Goal: Task Accomplishment & Management: Complete application form

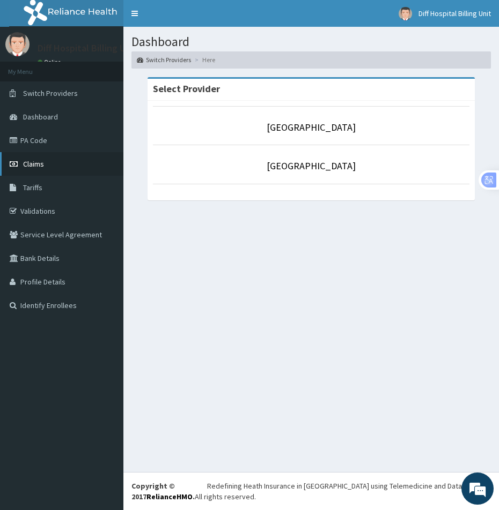
click at [37, 162] on span "Claims" at bounding box center [33, 164] width 21 height 10
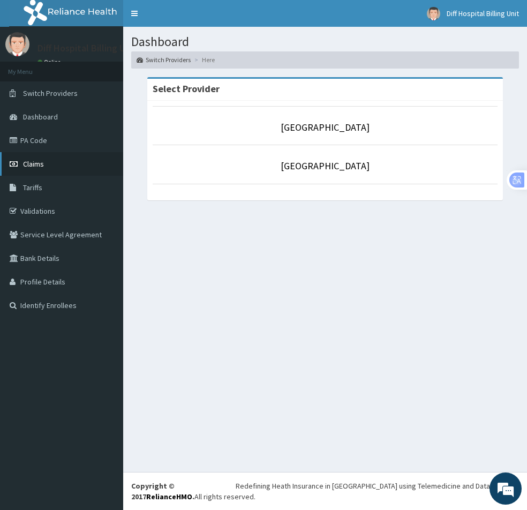
click at [44, 168] on link "Claims" at bounding box center [61, 164] width 123 height 24
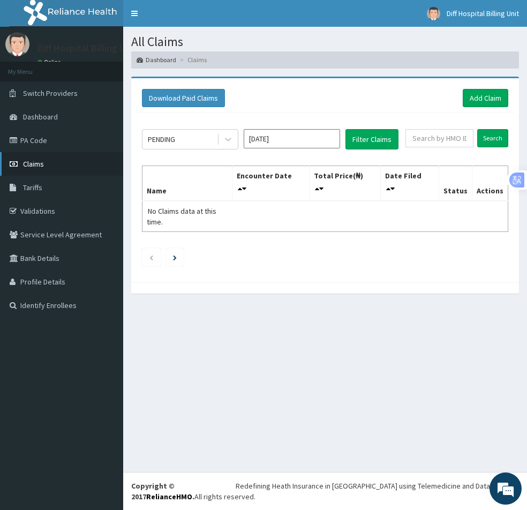
click at [43, 162] on span "Claims" at bounding box center [33, 164] width 21 height 10
click at [476, 101] on link "Add Claim" at bounding box center [486, 98] width 46 height 18
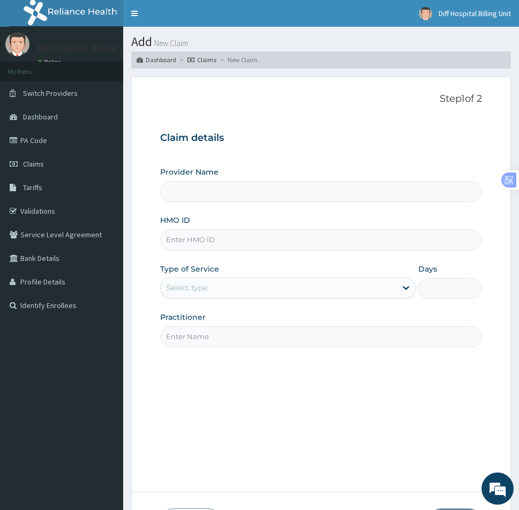
type input "[GEOGRAPHIC_DATA]"
click at [218, 240] on input "HMO ID" at bounding box center [321, 239] width 322 height 21
paste input "API/10180/C"
type input "API/10180/C"
click at [401, 290] on icon at bounding box center [406, 287] width 11 height 11
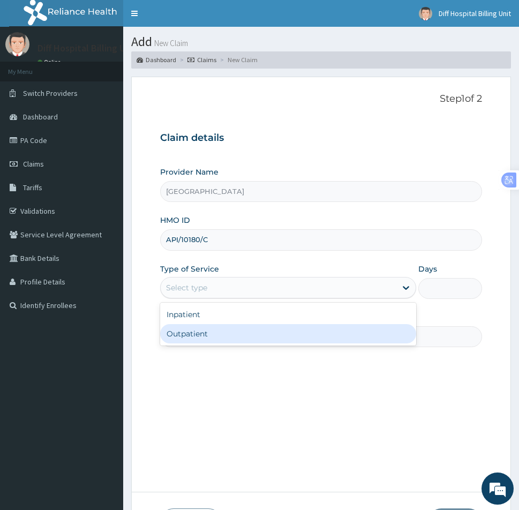
click at [320, 332] on div "Outpatient" at bounding box center [288, 333] width 256 height 19
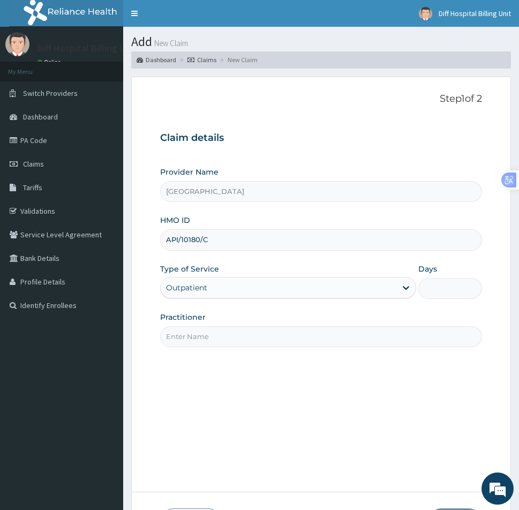
type input "1"
click at [353, 336] on input "Practitioner" at bounding box center [321, 336] width 322 height 21
click at [393, 339] on input "Practitioner" at bounding box center [321, 336] width 322 height 21
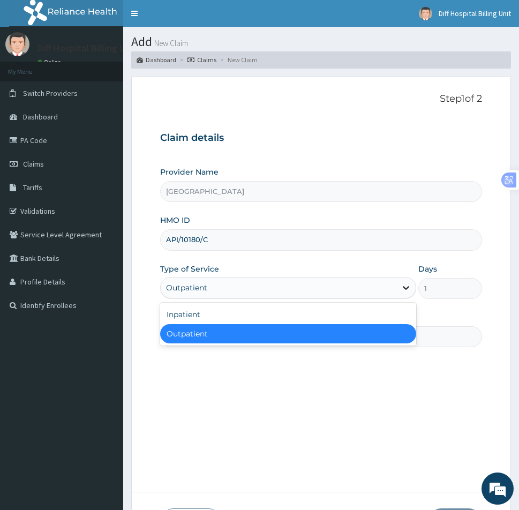
click at [403, 287] on icon at bounding box center [406, 288] width 6 height 4
click at [354, 339] on div "Outpatient" at bounding box center [288, 333] width 256 height 19
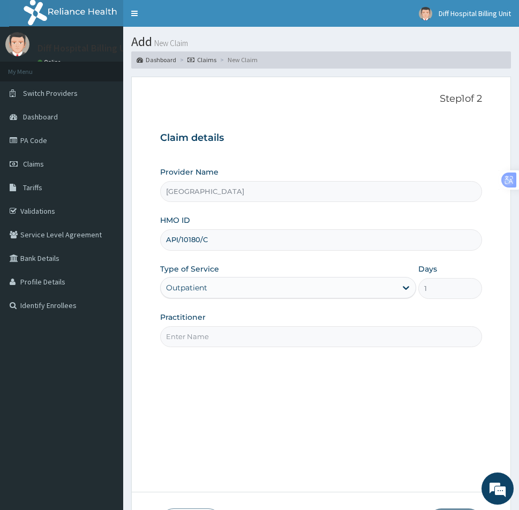
click at [308, 337] on input "Practitioner" at bounding box center [321, 336] width 322 height 21
click at [205, 345] on input "Practitioner" at bounding box center [321, 336] width 322 height 21
paste input "DEKEH Prince"
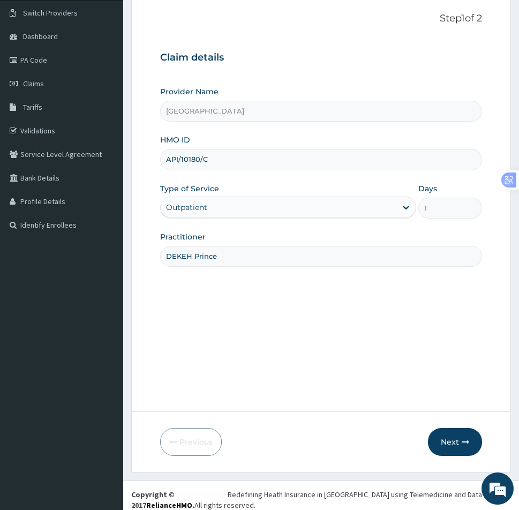
scroll to position [89, 0]
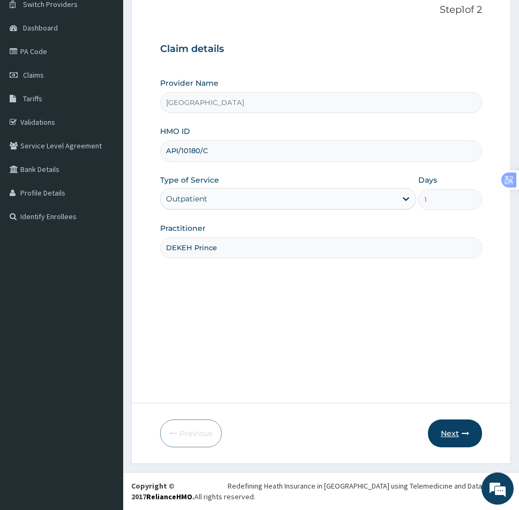
type input "DEKEH Prince"
click at [449, 432] on button "Next" at bounding box center [455, 434] width 54 height 28
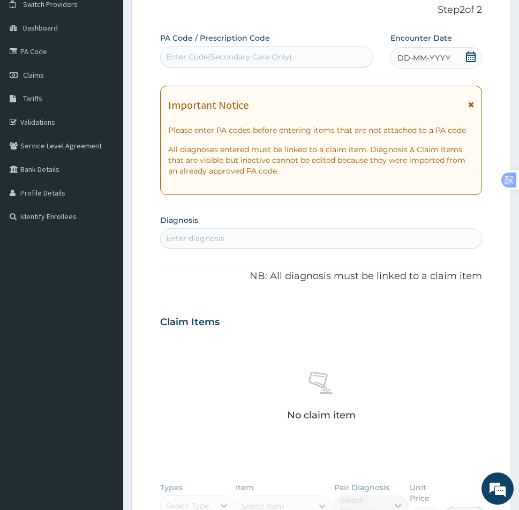
click at [240, 63] on div "Enter Code(Secondary Care Only)" at bounding box center [267, 56] width 212 height 17
paste input "PA/197E71"
type input "PA/197E71"
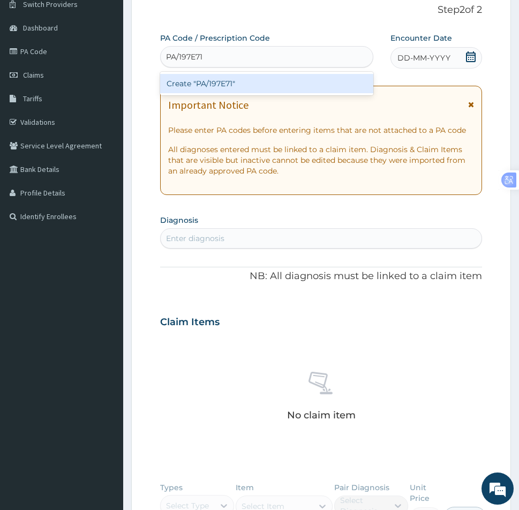
click at [235, 83] on div "Create "PA/197E71"" at bounding box center [266, 83] width 213 height 19
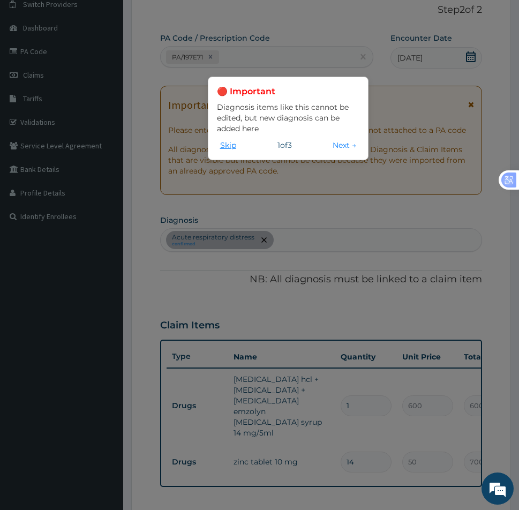
click at [225, 148] on button "Skip" at bounding box center [228, 145] width 23 height 12
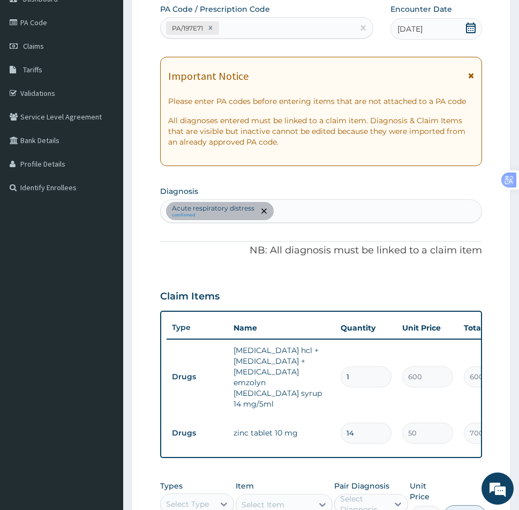
scroll to position [143, 0]
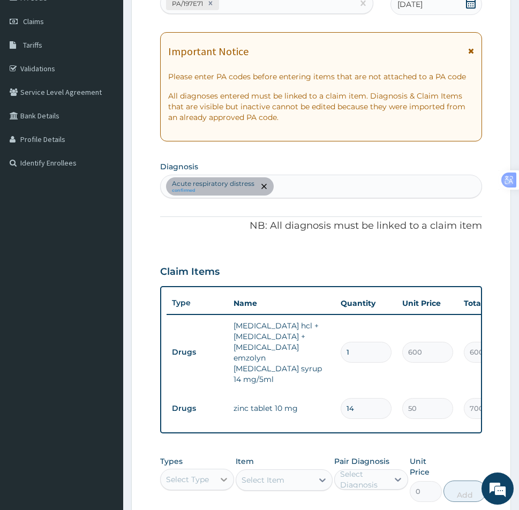
click at [220, 477] on icon at bounding box center [224, 479] width 11 height 11
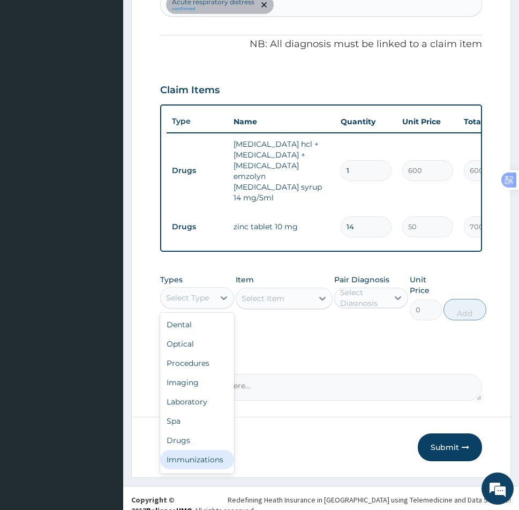
scroll to position [336, 0]
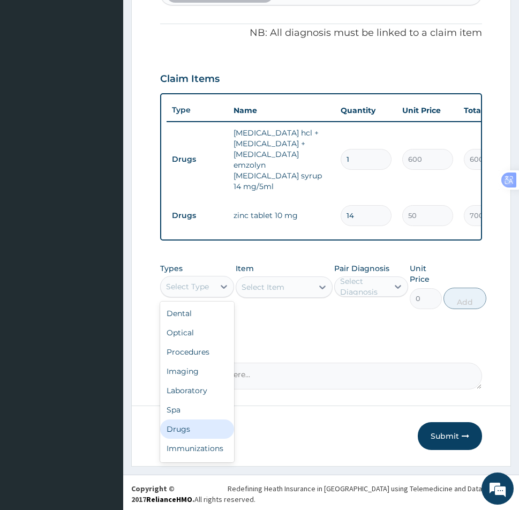
click at [184, 427] on div "Drugs" at bounding box center [197, 429] width 74 height 19
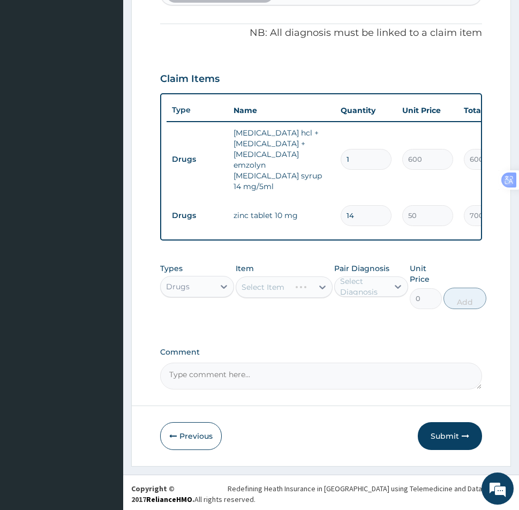
click at [267, 285] on div "Select Item" at bounding box center [284, 287] width 96 height 21
click at [287, 290] on div "Select Item" at bounding box center [274, 287] width 76 height 17
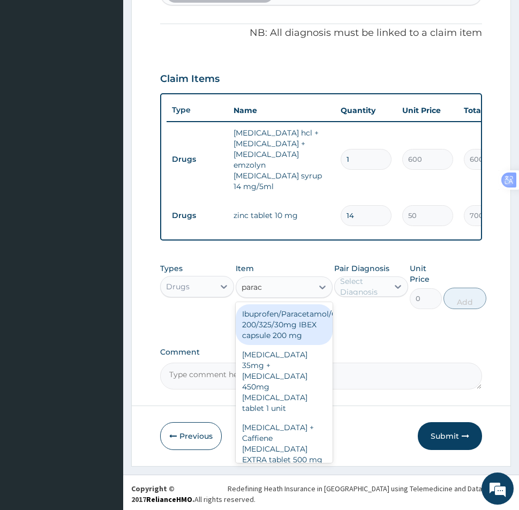
type input "parace"
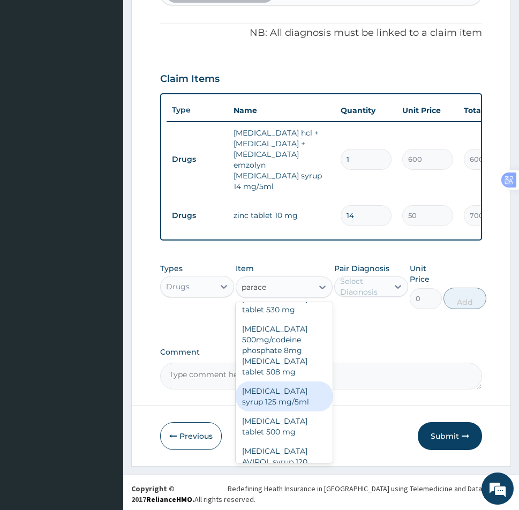
scroll to position [268, 0]
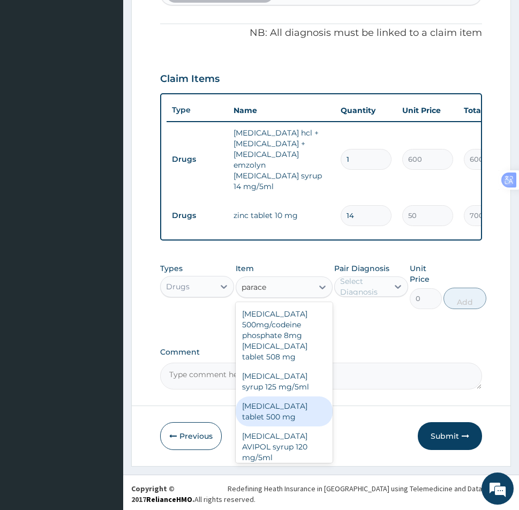
click at [278, 414] on div "Paracetamol tablet 500 mg" at bounding box center [284, 412] width 96 height 30
type input "10"
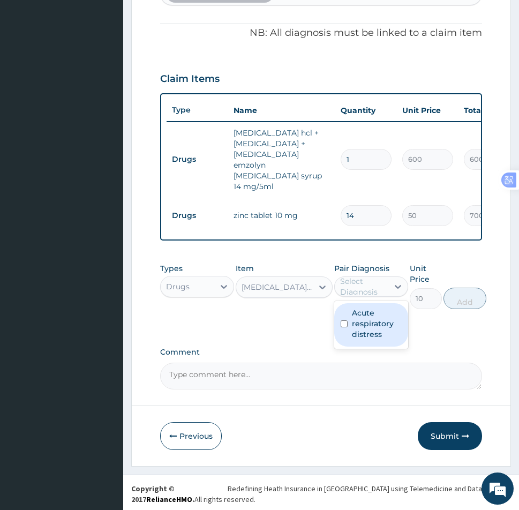
click at [375, 283] on div "Select Diagnosis" at bounding box center [363, 286] width 47 height 21
click at [344, 323] on input "checkbox" at bounding box center [344, 324] width 7 height 7
checkbox input "true"
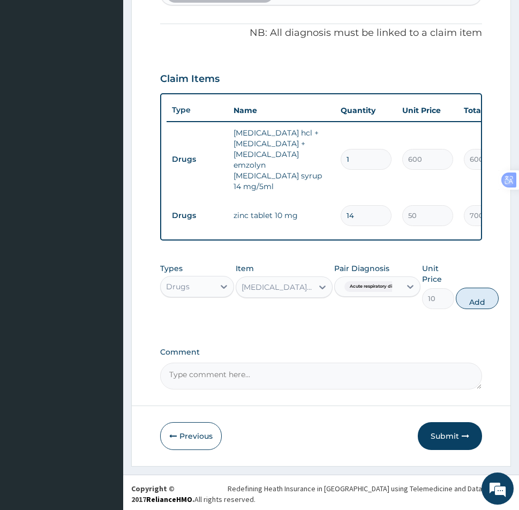
drag, startPoint x: 490, startPoint y: 298, endPoint x: 486, endPoint y: 304, distance: 7.3
click at [491, 298] on button "Add" at bounding box center [477, 298] width 43 height 21
type input "0"
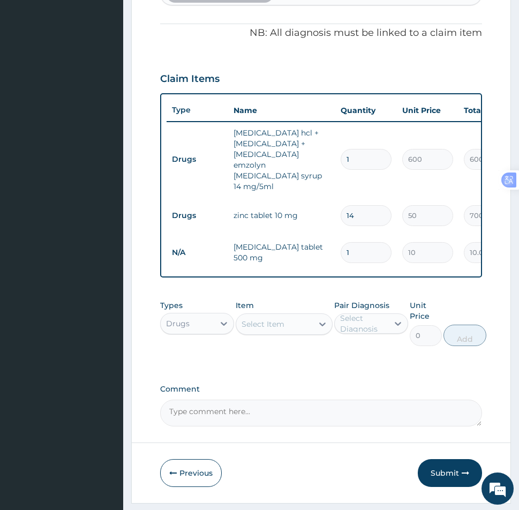
type input "18"
type input "180.00"
type input "18"
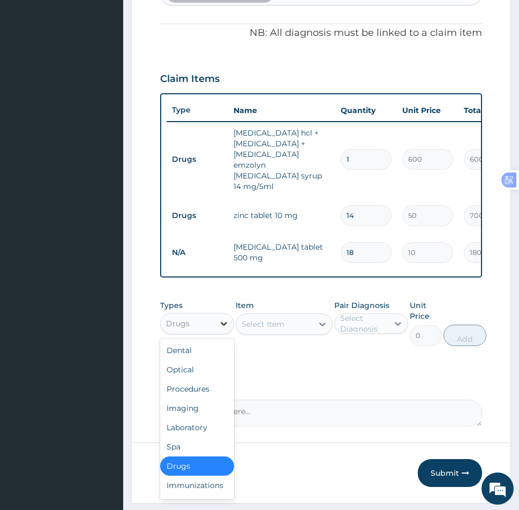
click at [217, 324] on div at bounding box center [223, 323] width 19 height 19
click at [184, 424] on div "Laboratory" at bounding box center [197, 427] width 74 height 19
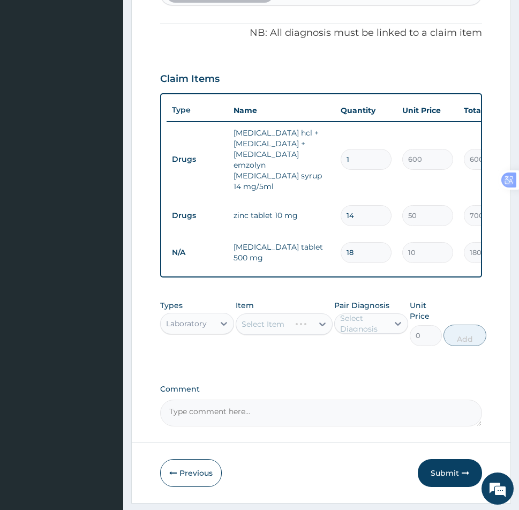
click at [285, 324] on div "Select Item" at bounding box center [284, 324] width 96 height 21
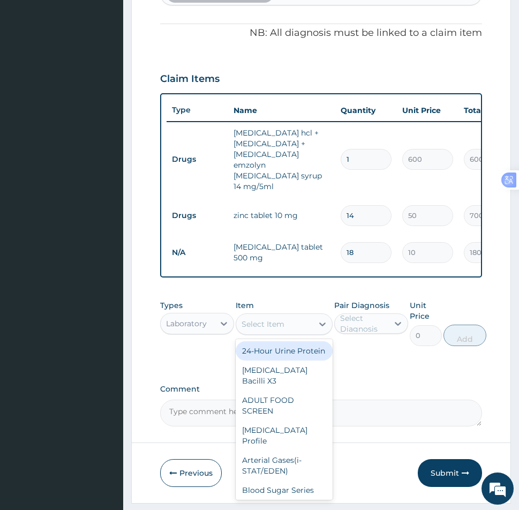
click at [278, 326] on div "Select Item" at bounding box center [263, 324] width 43 height 11
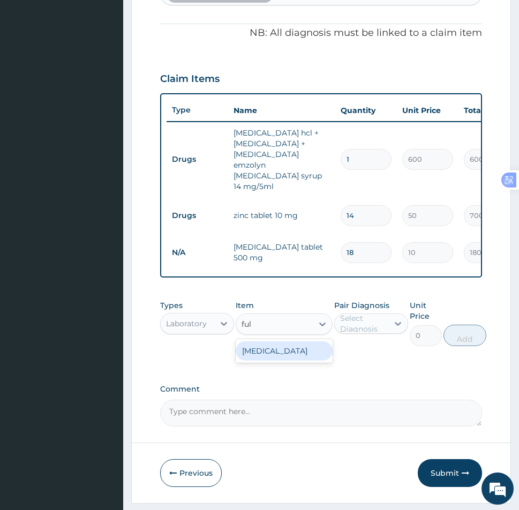
type input "full"
click at [280, 355] on div "Full Blood Count" at bounding box center [284, 350] width 96 height 19
type input "6000"
click at [388, 324] on div "Select Diagnosis" at bounding box center [362, 323] width 54 height 17
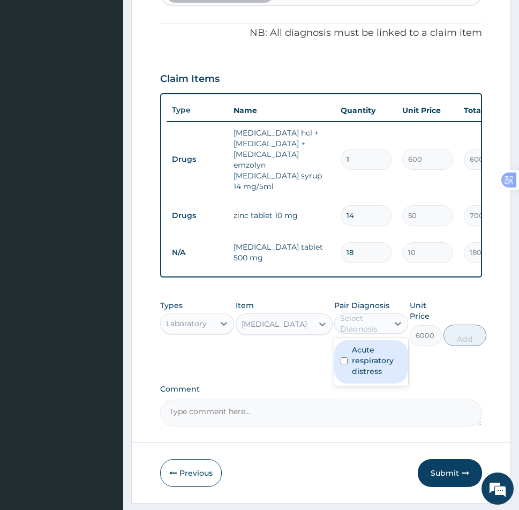
drag, startPoint x: 339, startPoint y: 358, endPoint x: 387, endPoint y: 354, distance: 48.4
click at [339, 358] on div "Acute respiratory distress" at bounding box center [371, 361] width 74 height 43
checkbox input "true"
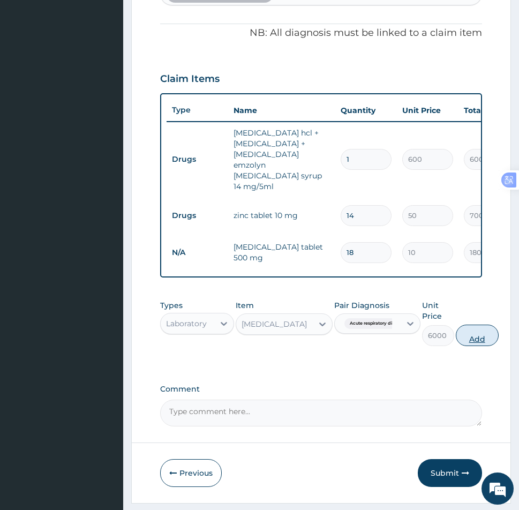
click at [479, 337] on button "Add" at bounding box center [477, 335] width 43 height 21
type input "0"
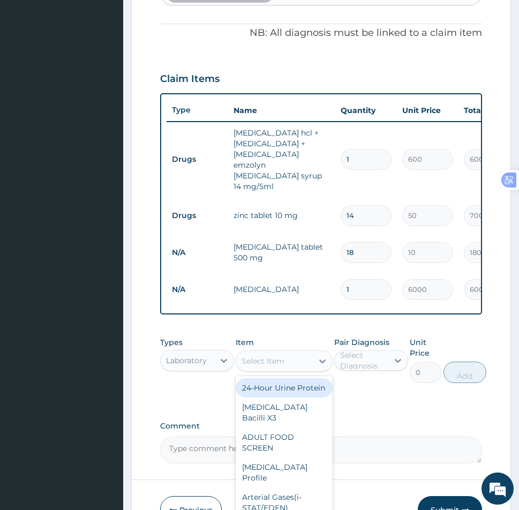
click at [283, 359] on div "Select Item" at bounding box center [263, 361] width 43 height 11
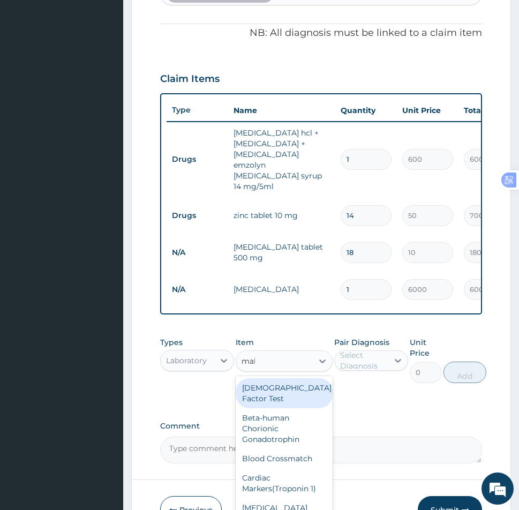
type input "mala"
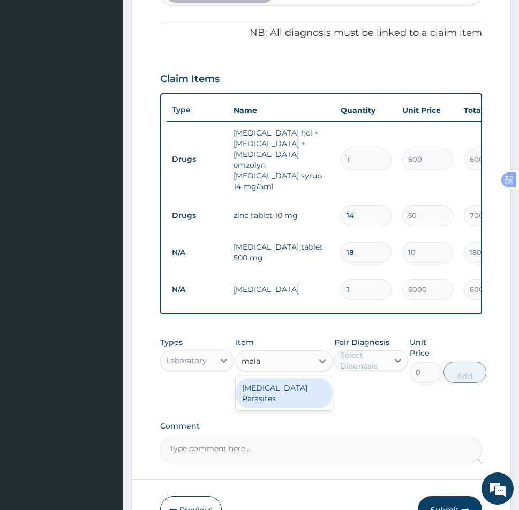
click at [300, 393] on div "Malaria Parasites" at bounding box center [284, 393] width 96 height 30
type input "3000"
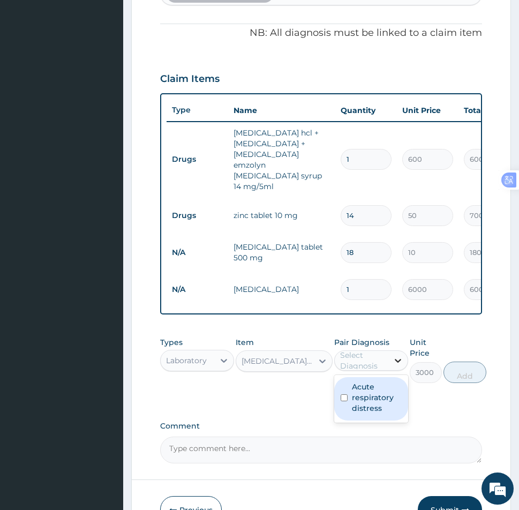
click at [389, 356] on div at bounding box center [398, 360] width 19 height 19
click at [343, 395] on input "checkbox" at bounding box center [344, 398] width 7 height 7
checkbox input "true"
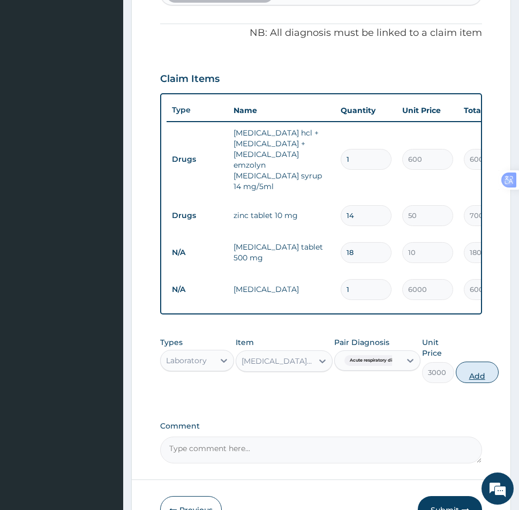
click at [477, 373] on button "Add" at bounding box center [477, 372] width 43 height 21
type input "0"
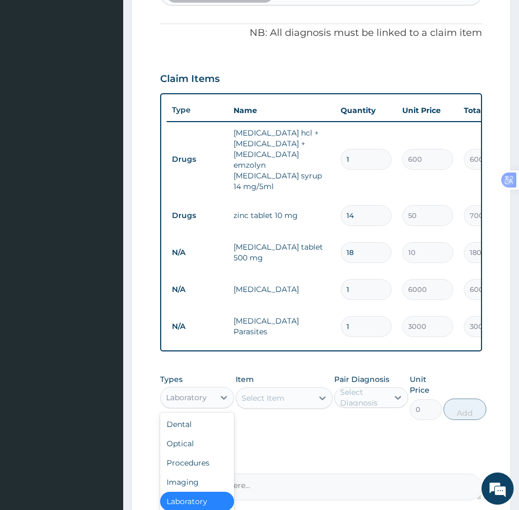
click at [209, 396] on div "Laboratory" at bounding box center [188, 397] width 54 height 17
click at [192, 462] on div "Procedures" at bounding box center [197, 462] width 74 height 19
click at [289, 397] on div "Select Item" at bounding box center [284, 398] width 96 height 21
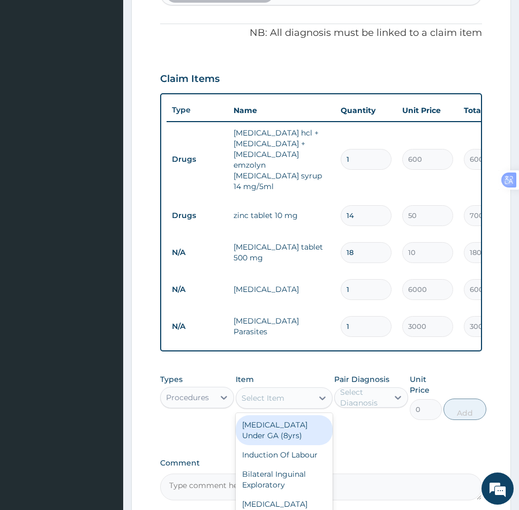
click at [289, 400] on div "Select Item" at bounding box center [274, 398] width 76 height 17
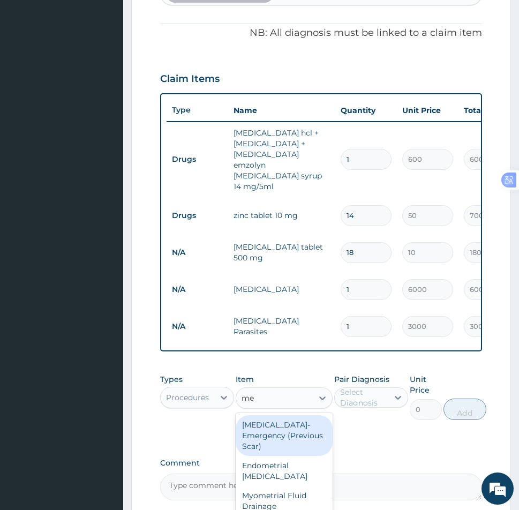
type input "med"
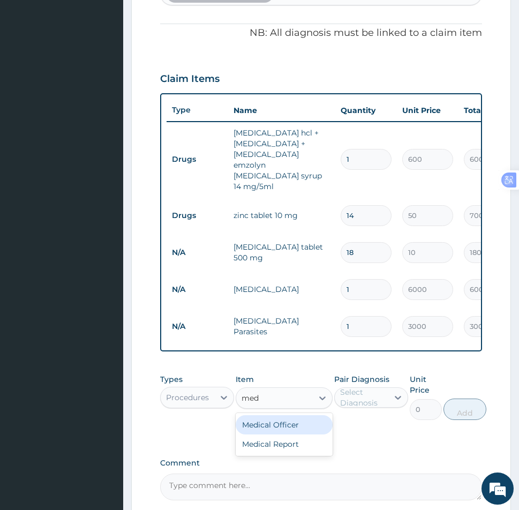
click at [294, 418] on div "Medical Officer" at bounding box center [284, 424] width 96 height 19
type input "5000"
click at [378, 392] on div "Select Diagnosis" at bounding box center [363, 397] width 47 height 21
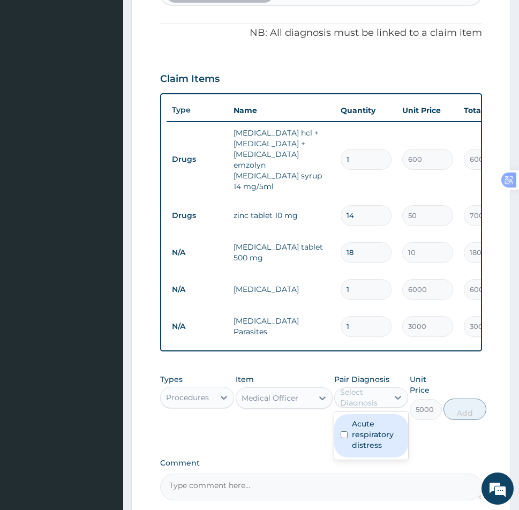
click at [344, 432] on input "checkbox" at bounding box center [344, 435] width 7 height 7
checkbox input "true"
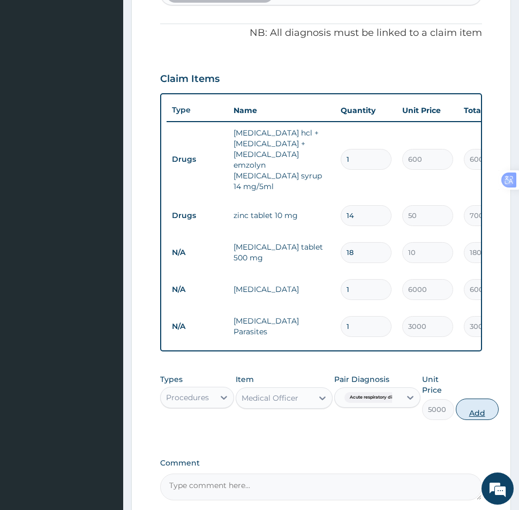
click at [481, 408] on button "Add" at bounding box center [477, 409] width 43 height 21
type input "0"
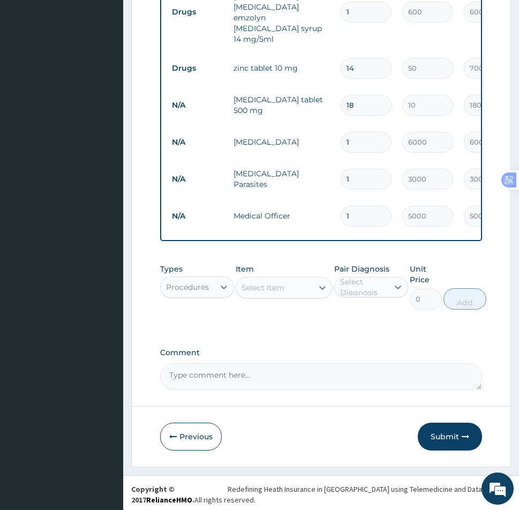
scroll to position [484, 0]
click at [457, 443] on button "Submit" at bounding box center [450, 436] width 64 height 28
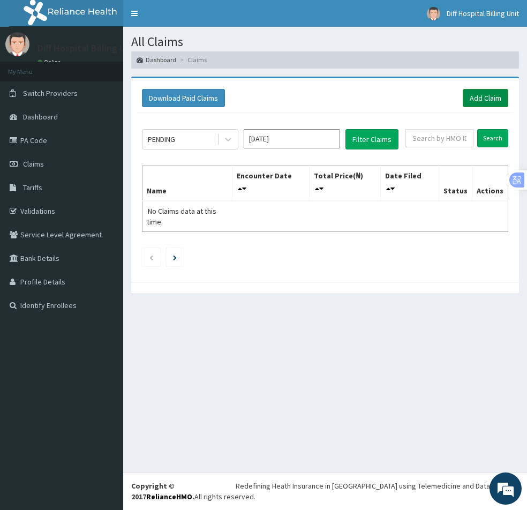
click at [479, 106] on link "Add Claim" at bounding box center [486, 98] width 46 height 18
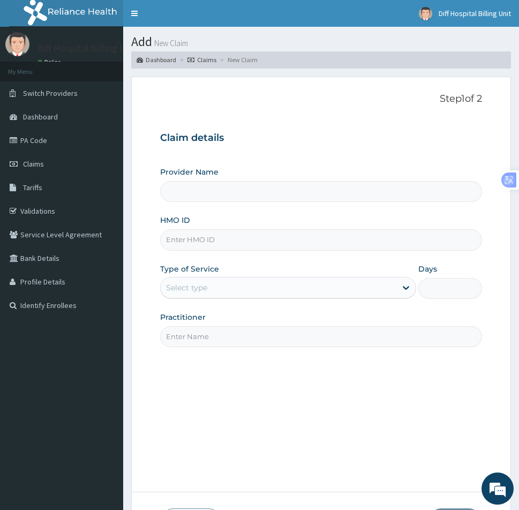
type input "[GEOGRAPHIC_DATA]"
click at [223, 240] on input "HMO ID" at bounding box center [321, 239] width 322 height 21
paste input "API/10180/B"
type input "API/10180/B"
click at [402, 291] on icon at bounding box center [406, 287] width 11 height 11
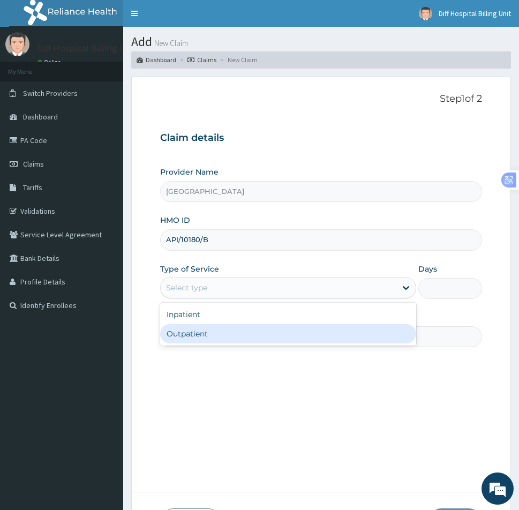
click at [280, 333] on div "Outpatient" at bounding box center [288, 333] width 256 height 19
type input "1"
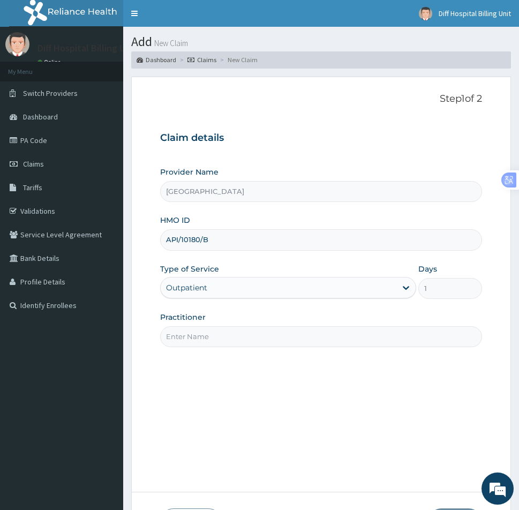
click at [227, 337] on input "Practitioner" at bounding box center [321, 336] width 322 height 21
click at [233, 338] on input "Practitioner" at bounding box center [321, 336] width 322 height 21
paste input "[PERSON_NAME]"
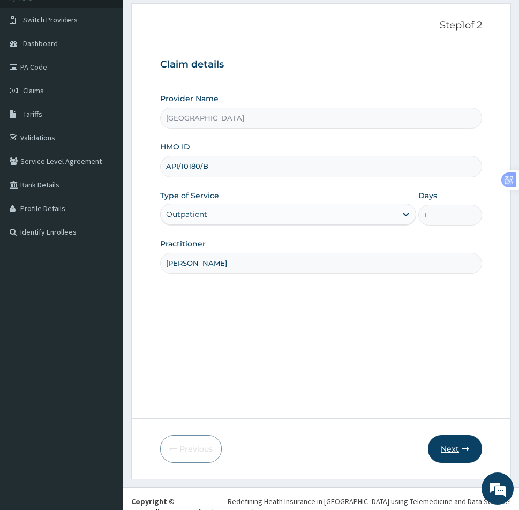
scroll to position [89, 0]
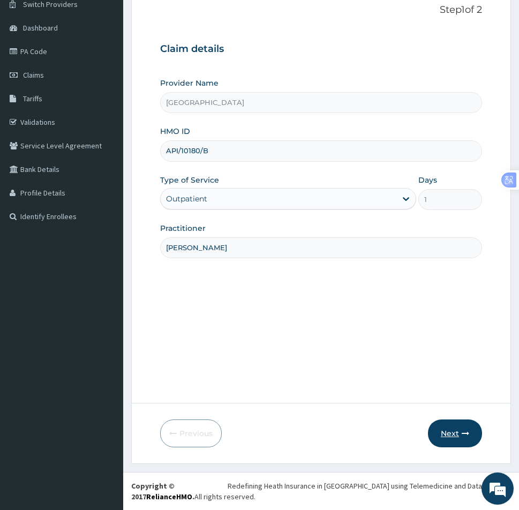
type input "[PERSON_NAME]"
click at [449, 433] on button "Next" at bounding box center [455, 434] width 54 height 28
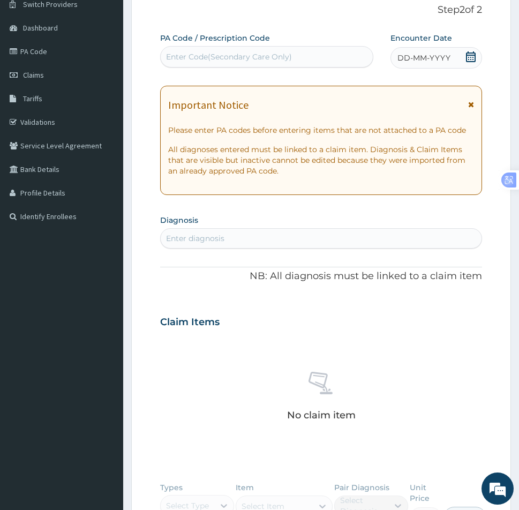
click at [217, 56] on div "Enter Code(Secondary Care Only)" at bounding box center [229, 56] width 126 height 11
paste input "PA/43C610"
type input "PA/43C610"
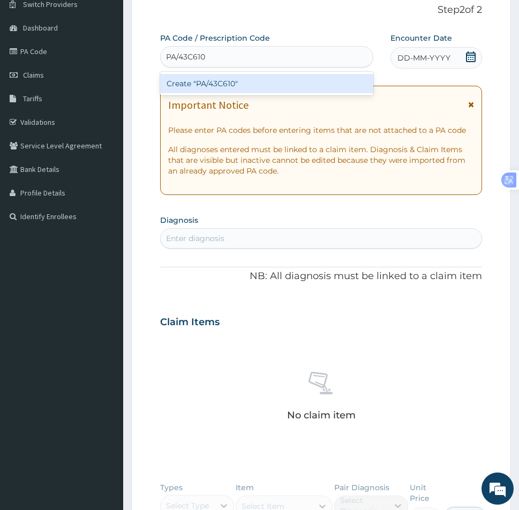
click at [240, 81] on div "Create "PA/43C610"" at bounding box center [266, 83] width 213 height 19
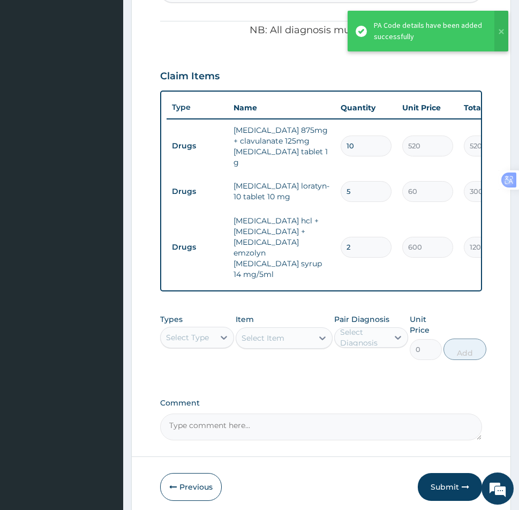
scroll to position [378, 0]
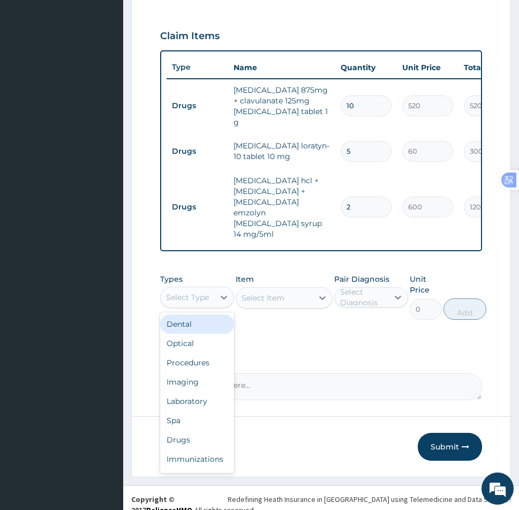
click at [207, 289] on div "Select Type" at bounding box center [188, 297] width 54 height 17
click at [205, 353] on div "Procedures" at bounding box center [197, 362] width 74 height 19
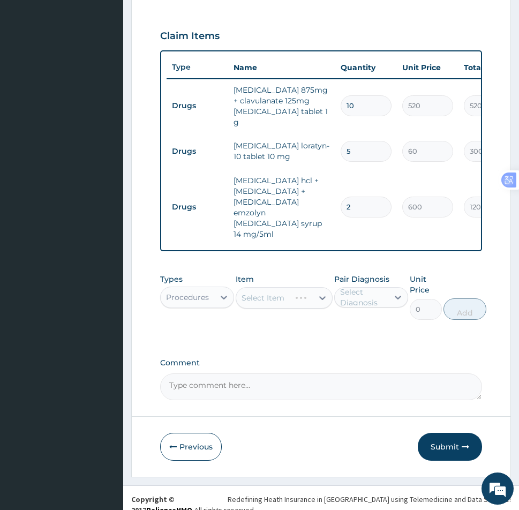
click at [272, 287] on div "Select Item" at bounding box center [284, 297] width 96 height 21
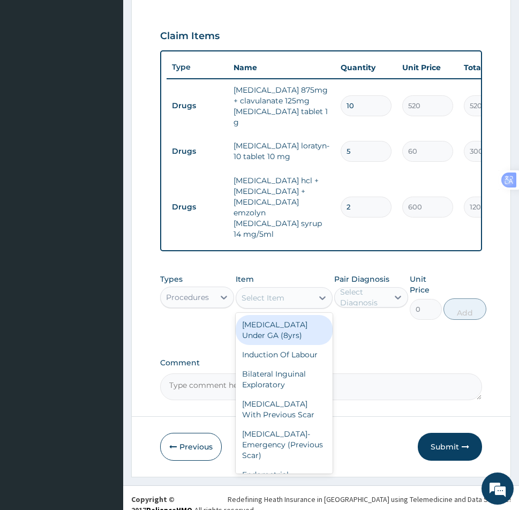
click at [272, 293] on div "Select Item" at bounding box center [263, 298] width 43 height 11
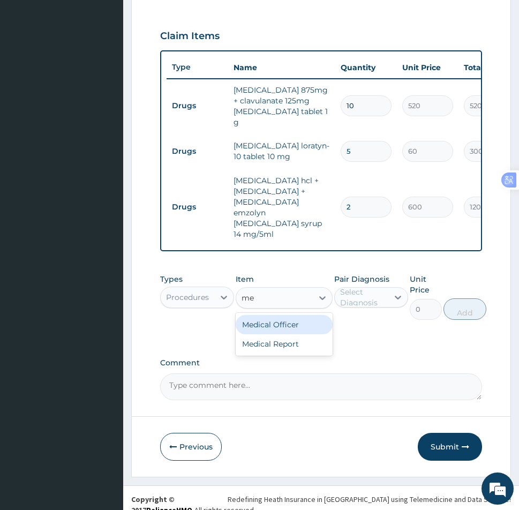
type input "med"
click at [291, 315] on div "Medical Officer" at bounding box center [284, 324] width 96 height 19
type input "5000"
click at [394, 292] on icon at bounding box center [398, 297] width 11 height 11
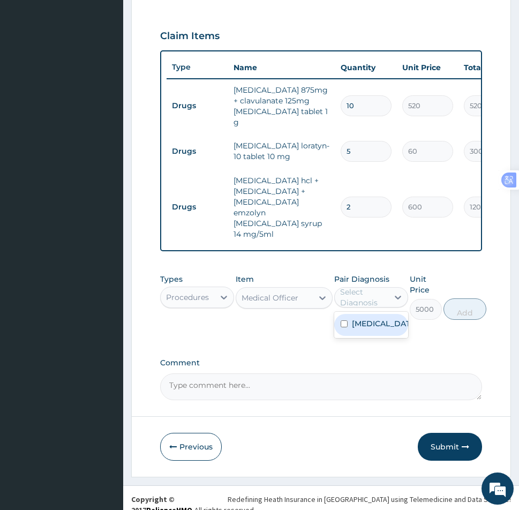
click at [345, 321] on input "checkbox" at bounding box center [344, 324] width 7 height 7
checkbox input "true"
click at [471, 299] on button "Add" at bounding box center [465, 309] width 43 height 21
type input "0"
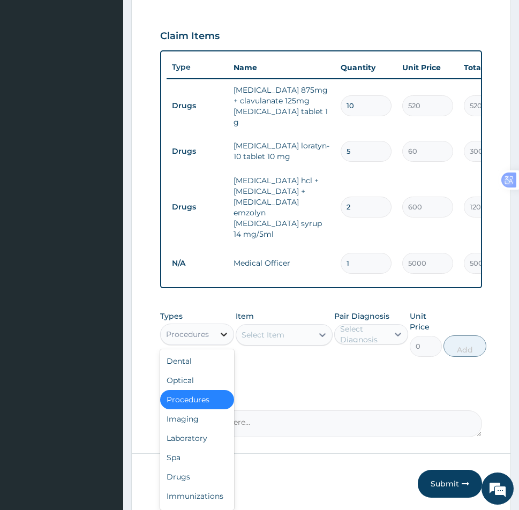
click at [229, 329] on icon at bounding box center [224, 334] width 11 height 11
click at [198, 429] on div "Laboratory" at bounding box center [197, 438] width 74 height 19
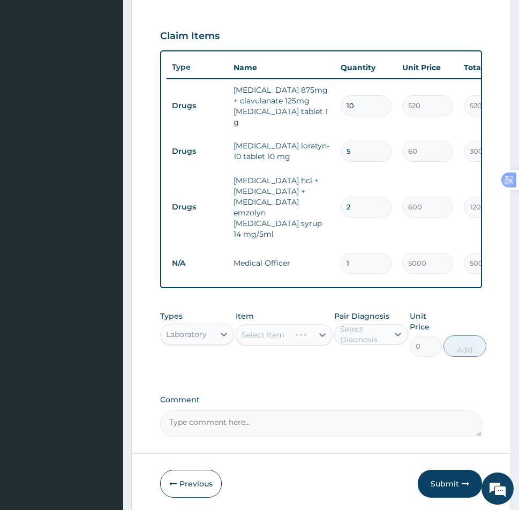
click at [272, 324] on div "Select Item" at bounding box center [284, 334] width 96 height 21
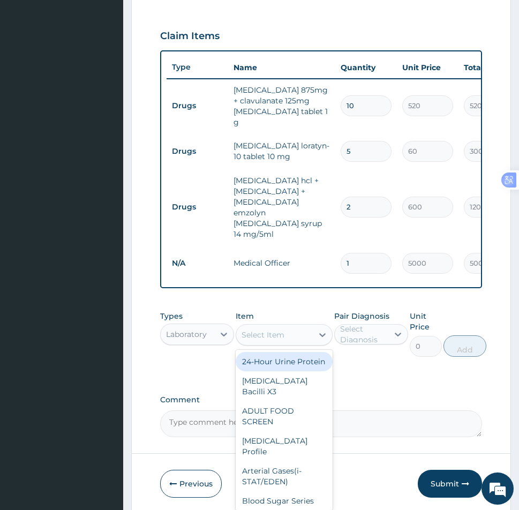
click at [274, 330] on div "Select Item" at bounding box center [263, 335] width 43 height 11
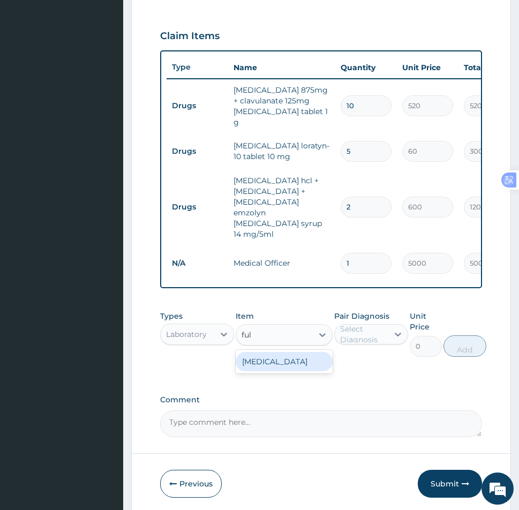
type input "full"
click at [263, 352] on div "Full Blood Count" at bounding box center [284, 361] width 96 height 19
type input "6000"
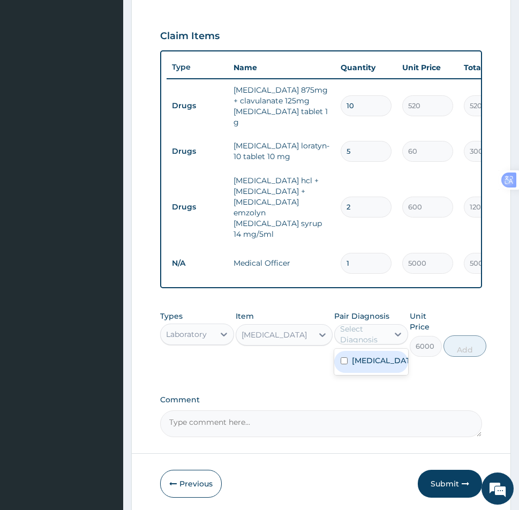
click at [385, 324] on div "Select Diagnosis" at bounding box center [363, 334] width 47 height 21
click at [344, 358] on input "checkbox" at bounding box center [344, 361] width 7 height 7
checkbox input "true"
click at [478, 336] on button "Add" at bounding box center [465, 346] width 43 height 21
type input "0"
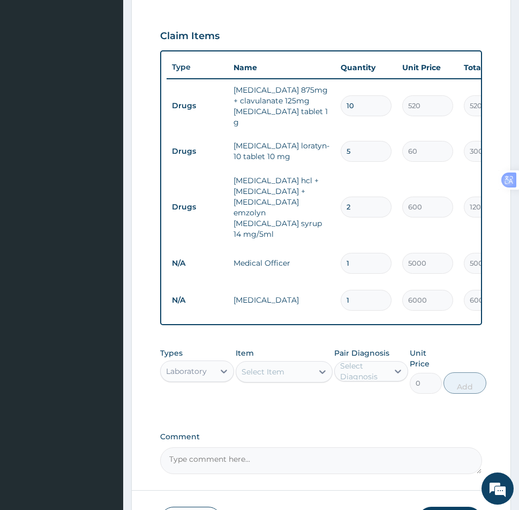
click at [271, 364] on div "Select Item" at bounding box center [274, 371] width 76 height 17
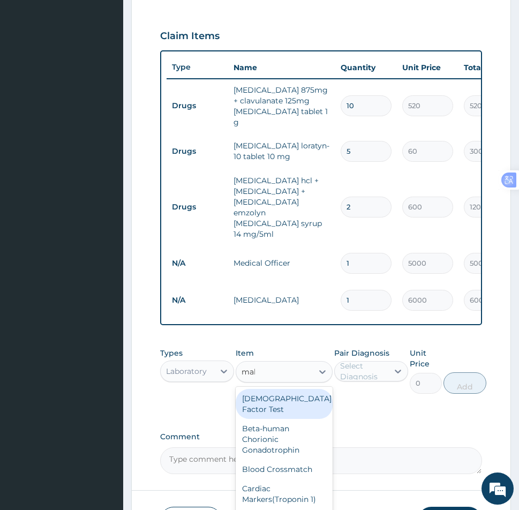
type input "mala"
click at [274, 391] on div "Malaria Parasites" at bounding box center [284, 404] width 96 height 30
type input "3000"
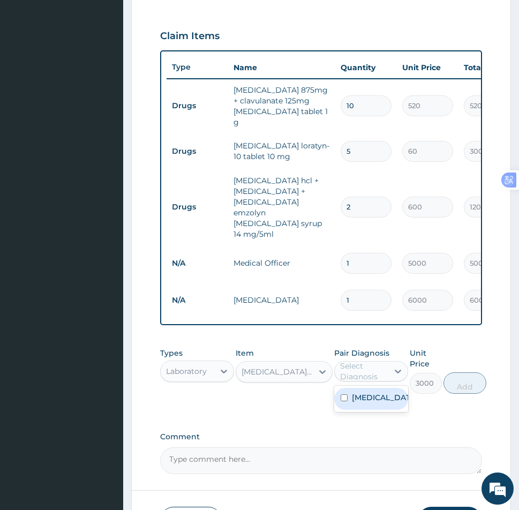
click at [377, 361] on div "Select Diagnosis" at bounding box center [363, 371] width 47 height 21
drag, startPoint x: 342, startPoint y: 393, endPoint x: 360, endPoint y: 393, distance: 17.7
click at [343, 395] on input "checkbox" at bounding box center [344, 398] width 7 height 7
checkbox input "true"
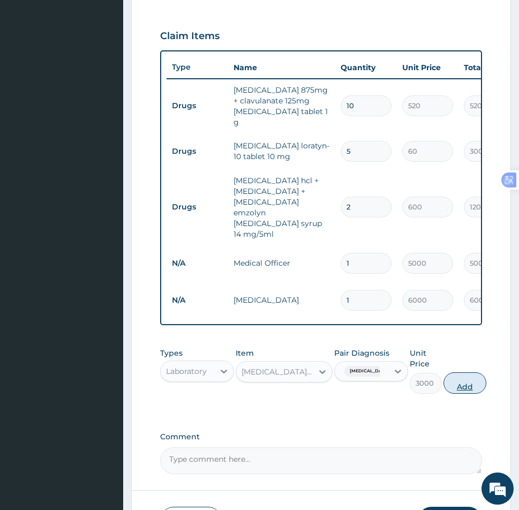
click at [484, 374] on button "Add" at bounding box center [465, 383] width 43 height 21
type input "0"
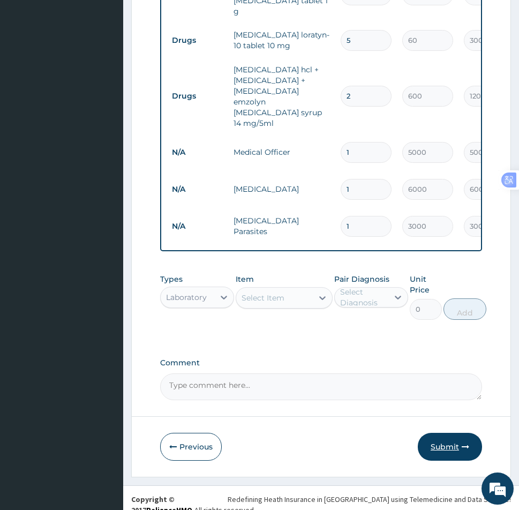
click at [456, 438] on button "Submit" at bounding box center [450, 447] width 64 height 28
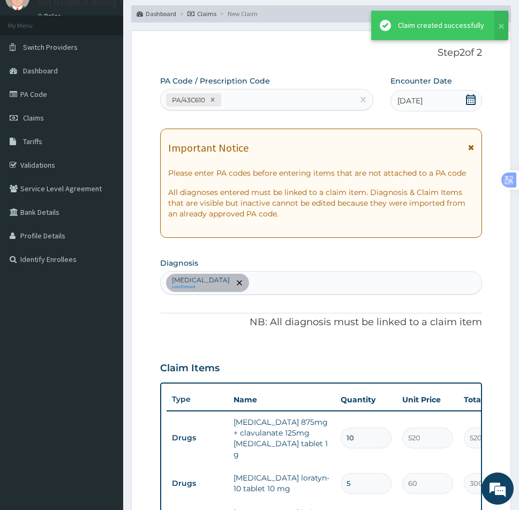
scroll to position [489, 0]
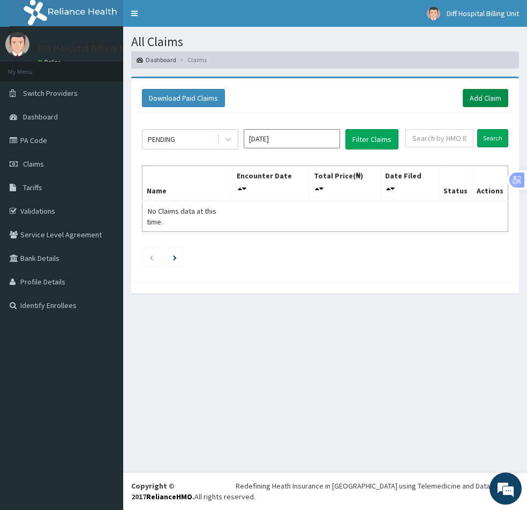
click at [486, 103] on link "Add Claim" at bounding box center [486, 98] width 46 height 18
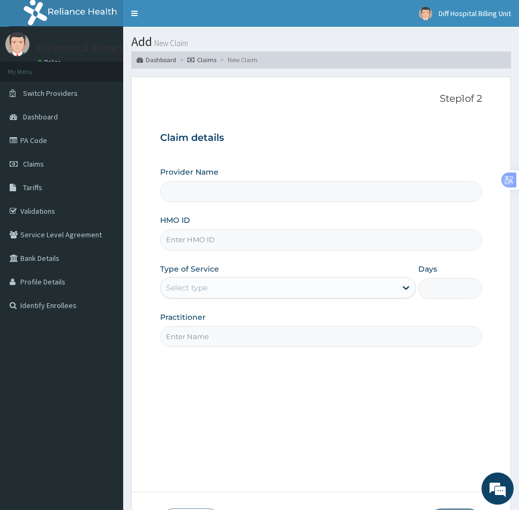
type input "[GEOGRAPHIC_DATA]"
click at [206, 245] on input "HMO ID" at bounding box center [321, 239] width 322 height 21
paste input "PRW/10001/B"
type input "PRW/10001/B"
click at [362, 288] on div "Select type" at bounding box center [279, 287] width 236 height 17
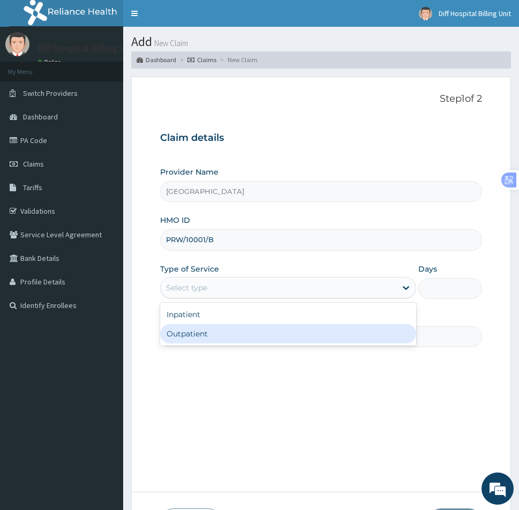
click at [272, 338] on div "Outpatient" at bounding box center [288, 333] width 256 height 19
type input "1"
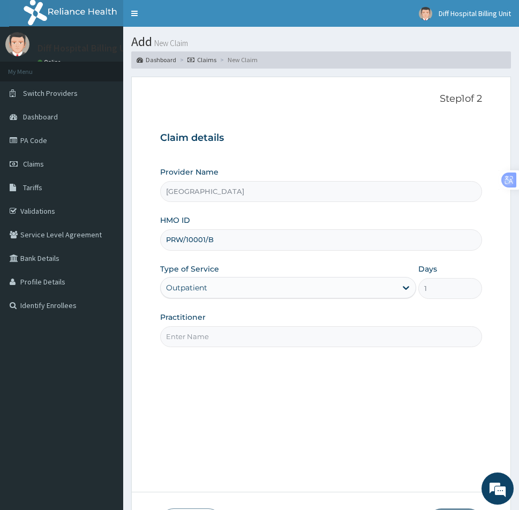
click at [236, 339] on input "Practitioner" at bounding box center [321, 336] width 322 height 21
click at [256, 334] on input "Practitioner" at bounding box center [321, 336] width 322 height 21
paste input "[PERSON_NAME] | Medical Officer"
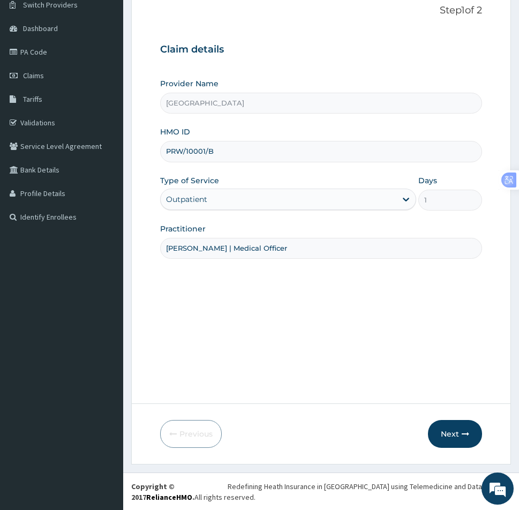
scroll to position [89, 0]
type input "[PERSON_NAME] | Medical Officer"
click at [453, 434] on button "Next" at bounding box center [455, 434] width 54 height 28
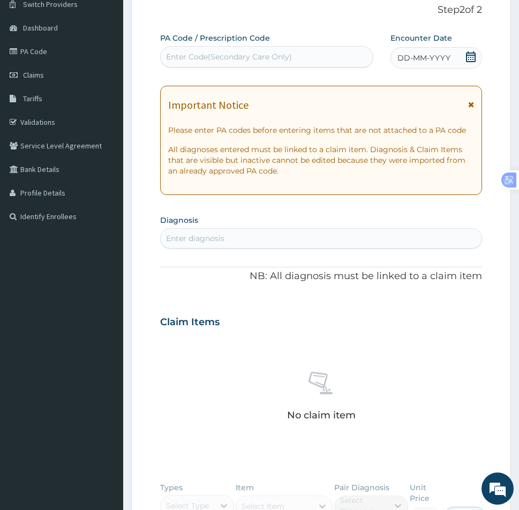
click at [470, 58] on icon at bounding box center [471, 56] width 11 height 11
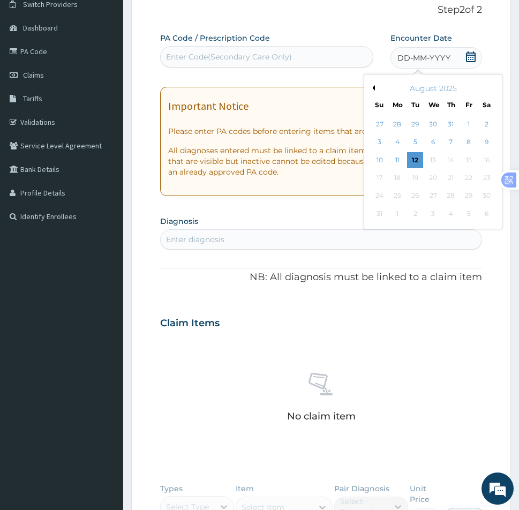
click at [375, 87] on button "Previous Month" at bounding box center [372, 87] width 5 height 5
click at [375, 86] on div "July 2025" at bounding box center [433, 88] width 129 height 11
click at [375, 88] on button "Previous Month" at bounding box center [372, 87] width 5 height 5
click at [450, 181] on div "26" at bounding box center [451, 178] width 16 height 16
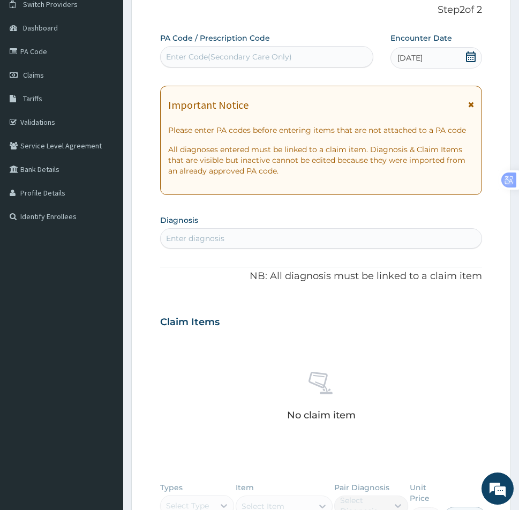
click at [245, 237] on div "Enter diagnosis" at bounding box center [321, 238] width 321 height 17
type input "mala"
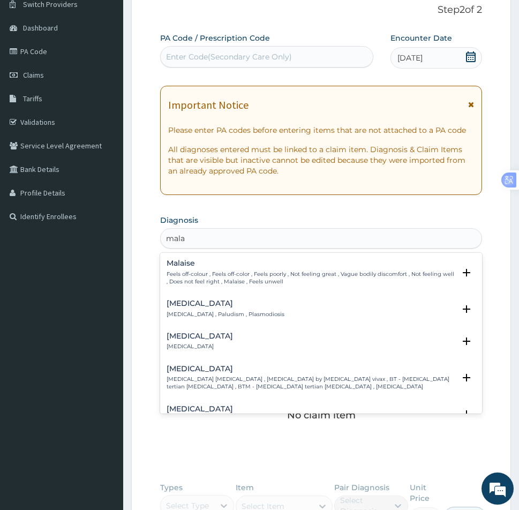
click at [199, 309] on div "Malaria Malaria , Paludism , Plasmodiosis" at bounding box center [226, 309] width 118 height 19
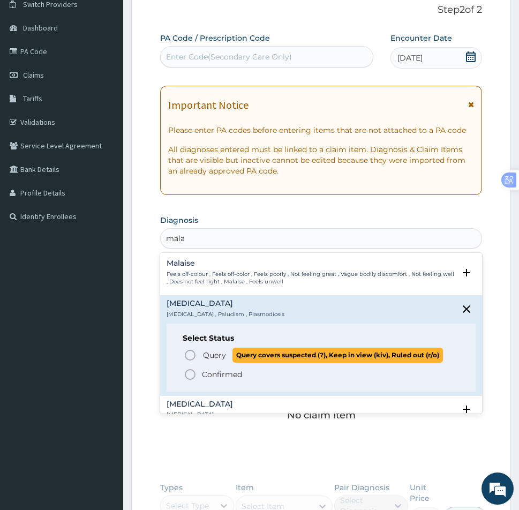
click at [185, 356] on icon "status option query" at bounding box center [190, 355] width 13 height 13
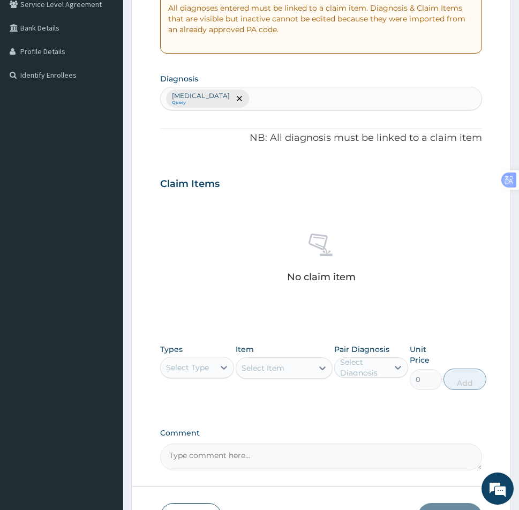
scroll to position [250, 0]
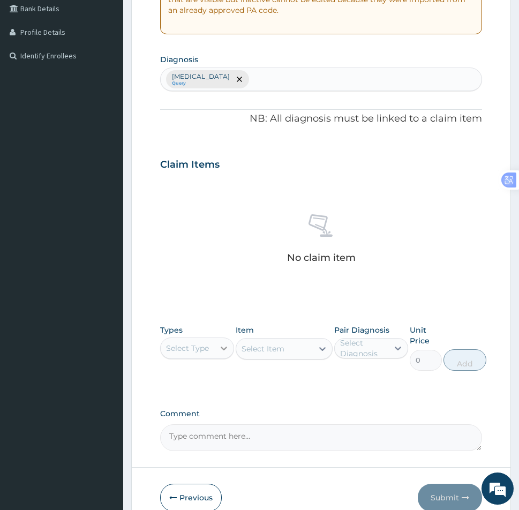
click at [226, 350] on icon at bounding box center [224, 348] width 11 height 11
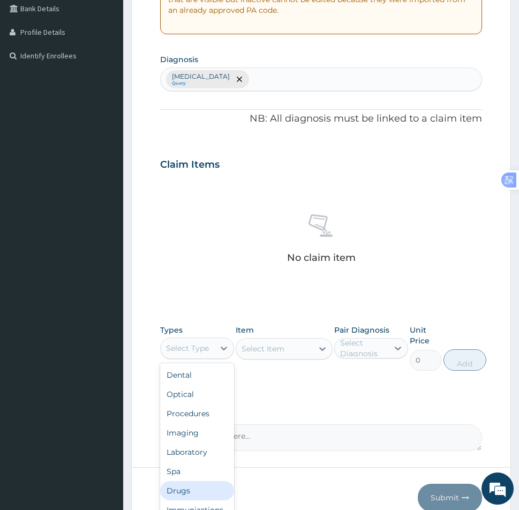
click at [185, 498] on div "Drugs" at bounding box center [197, 490] width 74 height 19
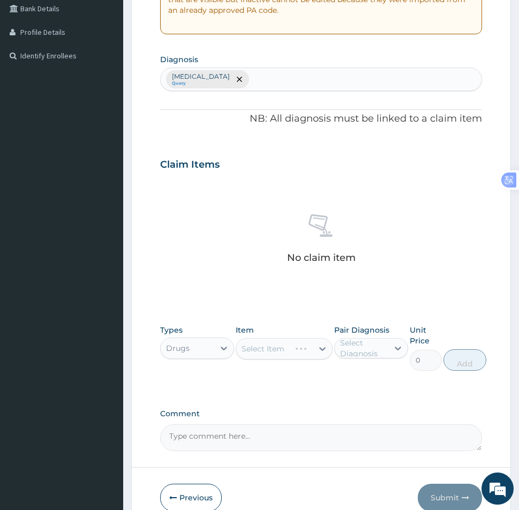
click at [284, 351] on div "Select Item" at bounding box center [284, 348] width 96 height 21
click at [285, 351] on div "Select Item" at bounding box center [284, 348] width 96 height 21
click at [275, 352] on div "Select Item" at bounding box center [263, 349] width 43 height 11
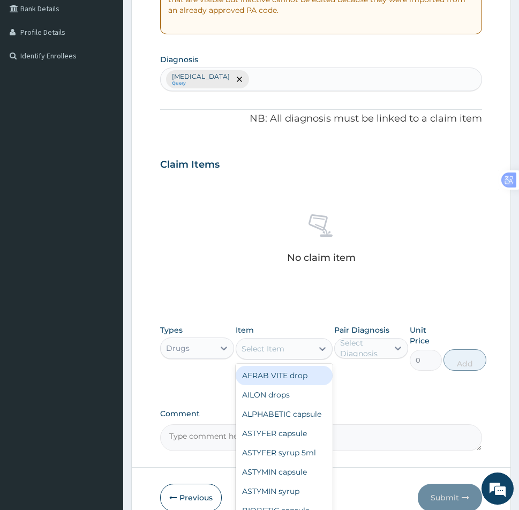
paste input "Lonart"
type input "Lonart"
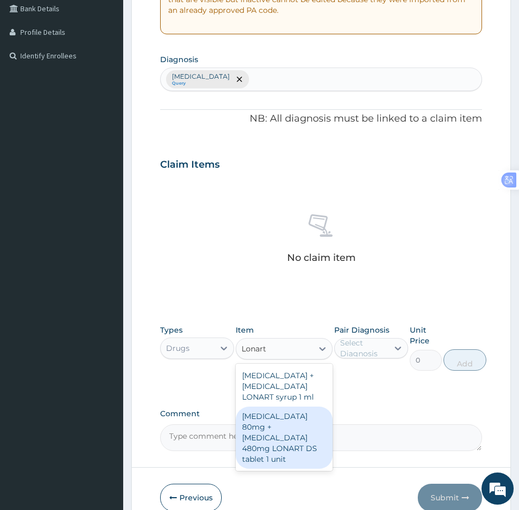
click at [278, 425] on div "Artemether 80mg + Lumefantrine 480mg LONART DS tablet 1 unit" at bounding box center [284, 438] width 96 height 62
type input "400"
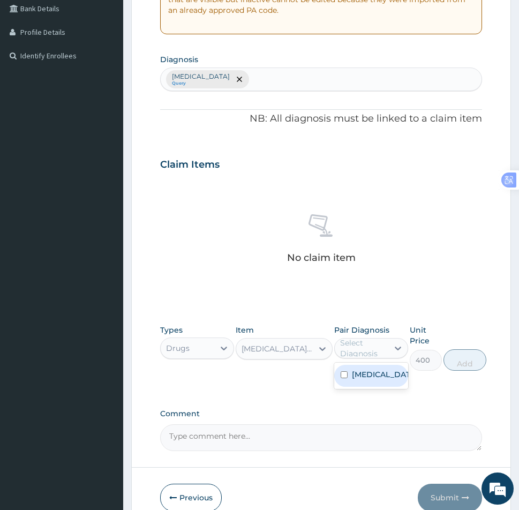
click at [371, 348] on div "Select Diagnosis" at bounding box center [363, 348] width 47 height 21
click at [345, 370] on div "[MEDICAL_DATA]" at bounding box center [371, 376] width 74 height 22
checkbox input "true"
click at [460, 367] on button "Add" at bounding box center [465, 360] width 43 height 21
type input "0"
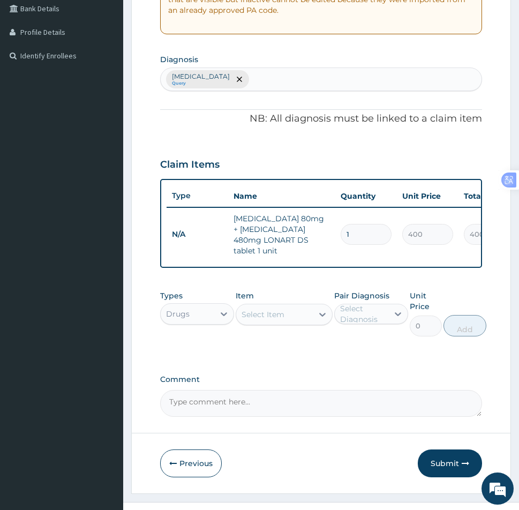
click at [362, 232] on input "1" at bounding box center [366, 234] width 51 height 21
type input "0.00"
type input "6"
type input "2400.00"
type input "6"
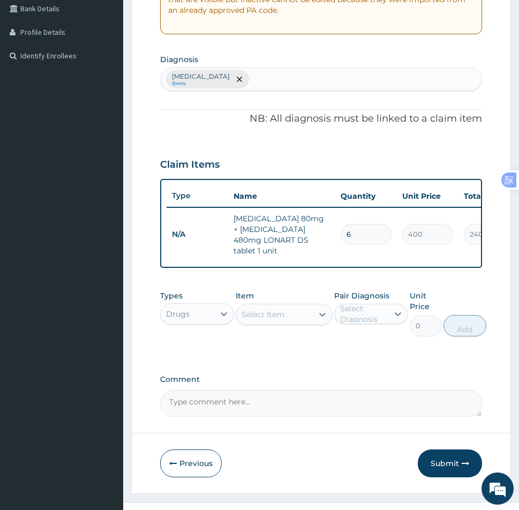
click at [256, 310] on div "Select Item" at bounding box center [263, 314] width 43 height 11
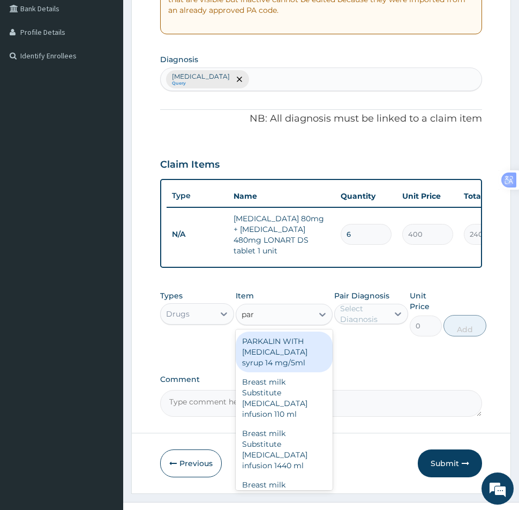
type input "para"
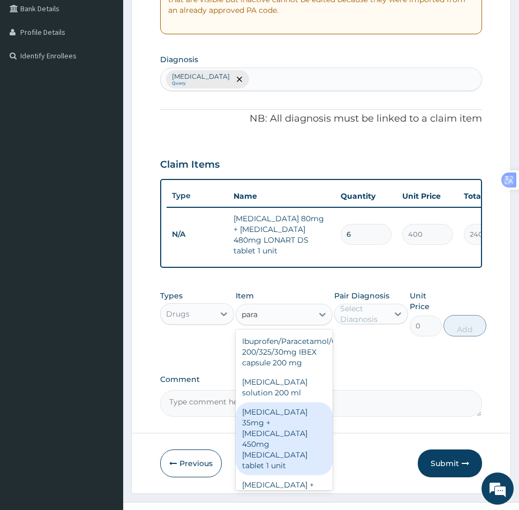
scroll to position [268, 0]
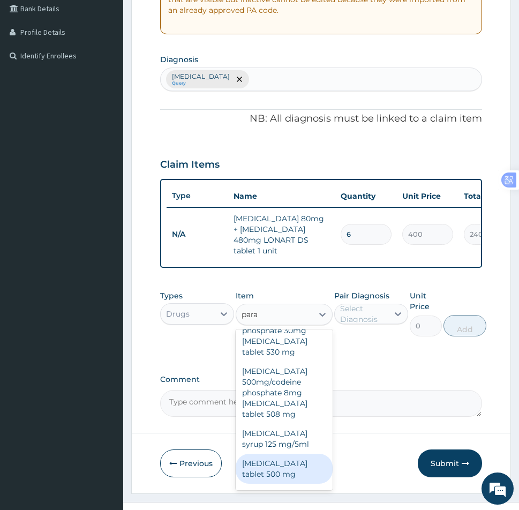
click at [270, 466] on div "Paracetamol tablet 500 mg" at bounding box center [284, 469] width 96 height 30
type input "10"
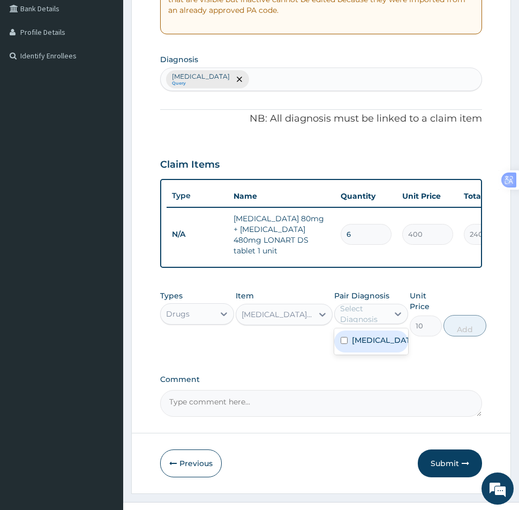
click at [373, 311] on div "Select Diagnosis" at bounding box center [363, 313] width 47 height 21
click at [344, 337] on input "checkbox" at bounding box center [344, 340] width 7 height 7
checkbox input "true"
click at [467, 328] on button "Add" at bounding box center [465, 325] width 43 height 21
type input "0"
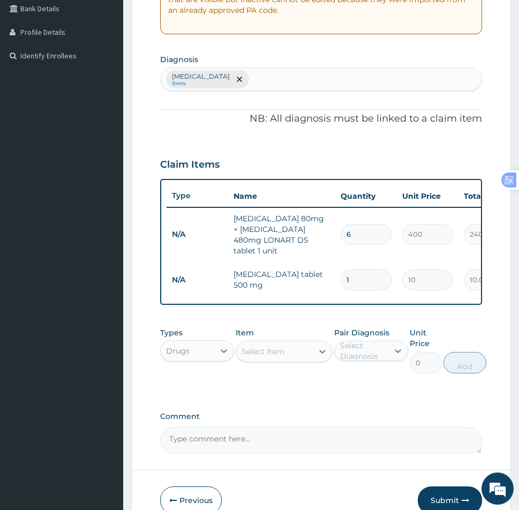
type input "18"
type input "180.00"
type input "18"
click at [266, 351] on div "Select Item" at bounding box center [263, 351] width 43 height 11
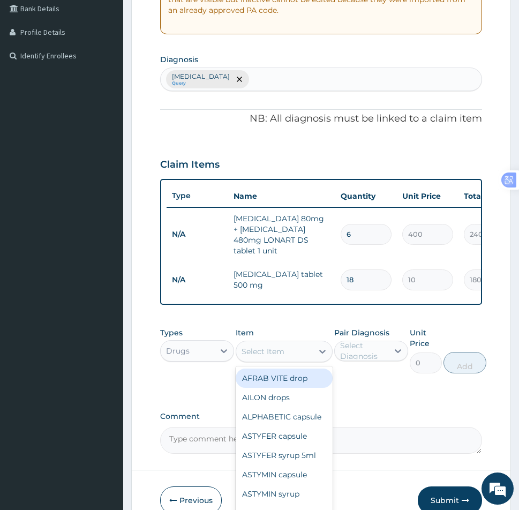
paste input "Flucamed"
type input "Flucamed"
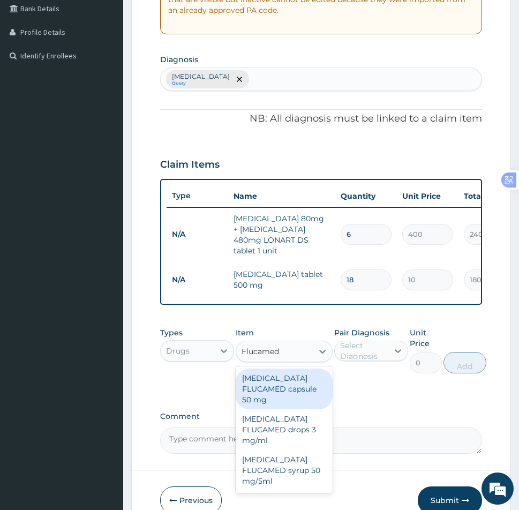
click at [281, 392] on div "Fluconazole FLUCAMED capsule 50 mg" at bounding box center [284, 389] width 96 height 41
type input "200"
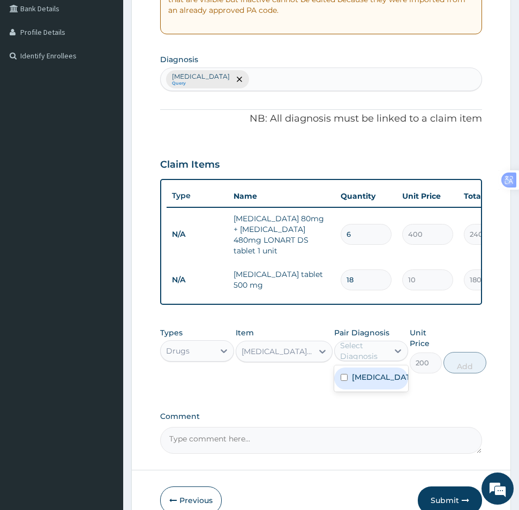
click at [359, 348] on div "Select Diagnosis" at bounding box center [363, 350] width 47 height 21
click at [338, 375] on div "[MEDICAL_DATA]" at bounding box center [371, 379] width 74 height 22
checkbox input "true"
click at [457, 365] on button "Add" at bounding box center [465, 362] width 43 height 21
type input "0"
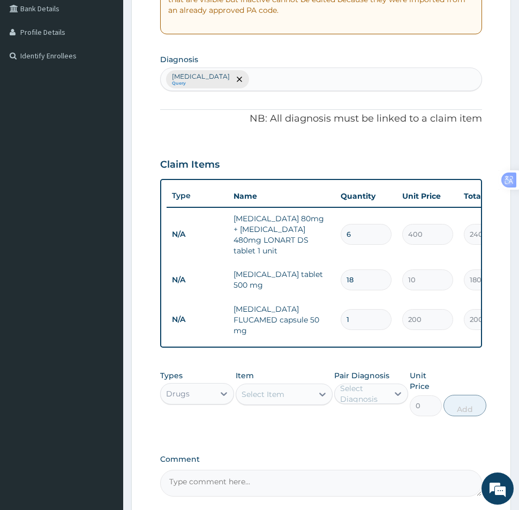
type input "0.00"
type input "3"
type input "600.00"
type input "3"
click at [213, 388] on div "Drugs" at bounding box center [188, 393] width 54 height 17
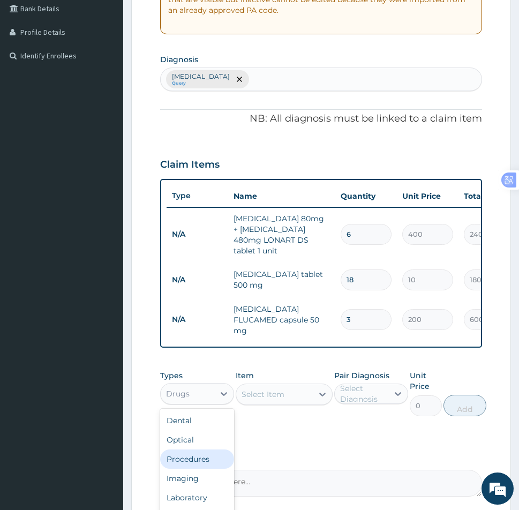
click at [193, 451] on div "Procedures" at bounding box center [197, 459] width 74 height 19
click at [277, 387] on div "Select Item" at bounding box center [284, 394] width 96 height 21
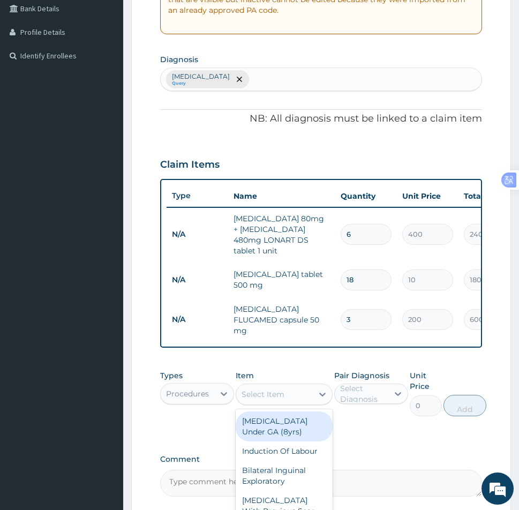
click at [296, 388] on div "Select Item" at bounding box center [274, 394] width 76 height 17
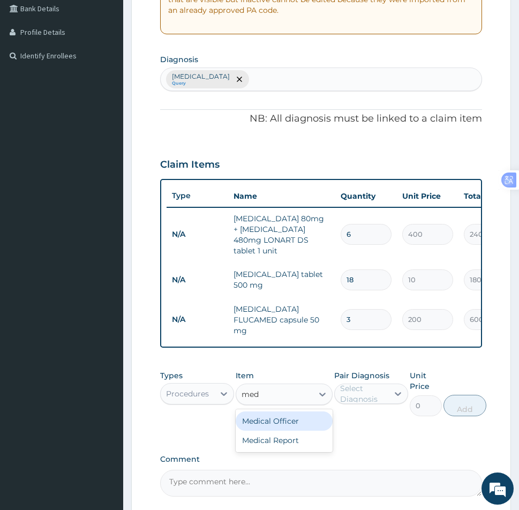
type input "medi"
click at [269, 418] on div "Medical Officer" at bounding box center [284, 421] width 96 height 19
type input "5000"
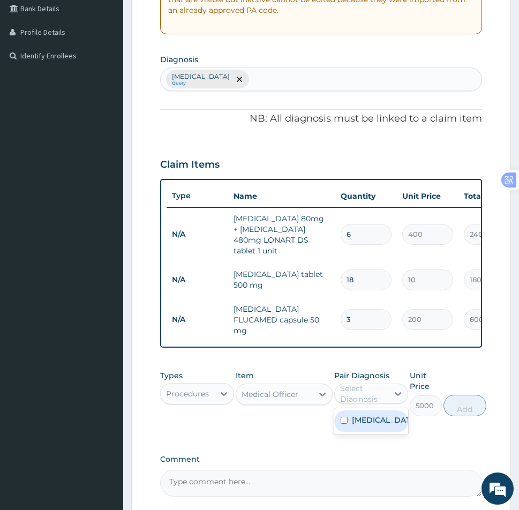
click at [363, 385] on div "Select Diagnosis" at bounding box center [363, 393] width 47 height 21
click at [346, 417] on input "checkbox" at bounding box center [344, 420] width 7 height 7
checkbox input "true"
click at [461, 395] on button "Add" at bounding box center [465, 405] width 43 height 21
type input "0"
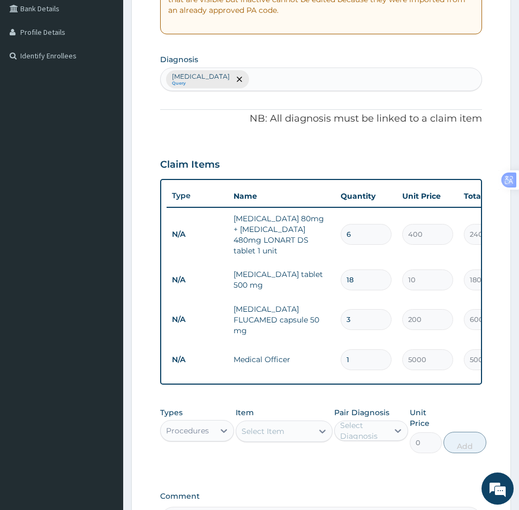
click at [209, 424] on div "Procedures" at bounding box center [188, 430] width 54 height 17
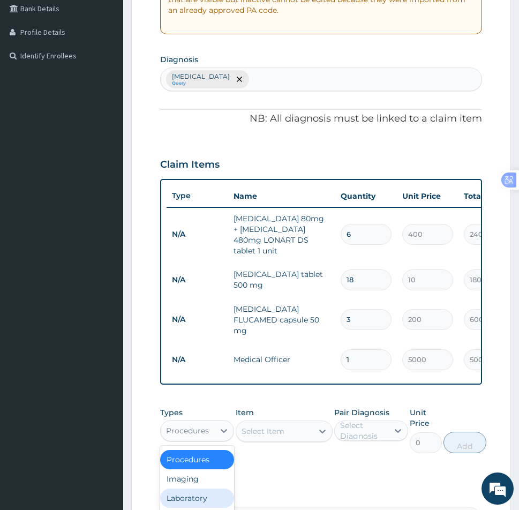
click at [192, 490] on div "Laboratory" at bounding box center [197, 498] width 74 height 19
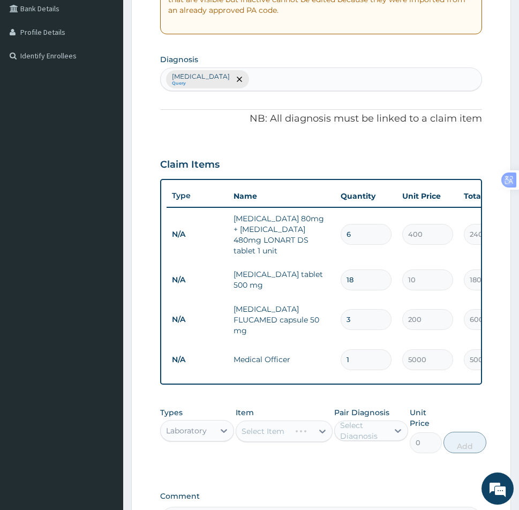
click at [276, 421] on div "Select Item" at bounding box center [284, 431] width 96 height 21
click at [276, 423] on div "Select Item" at bounding box center [284, 431] width 96 height 21
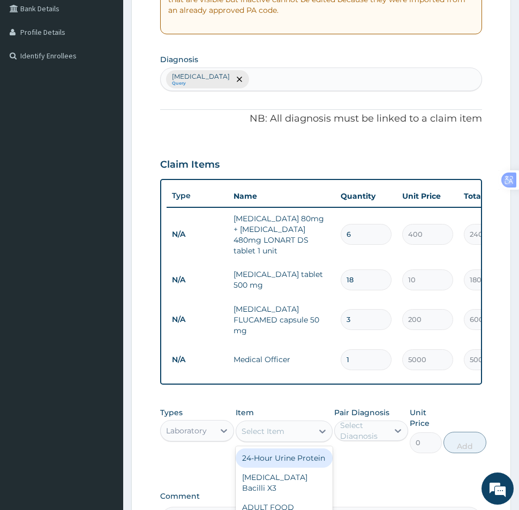
click at [276, 428] on div "Select Item" at bounding box center [263, 431] width 43 height 11
type input "full"
click at [298, 453] on div "Full Blood Count" at bounding box center [284, 458] width 96 height 19
type input "6000"
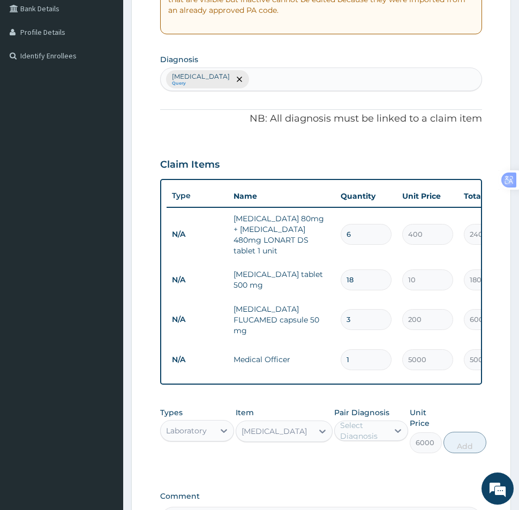
click at [382, 430] on div "Select Diagnosis" at bounding box center [363, 430] width 47 height 21
click at [344, 454] on input "checkbox" at bounding box center [344, 457] width 7 height 7
checkbox input "true"
click at [460, 436] on button "Add" at bounding box center [465, 442] width 43 height 21
type input "0"
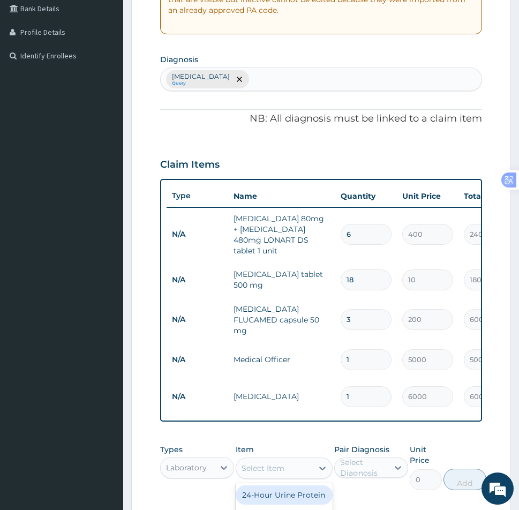
click at [251, 463] on div "Select Item" at bounding box center [263, 468] width 43 height 11
type input "mala"
click at [303, 492] on div "Malaria Parasites" at bounding box center [284, 501] width 96 height 30
type input "3000"
drag, startPoint x: 366, startPoint y: 459, endPoint x: 365, endPoint y: 468, distance: 8.6
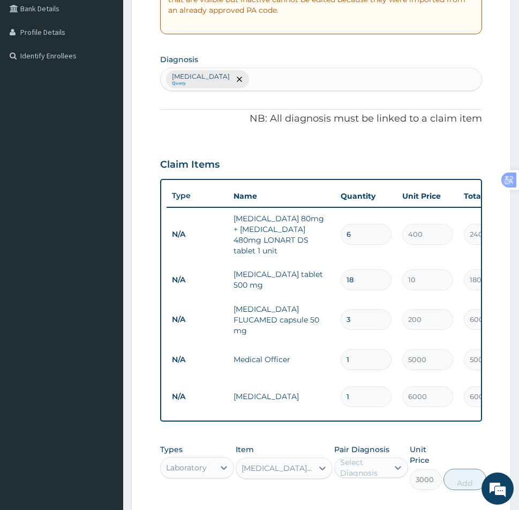
click at [367, 459] on div "Select Diagnosis" at bounding box center [363, 467] width 47 height 21
click at [344, 491] on input "checkbox" at bounding box center [344, 494] width 7 height 7
checkbox input "true"
click at [468, 474] on button "Add" at bounding box center [465, 479] width 43 height 21
type input "0"
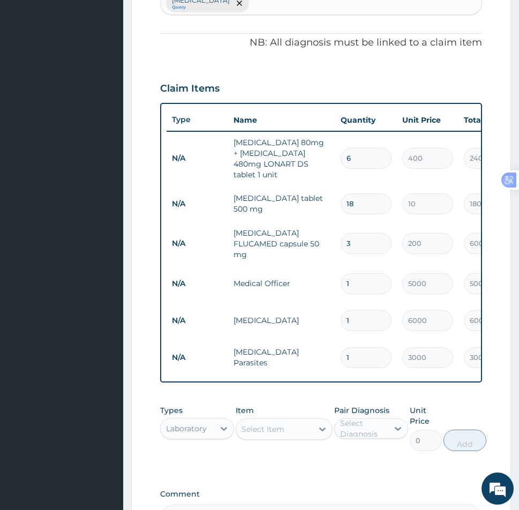
scroll to position [462, 0]
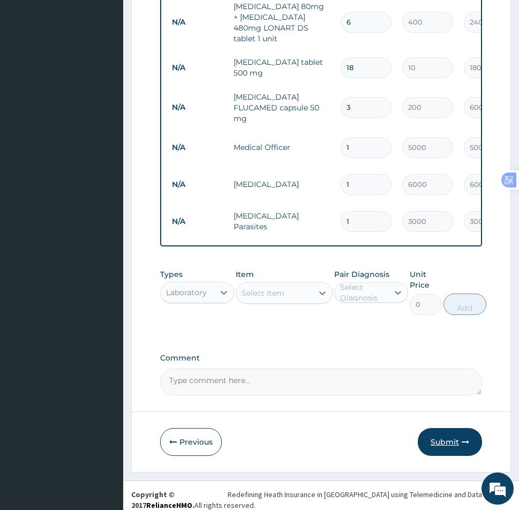
click at [443, 438] on button "Submit" at bounding box center [450, 442] width 64 height 28
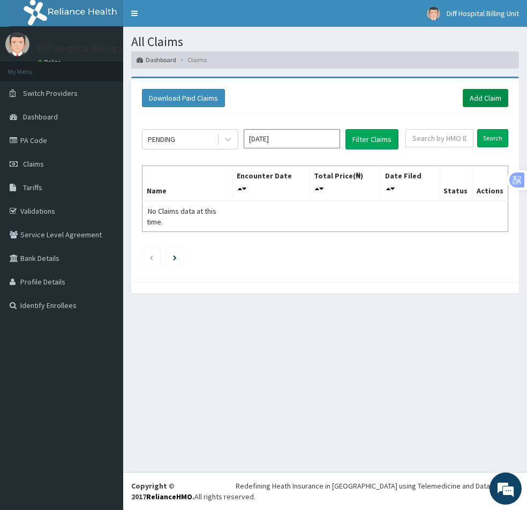
click at [497, 96] on link "Add Claim" at bounding box center [486, 98] width 46 height 18
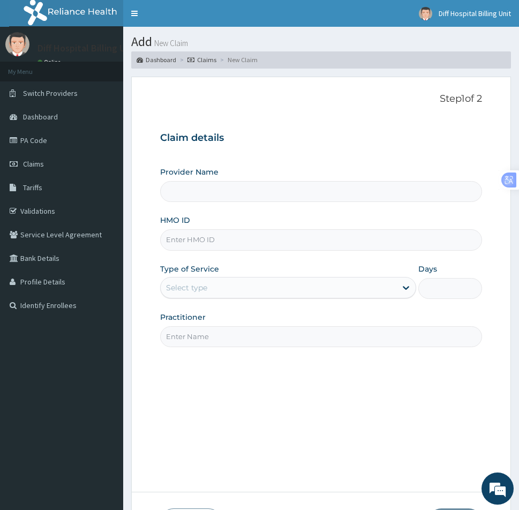
type input "[GEOGRAPHIC_DATA]"
click at [245, 235] on input "HMO ID" at bounding box center [321, 239] width 322 height 21
paste input "-PRW/10018/B"
click at [169, 240] on input "-PRW/10018/B" at bounding box center [321, 239] width 322 height 21
type input "PRW/10018/B"
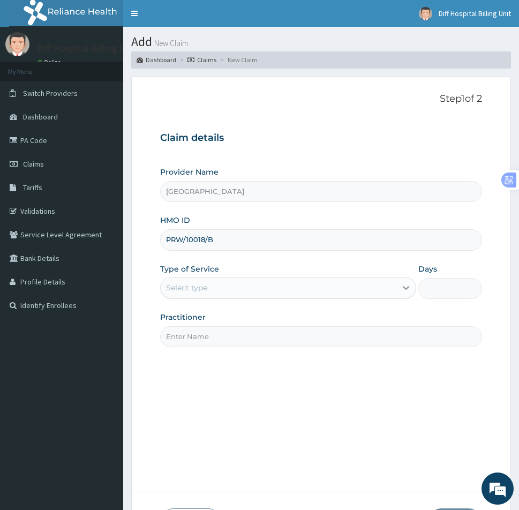
click at [402, 283] on icon at bounding box center [406, 287] width 11 height 11
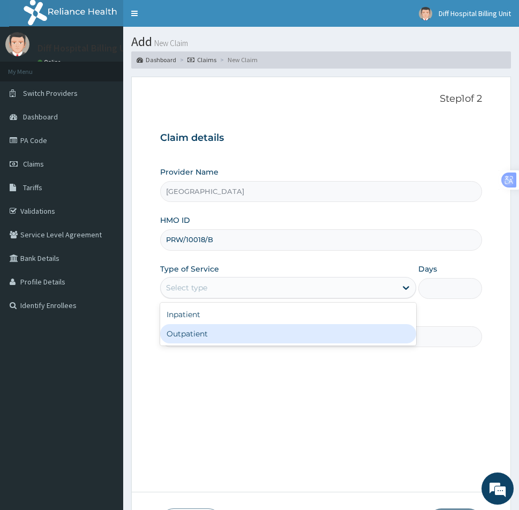
click at [288, 339] on div "Outpatient" at bounding box center [288, 333] width 256 height 19
type input "1"
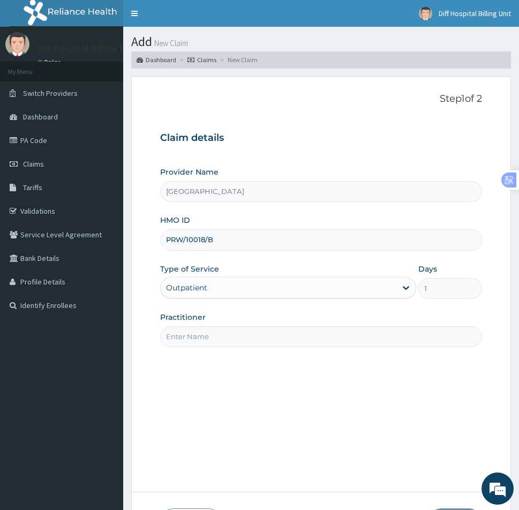
click at [258, 336] on input "Practitioner" at bounding box center [321, 336] width 322 height 21
click at [188, 342] on input "Practitioner" at bounding box center [321, 336] width 322 height 21
paste input "YUSUFF Opeyem"
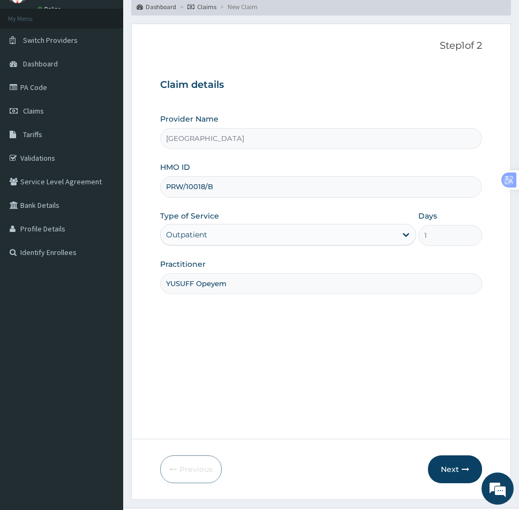
scroll to position [89, 0]
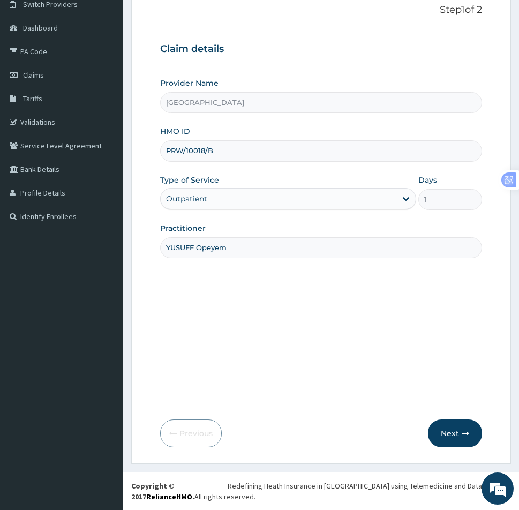
type input "YUSUFF Opeyem"
click at [448, 445] on button "Next" at bounding box center [455, 434] width 54 height 28
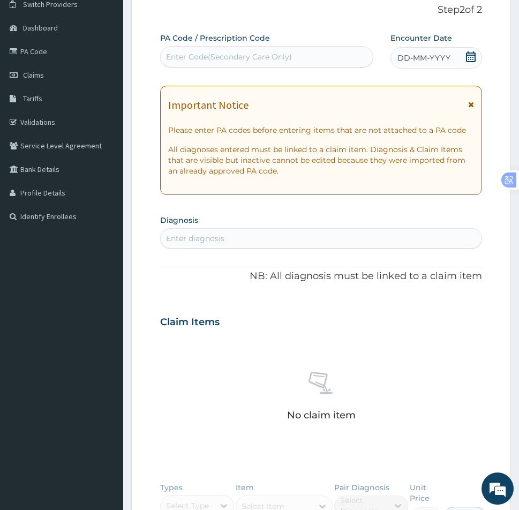
click at [473, 60] on icon at bounding box center [471, 56] width 11 height 11
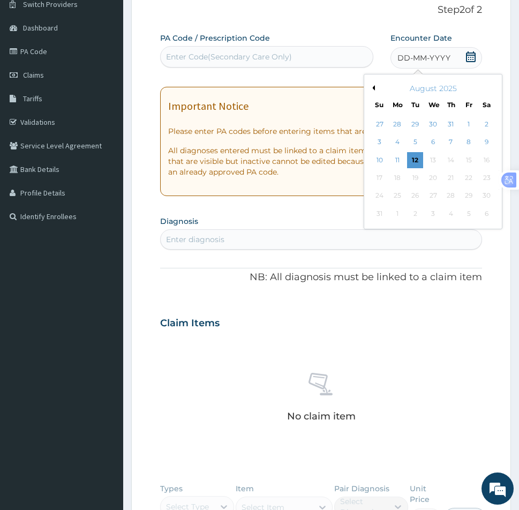
click at [375, 88] on div "August 2025" at bounding box center [433, 88] width 129 height 11
click at [374, 90] on button "Previous Month" at bounding box center [372, 87] width 5 height 5
click at [374, 91] on div "Previous Month Next Month [DATE] Su Mo Tu We Th Fr Sa 29 30 1 2 3 4 5 6 7 8 9 1…" at bounding box center [433, 143] width 139 height 138
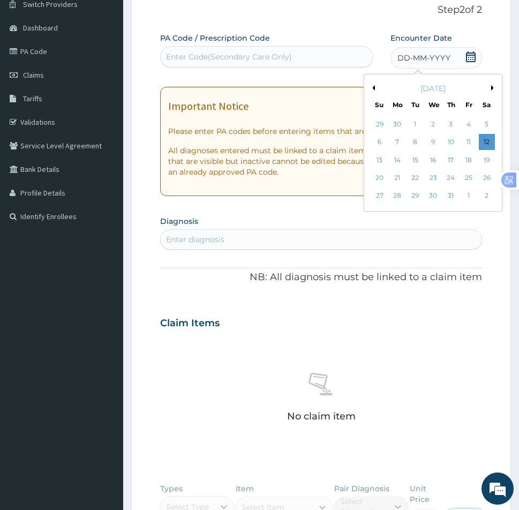
click at [373, 87] on button "Previous Month" at bounding box center [372, 87] width 5 height 5
click at [489, 181] on div "28" at bounding box center [487, 178] width 16 height 16
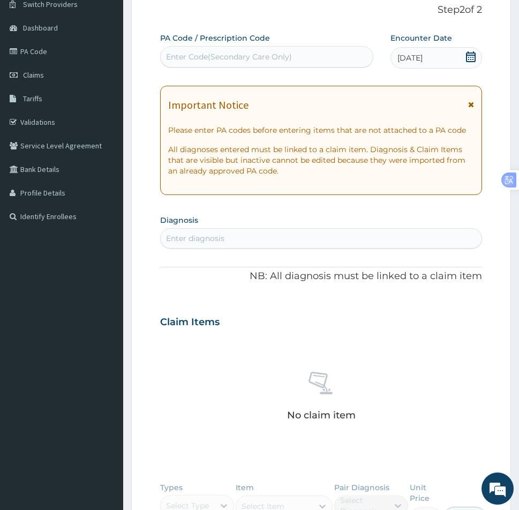
click at [207, 237] on div "Enter diagnosis" at bounding box center [195, 238] width 58 height 11
type input "mala"
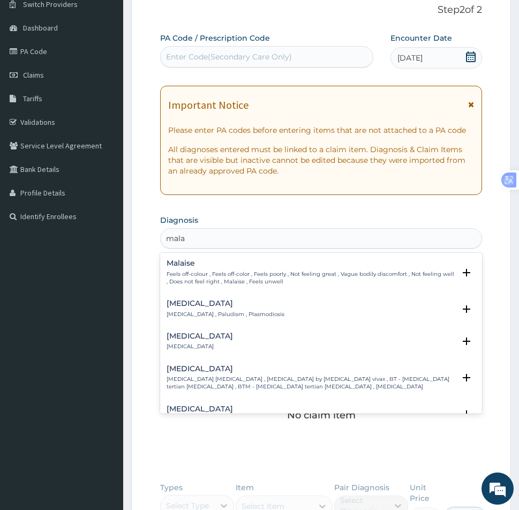
click at [188, 314] on p "[MEDICAL_DATA] , Paludism , Plasmodiosis" at bounding box center [226, 315] width 118 height 8
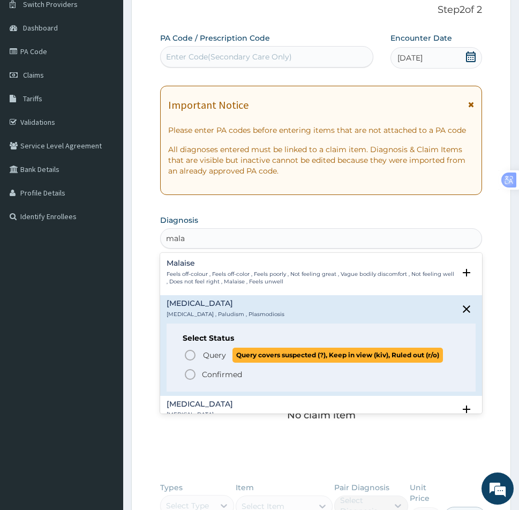
click at [188, 360] on circle "status option query" at bounding box center [190, 356] width 10 height 10
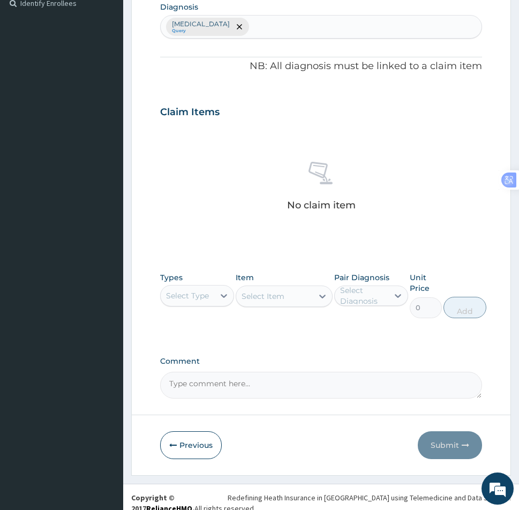
scroll to position [303, 0]
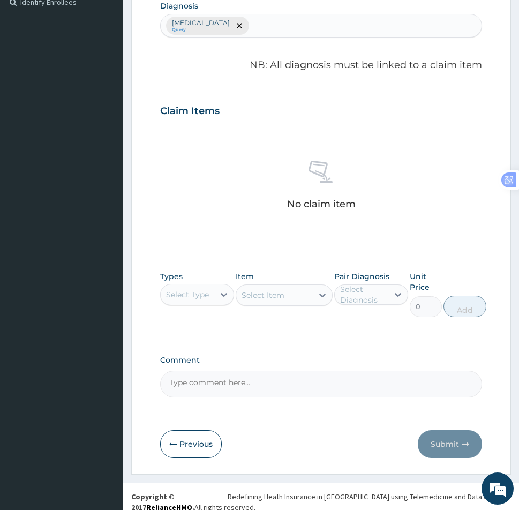
click at [203, 294] on div "Select Type" at bounding box center [187, 294] width 43 height 11
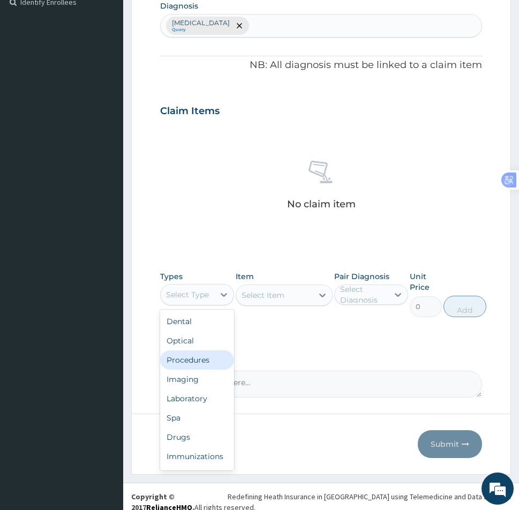
click at [203, 366] on div "Procedures" at bounding box center [197, 360] width 74 height 19
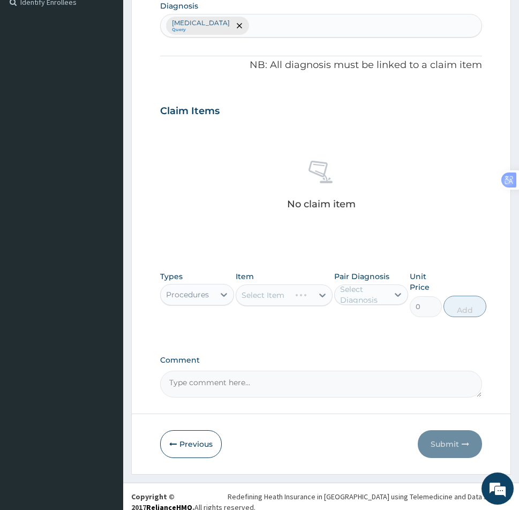
click at [294, 299] on div "Select Item" at bounding box center [284, 295] width 96 height 21
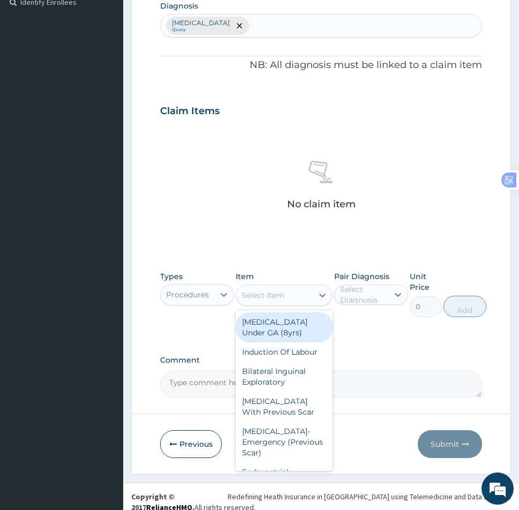
click at [294, 299] on div "Select Item" at bounding box center [274, 295] width 76 height 17
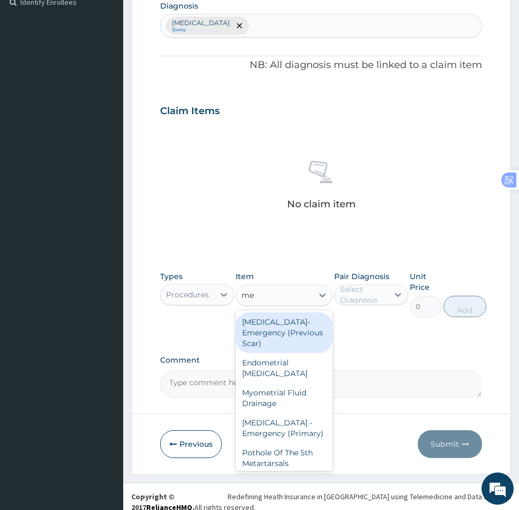
type input "med"
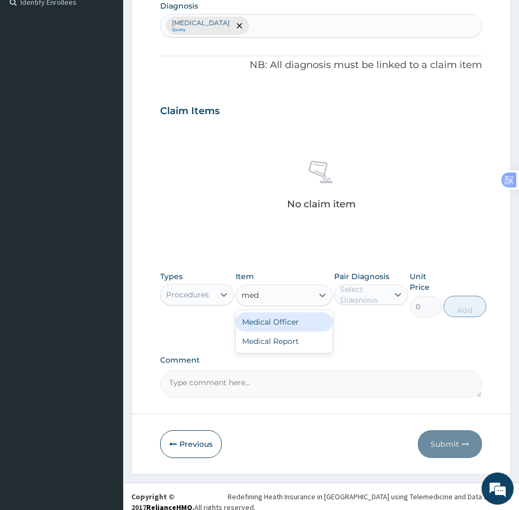
drag, startPoint x: 272, startPoint y: 326, endPoint x: 333, endPoint y: 312, distance: 62.7
click at [273, 325] on div "Medical Officer" at bounding box center [284, 322] width 96 height 19
type input "5000"
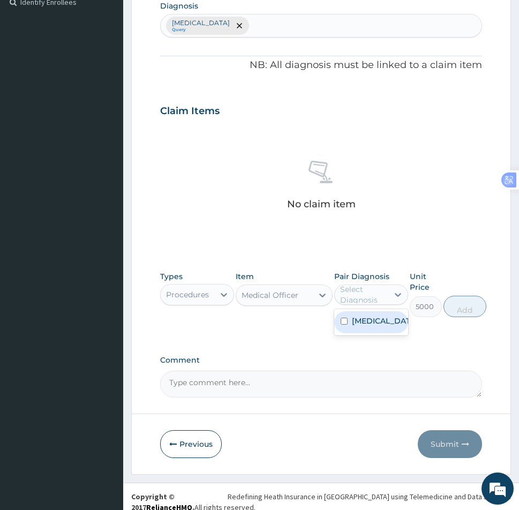
click at [384, 293] on div "Select Diagnosis" at bounding box center [363, 294] width 47 height 21
click at [343, 321] on input "checkbox" at bounding box center [344, 321] width 7 height 7
checkbox input "true"
drag, startPoint x: 467, startPoint y: 313, endPoint x: 427, endPoint y: 316, distance: 40.3
click at [467, 313] on button "Add" at bounding box center [465, 306] width 43 height 21
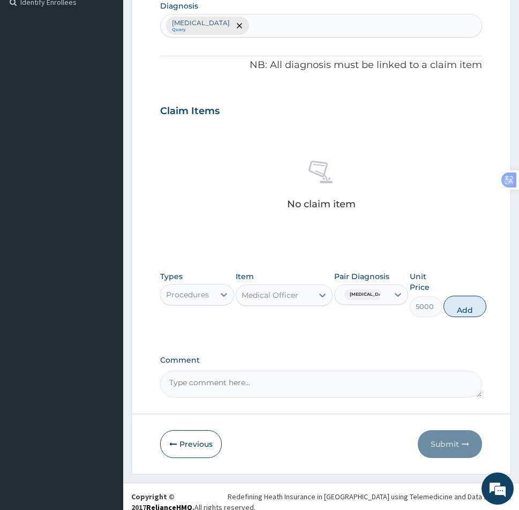
type input "0"
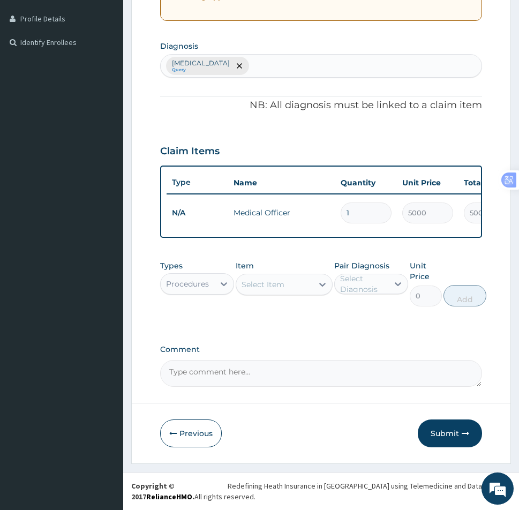
scroll to position [271, 0]
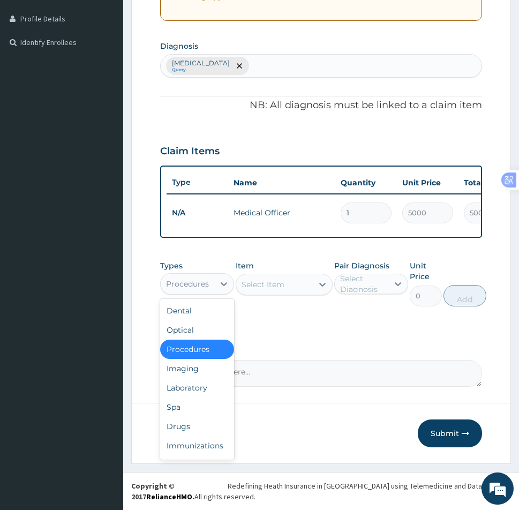
click at [198, 287] on div "Procedures" at bounding box center [187, 284] width 43 height 11
drag, startPoint x: 187, startPoint y: 393, endPoint x: 249, endPoint y: 359, distance: 71.0
click at [189, 391] on div "Laboratory" at bounding box center [197, 387] width 74 height 19
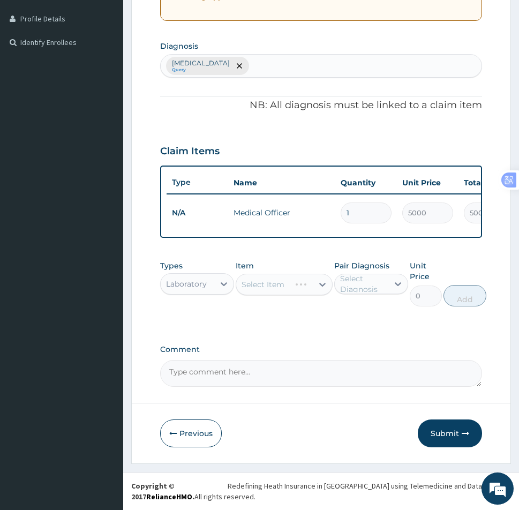
click at [274, 288] on div "Select Item" at bounding box center [284, 284] width 96 height 21
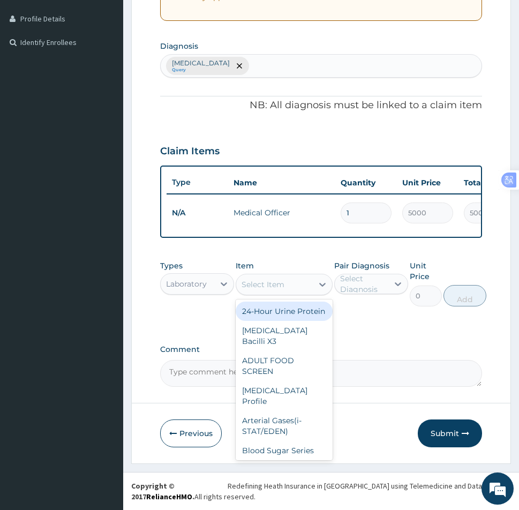
click at [275, 287] on div "Select Item" at bounding box center [263, 284] width 43 height 11
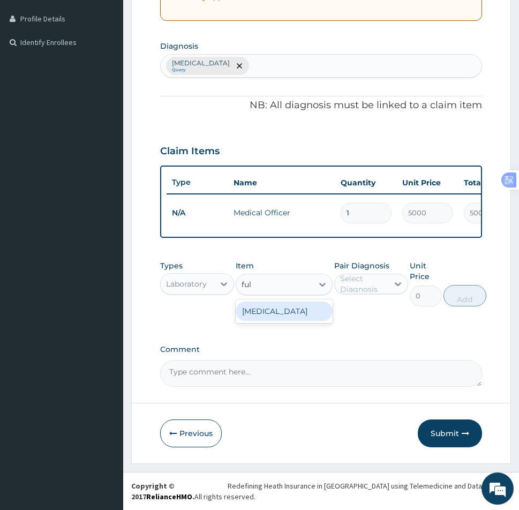
type input "full"
click at [258, 313] on div "[MEDICAL_DATA]" at bounding box center [284, 311] width 96 height 19
type input "6000"
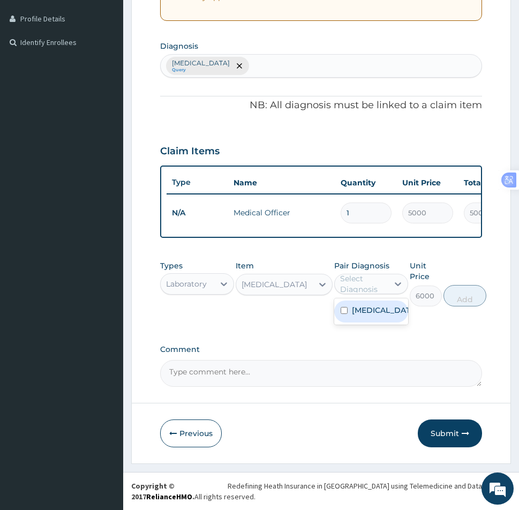
click at [375, 280] on div "Select Diagnosis" at bounding box center [363, 283] width 47 height 21
click at [338, 313] on div "[MEDICAL_DATA]" at bounding box center [371, 312] width 74 height 22
checkbox input "true"
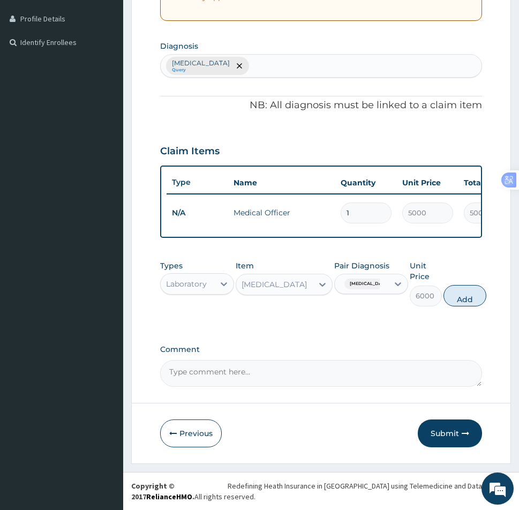
drag, startPoint x: 503, startPoint y: 287, endPoint x: 490, endPoint y: 290, distance: 13.8
click at [504, 287] on form "Step 2 of 2 PA Code / Prescription Code Enter Code(Secondary Care Only) Encount…" at bounding box center [321, 138] width 380 height 651
click at [464, 296] on button "Add" at bounding box center [465, 295] width 43 height 21
type input "0"
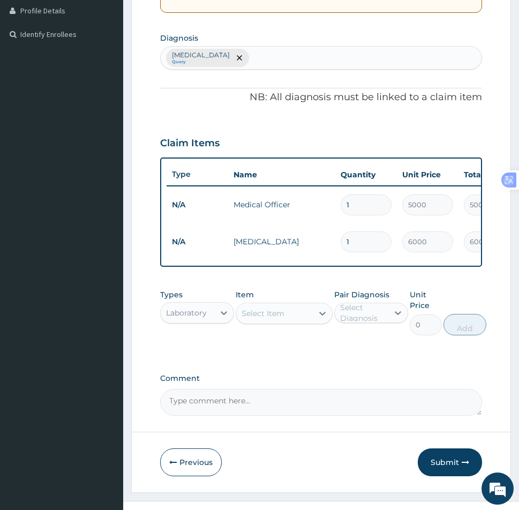
click at [259, 319] on div "Select Item" at bounding box center [263, 313] width 43 height 11
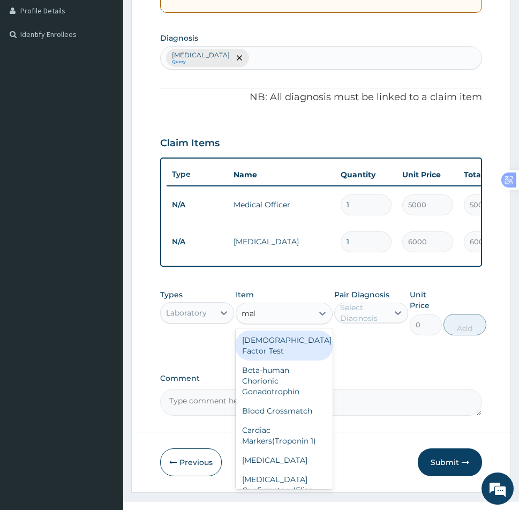
type input "mala"
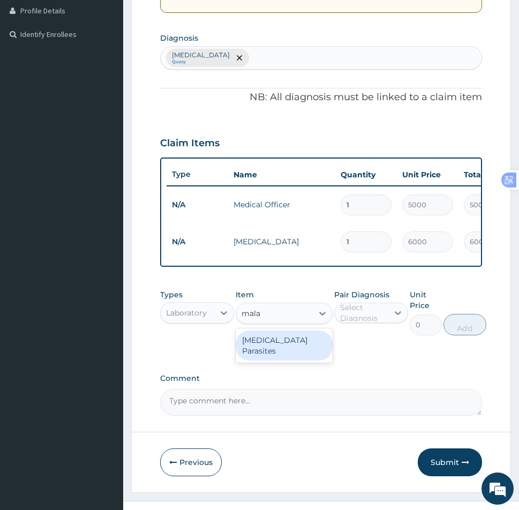
click at [262, 350] on div "[MEDICAL_DATA] Parasites" at bounding box center [284, 346] width 96 height 30
type input "3000"
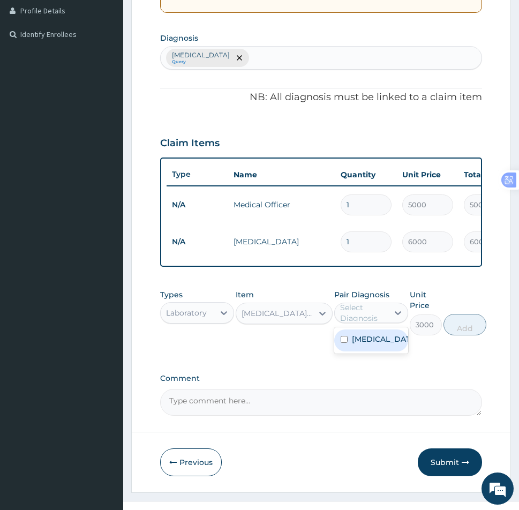
click at [375, 321] on div "Select Diagnosis" at bounding box center [363, 312] width 47 height 21
click at [341, 343] on input "checkbox" at bounding box center [344, 339] width 7 height 7
checkbox input "true"
click at [465, 332] on button "Add" at bounding box center [465, 324] width 43 height 21
type input "0"
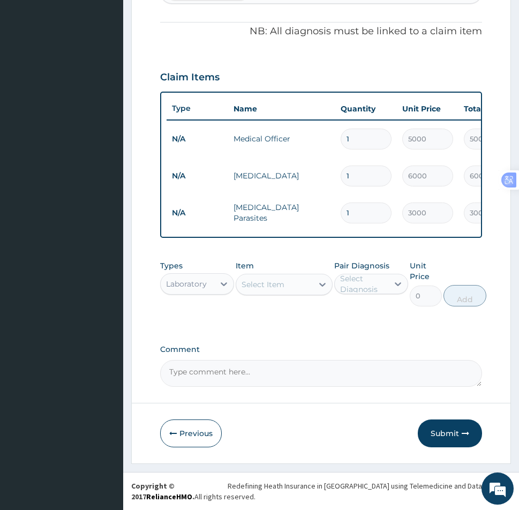
click at [452, 434] on button "Submit" at bounding box center [450, 434] width 64 height 28
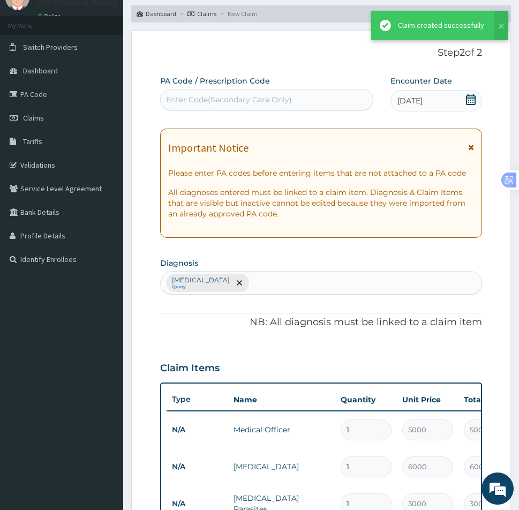
scroll to position [345, 0]
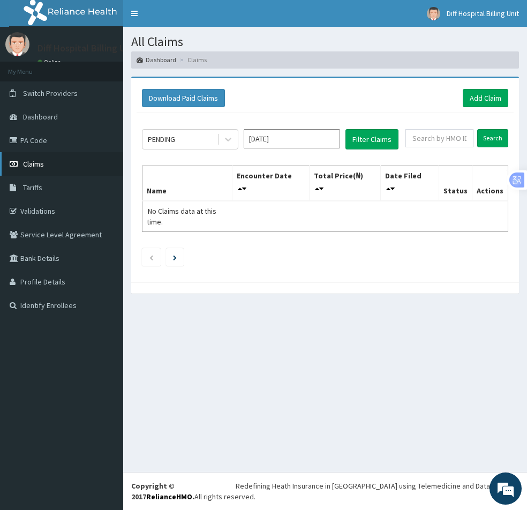
click at [31, 163] on span "Claims" at bounding box center [33, 164] width 21 height 10
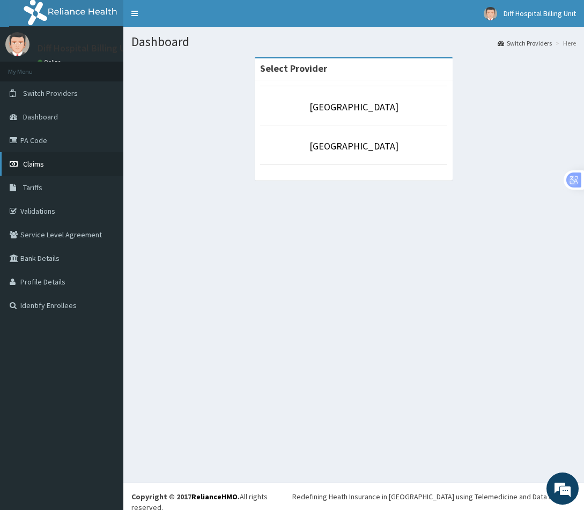
click at [35, 159] on link "Claims" at bounding box center [61, 164] width 123 height 24
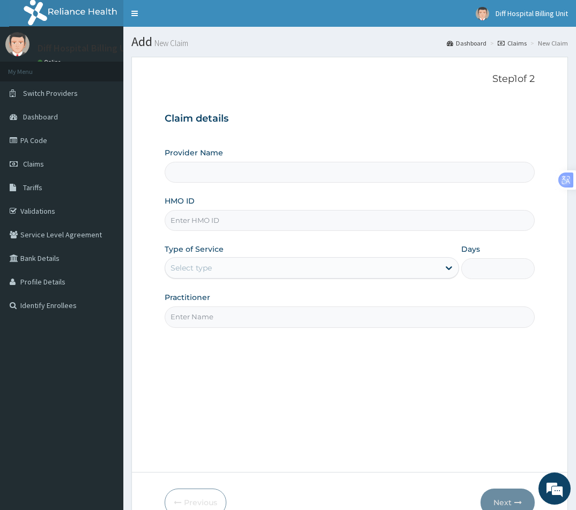
type input "[GEOGRAPHIC_DATA]"
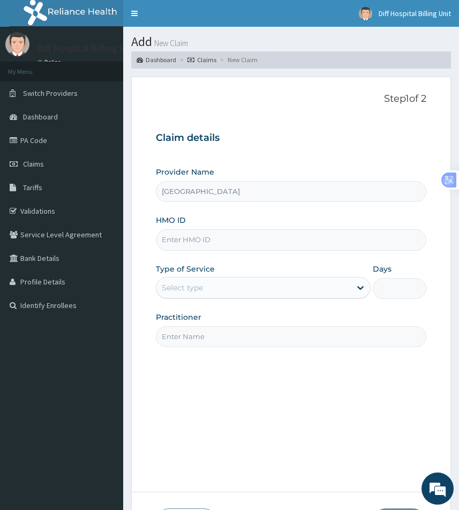
click at [252, 243] on input "HMO ID" at bounding box center [291, 239] width 271 height 21
paste input "CLC/10005/C"
type input "CLC/10005/C"
click at [309, 295] on div "Select type" at bounding box center [254, 287] width 195 height 17
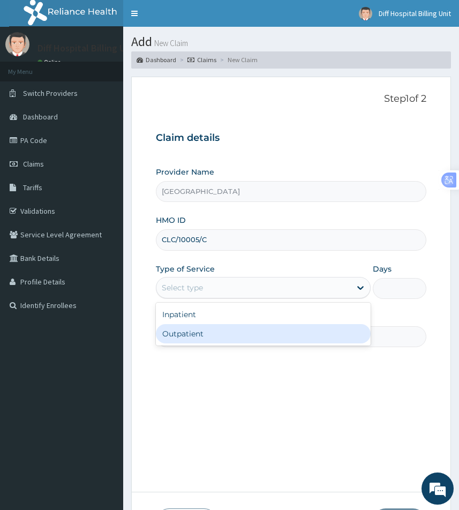
click at [254, 331] on div "Outpatient" at bounding box center [263, 333] width 215 height 19
type input "1"
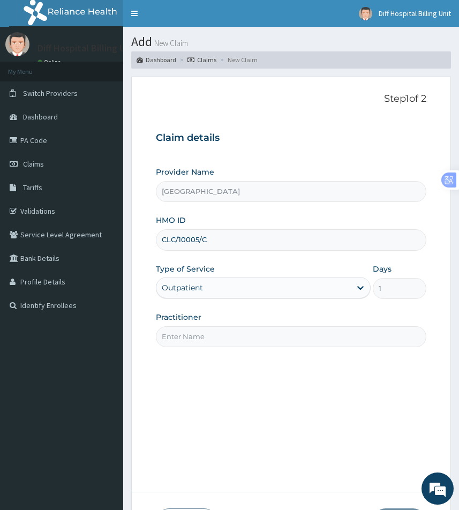
click at [250, 335] on input "Practitioner" at bounding box center [291, 336] width 271 height 21
click at [190, 337] on input "Practitioner" at bounding box center [291, 336] width 271 height 21
paste input "MEBRIM Sussan"
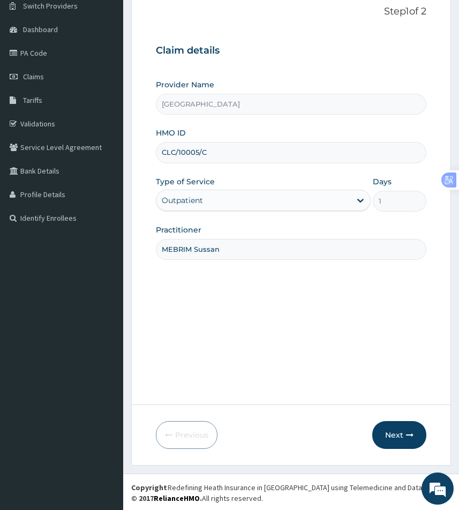
scroll to position [89, 0]
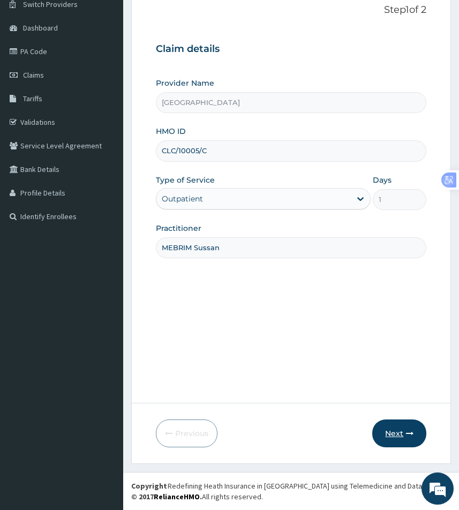
type input "MEBRIM Sussan"
click at [388, 428] on button "Next" at bounding box center [400, 434] width 54 height 28
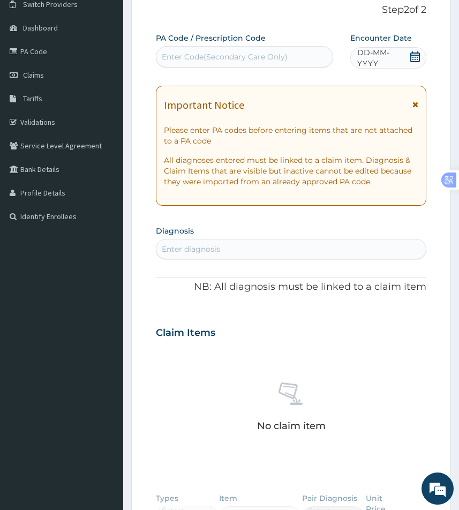
click at [189, 250] on div "Enter diagnosis" at bounding box center [191, 249] width 58 height 11
click at [182, 50] on div "Enter Code(Secondary Care Only)" at bounding box center [245, 56] width 177 height 17
paste input "PA/844EB2"
type input "PA/844EB2"
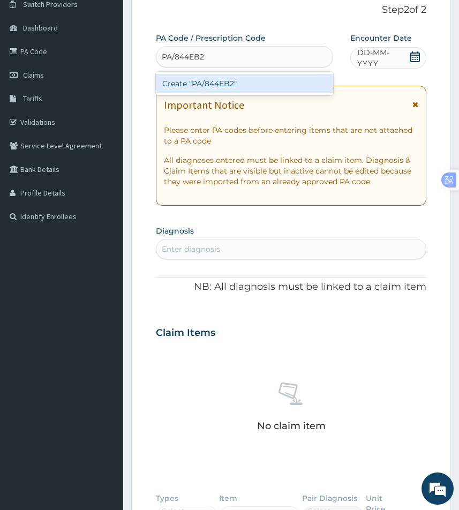
click at [239, 84] on div "Create "PA/844EB2"" at bounding box center [245, 83] width 178 height 19
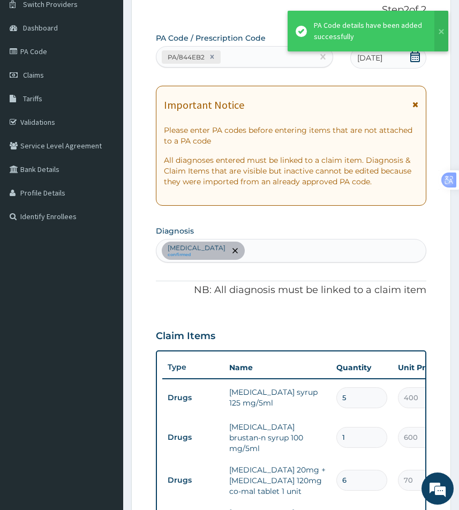
scroll to position [357, 0]
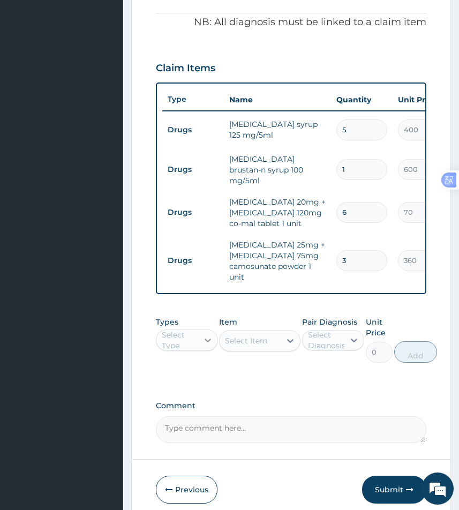
click at [205, 346] on icon at bounding box center [208, 340] width 11 height 11
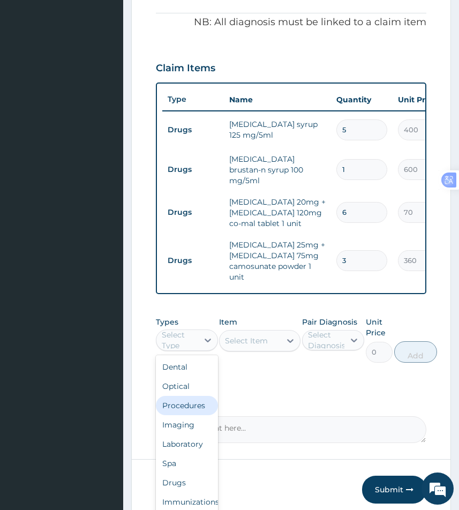
click at [190, 405] on div "Procedures" at bounding box center [187, 405] width 62 height 19
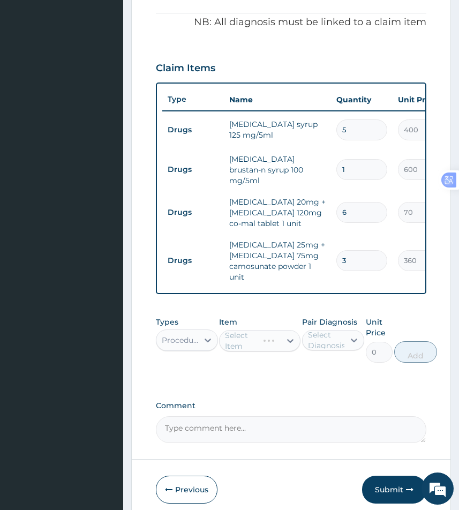
click at [274, 350] on div "Select Item" at bounding box center [259, 340] width 81 height 21
click at [274, 345] on div "Select Item" at bounding box center [259, 340] width 81 height 21
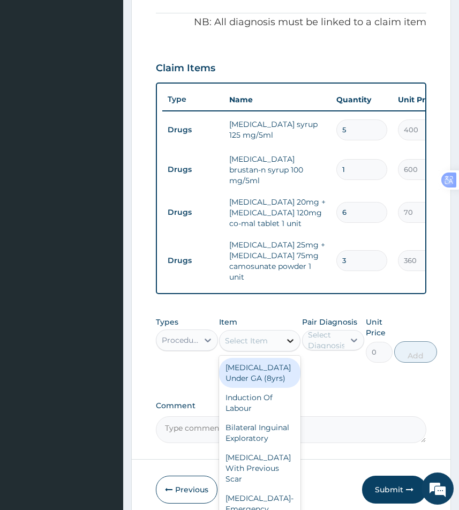
click at [284, 344] on div at bounding box center [290, 340] width 19 height 19
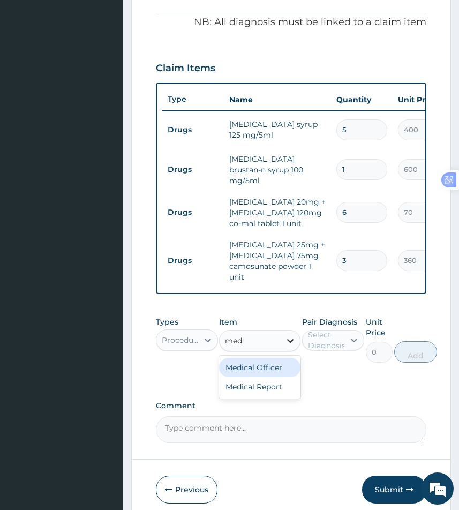
type input "medi"
click at [272, 366] on div "Medical Officer" at bounding box center [259, 367] width 81 height 19
type input "5000"
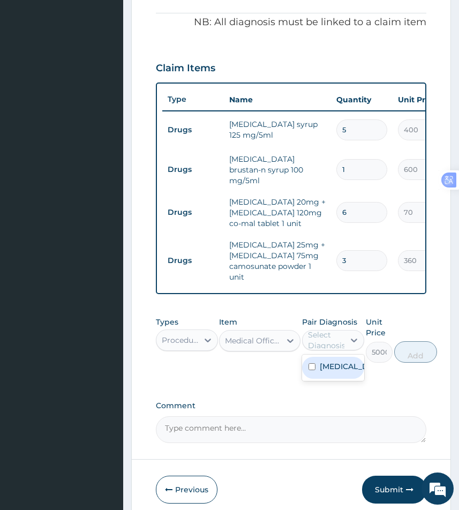
click at [326, 344] on div "Select Diagnosis" at bounding box center [327, 340] width 38 height 21
click at [311, 368] on input "checkbox" at bounding box center [312, 366] width 7 height 7
checkbox input "true"
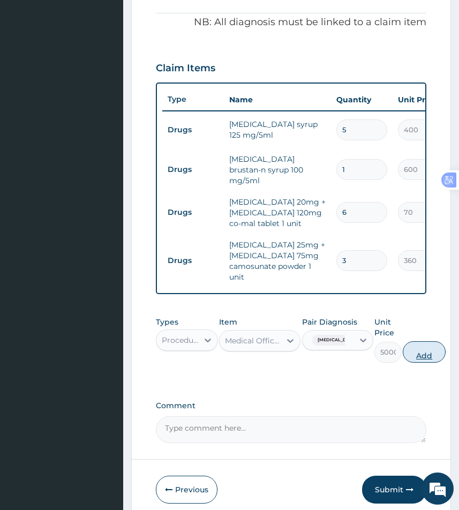
click at [411, 352] on button "Add" at bounding box center [424, 351] width 43 height 21
type input "0"
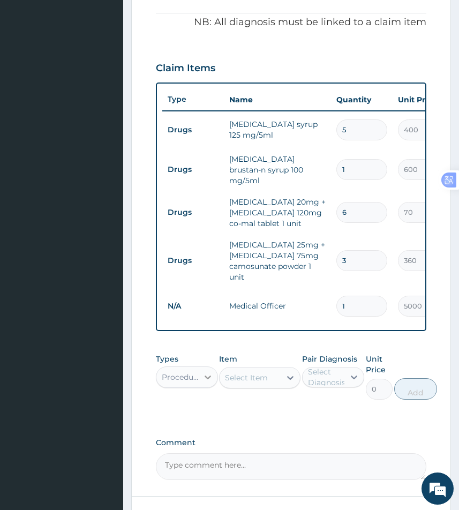
click at [199, 381] on div at bounding box center [207, 377] width 19 height 19
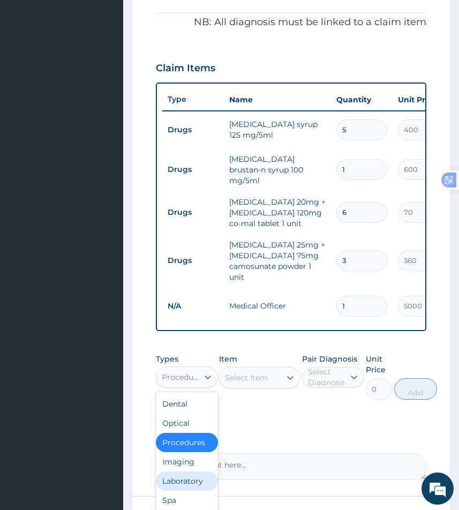
click at [193, 482] on div "Laboratory" at bounding box center [187, 481] width 62 height 19
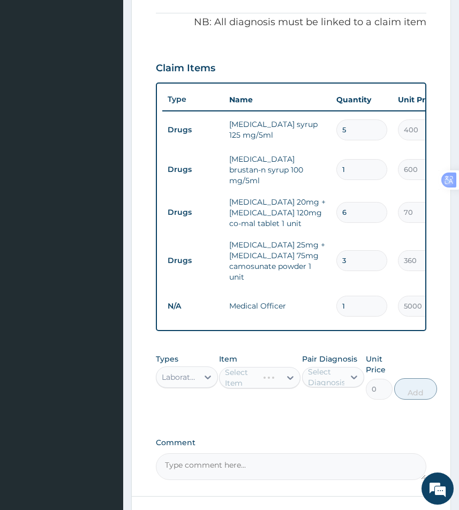
click at [263, 377] on div "Select Item" at bounding box center [259, 377] width 81 height 21
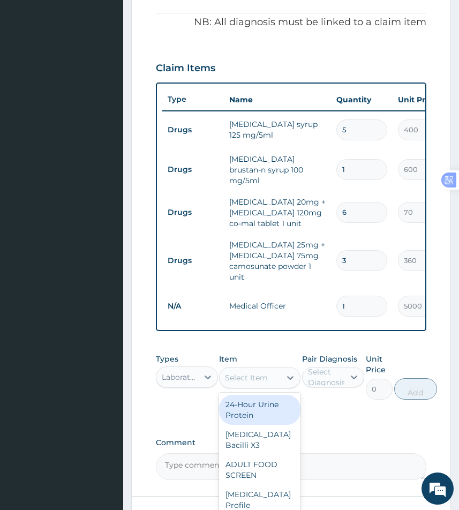
click at [261, 381] on div "Select Item" at bounding box center [246, 378] width 43 height 11
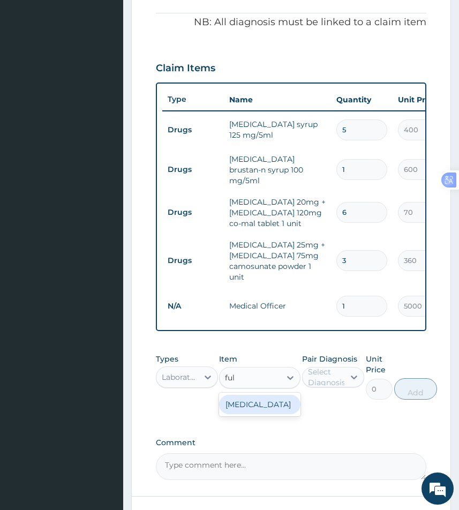
type input "full"
click at [254, 412] on div "Full Blood Count" at bounding box center [259, 404] width 81 height 19
type input "6000"
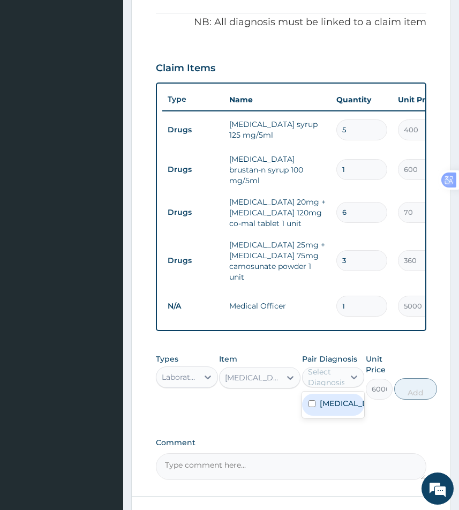
click at [326, 386] on div "Select Diagnosis" at bounding box center [327, 377] width 38 height 21
click at [309, 405] on input "checkbox" at bounding box center [312, 403] width 7 height 7
checkbox input "true"
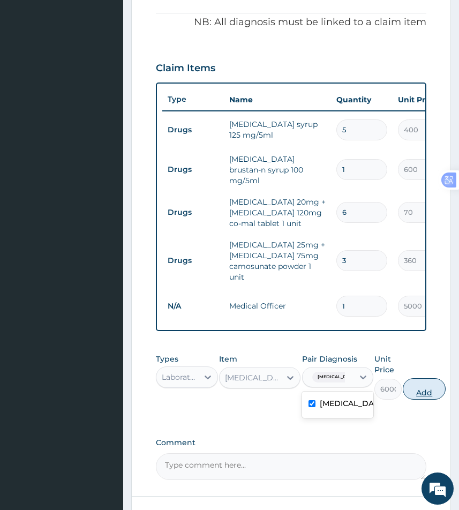
click at [426, 397] on button "Add" at bounding box center [424, 388] width 43 height 21
type input "0"
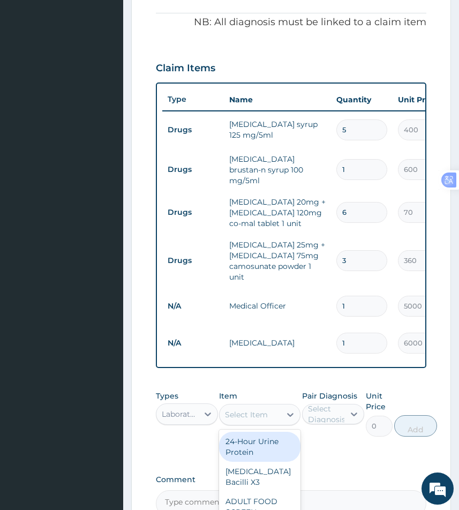
click at [254, 419] on div "Select Item" at bounding box center [246, 415] width 43 height 11
type input "mala"
drag, startPoint x: 232, startPoint y: 448, endPoint x: 281, endPoint y: 434, distance: 51.2
click at [233, 448] on div "Malaria Parasites" at bounding box center [259, 447] width 81 height 30
type input "3000"
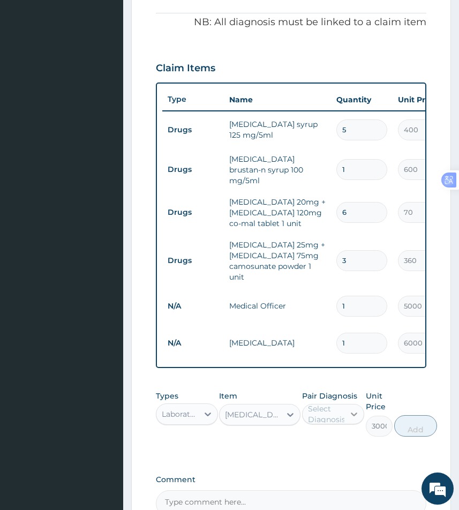
click at [347, 418] on div at bounding box center [354, 414] width 19 height 19
click at [313, 442] on input "checkbox" at bounding box center [312, 440] width 7 height 7
checkbox input "true"
click at [405, 432] on button "Add" at bounding box center [424, 425] width 43 height 21
type input "0"
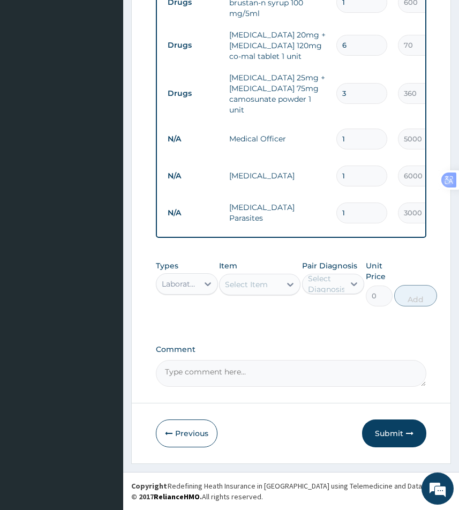
click at [393, 430] on button "Submit" at bounding box center [394, 434] width 64 height 28
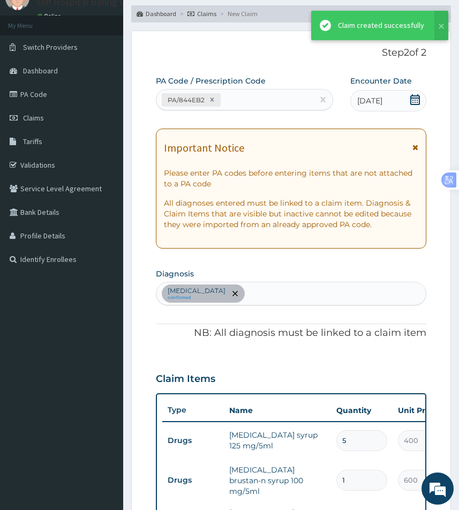
scroll to position [526, 0]
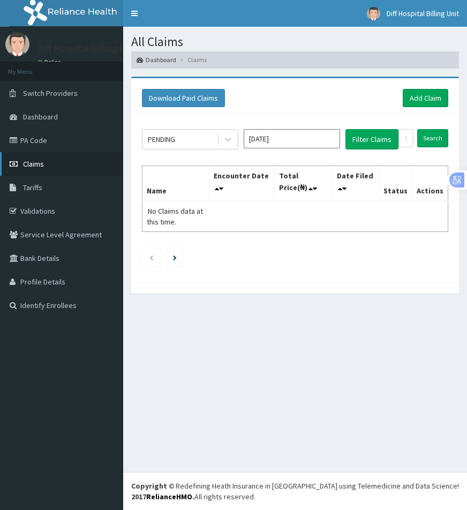
click at [47, 167] on link "Claims" at bounding box center [61, 164] width 123 height 24
click at [430, 105] on link "Add Claim" at bounding box center [426, 98] width 46 height 18
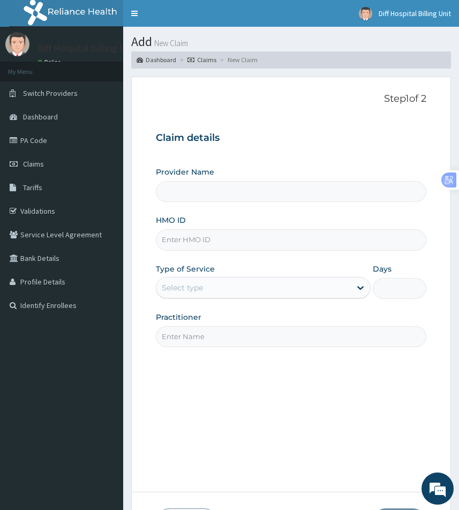
type input "[GEOGRAPHIC_DATA]"
click at [227, 245] on input "HMO ID" at bounding box center [291, 239] width 271 height 21
paste input "CLC/10005/C"
type input "CLC/10005/C"
click at [324, 295] on div "Select type" at bounding box center [254, 287] width 195 height 17
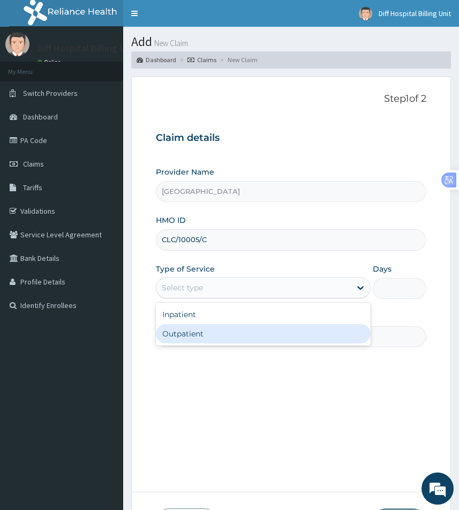
click at [266, 338] on div "Outpatient" at bounding box center [263, 333] width 215 height 19
type input "1"
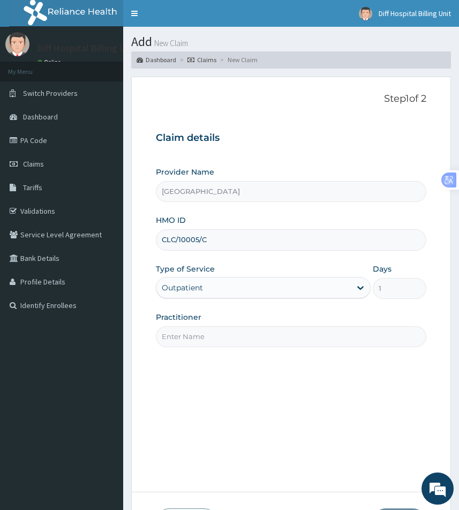
click at [252, 340] on input "Practitioner" at bounding box center [291, 336] width 271 height 21
click at [182, 336] on input "Practitioner" at bounding box center [291, 336] width 271 height 21
paste input "MEBRIM Sussan"
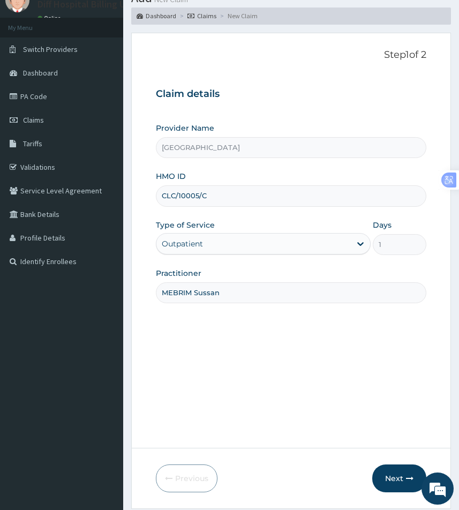
scroll to position [89, 0]
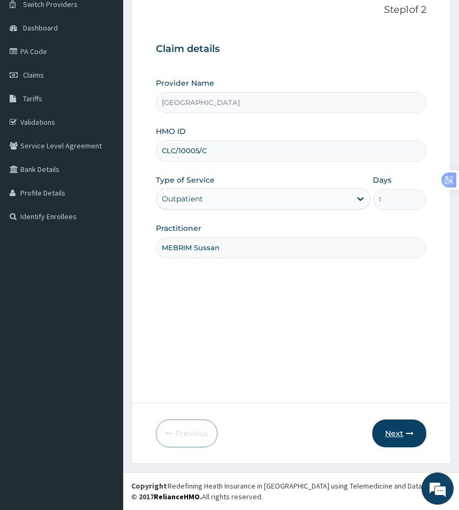
type input "MEBRIM Sussan"
click at [395, 437] on button "Next" at bounding box center [400, 434] width 54 height 28
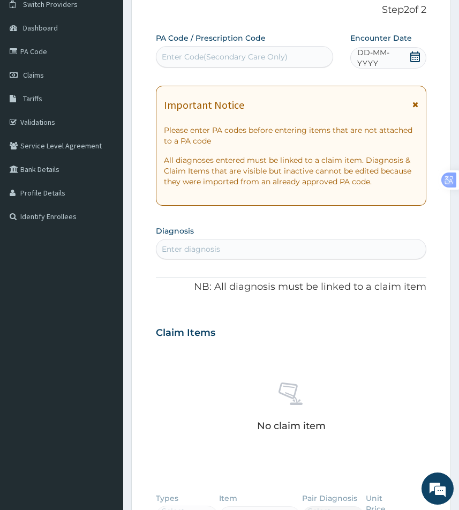
click at [414, 59] on icon at bounding box center [416, 56] width 10 height 11
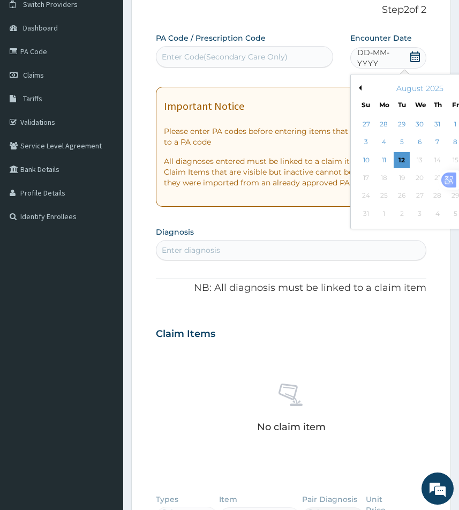
click at [361, 89] on button "Previous Month" at bounding box center [358, 87] width 5 height 5
click at [368, 178] on div "22" at bounding box center [367, 178] width 16 height 16
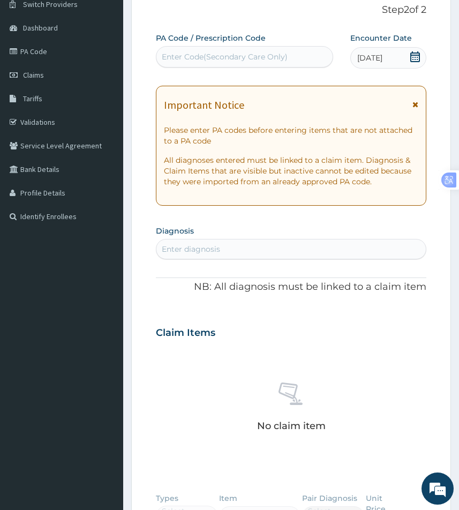
click at [220, 248] on div "Enter diagnosis" at bounding box center [292, 249] width 270 height 17
type input "mala"
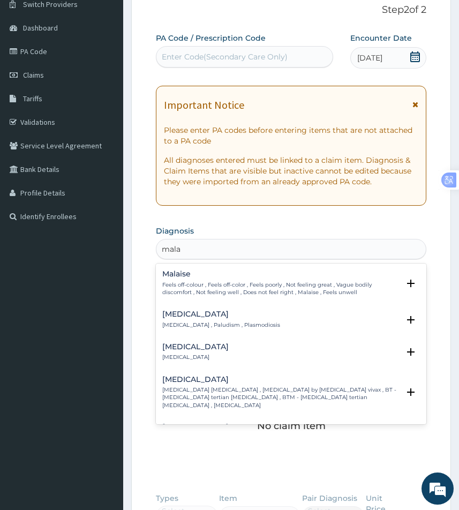
click at [197, 322] on p "Malaria , Paludism , Plasmodiosis" at bounding box center [221, 326] width 118 height 8
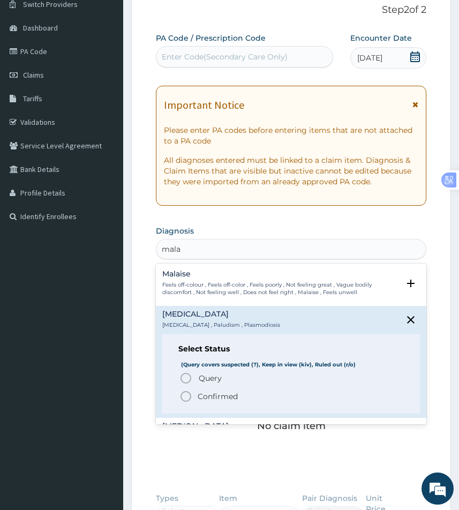
click at [186, 379] on icon "status option query" at bounding box center [186, 378] width 13 height 13
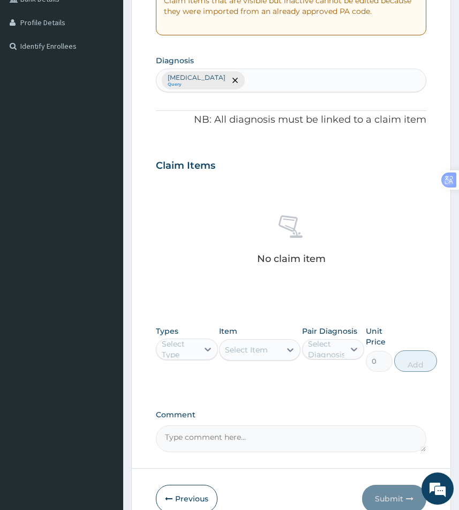
scroll to position [303, 0]
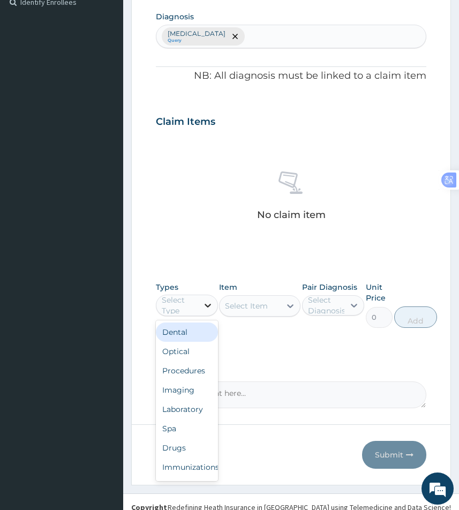
click at [203, 304] on icon at bounding box center [208, 305] width 11 height 11
click at [190, 371] on div "Procedures" at bounding box center [187, 370] width 62 height 19
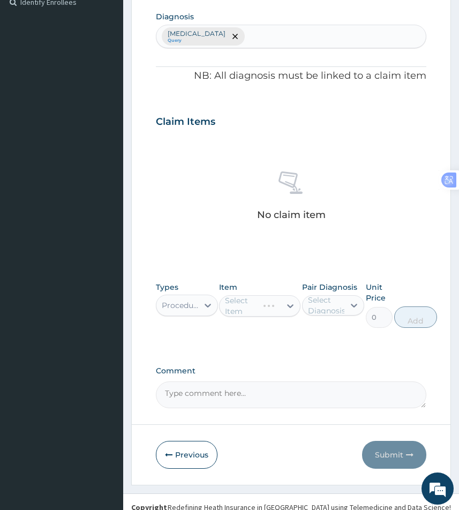
click at [262, 309] on div "Select Item" at bounding box center [259, 305] width 81 height 21
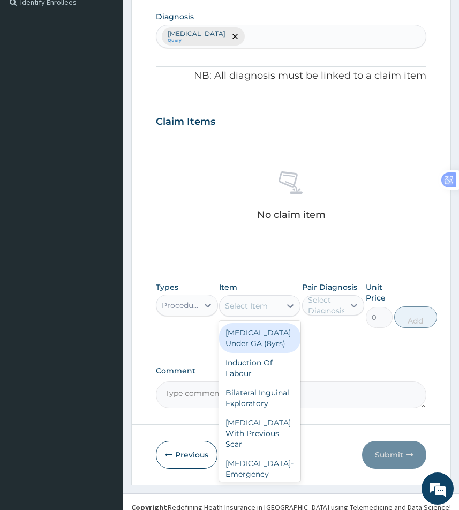
click at [263, 307] on div "Select Item" at bounding box center [246, 306] width 43 height 11
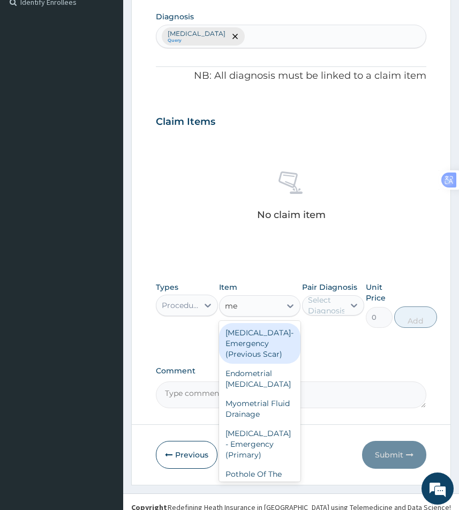
type input "med"
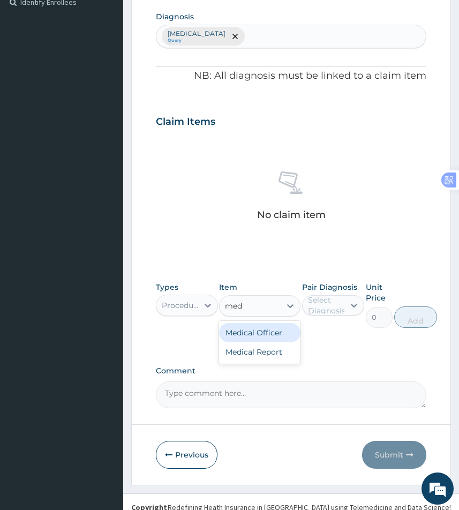
click at [273, 336] on div "Medical Officer" at bounding box center [259, 332] width 81 height 19
type input "5000"
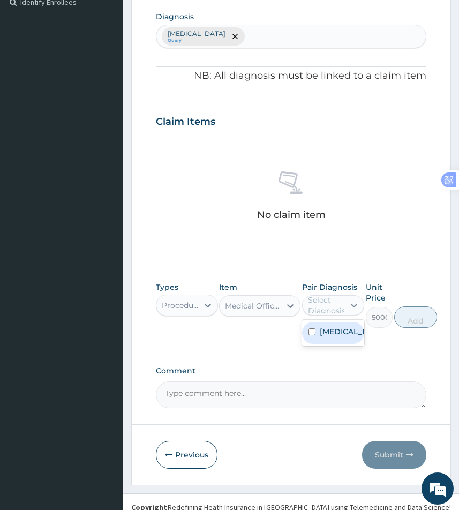
click at [329, 307] on div "Select Diagnosis" at bounding box center [327, 305] width 38 height 21
click at [310, 331] on input "checkbox" at bounding box center [312, 332] width 7 height 7
checkbox input "true"
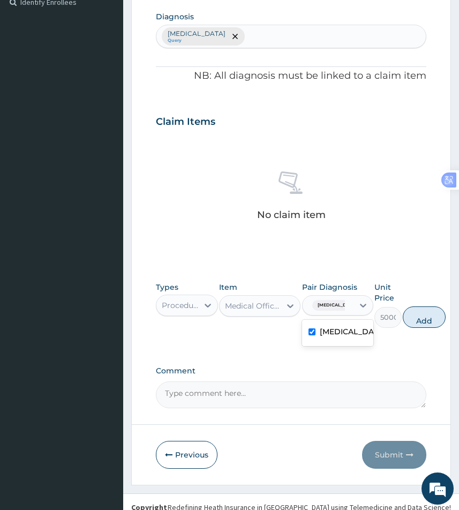
drag, startPoint x: 415, startPoint y: 319, endPoint x: 416, endPoint y: 324, distance: 5.5
click at [415, 319] on button "Add" at bounding box center [424, 317] width 43 height 21
type input "0"
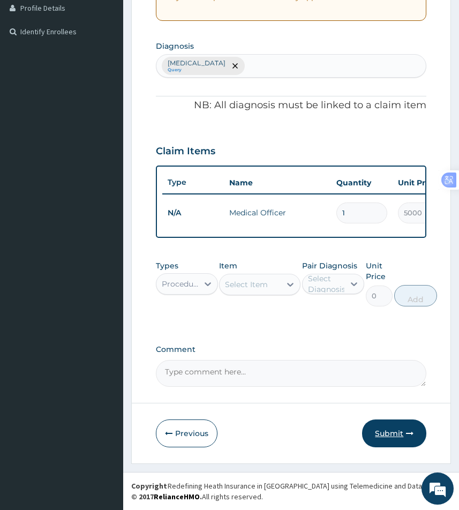
click at [401, 431] on button "Submit" at bounding box center [394, 434] width 64 height 28
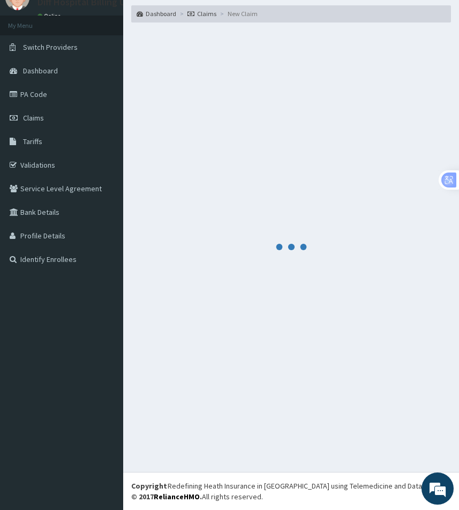
scroll to position [282, 0]
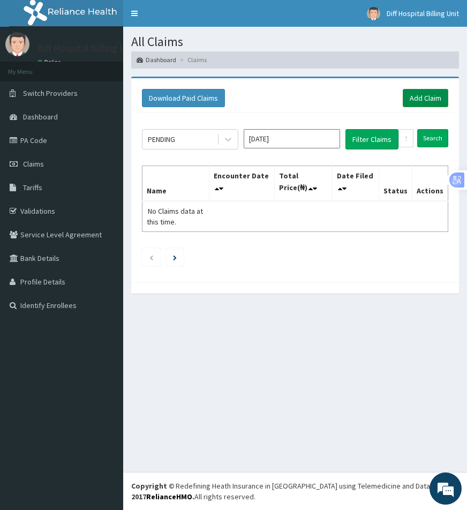
click at [425, 100] on link "Add Claim" at bounding box center [426, 98] width 46 height 18
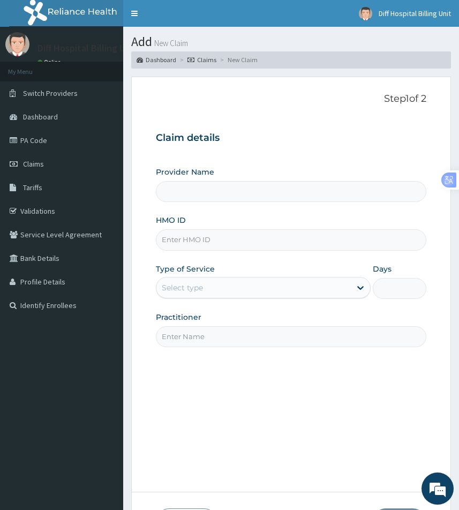
type input "[GEOGRAPHIC_DATA]"
click at [194, 240] on input "HMO ID" at bounding box center [291, 239] width 271 height 21
paste input "CLC/10005/C"
type input "CLC/10005/C"
click at [319, 300] on div "Provider Name Diff Hospital HMO ID CLC/10005/C Type of Service Select type Days…" at bounding box center [291, 257] width 271 height 180
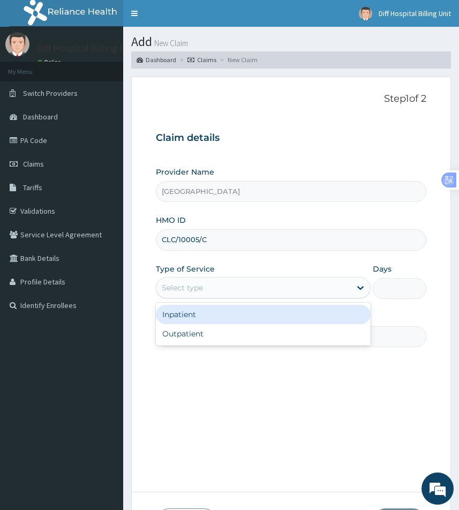
drag, startPoint x: 324, startPoint y: 289, endPoint x: 314, endPoint y: 314, distance: 26.4
click at [325, 290] on div "Select type" at bounding box center [254, 287] width 195 height 17
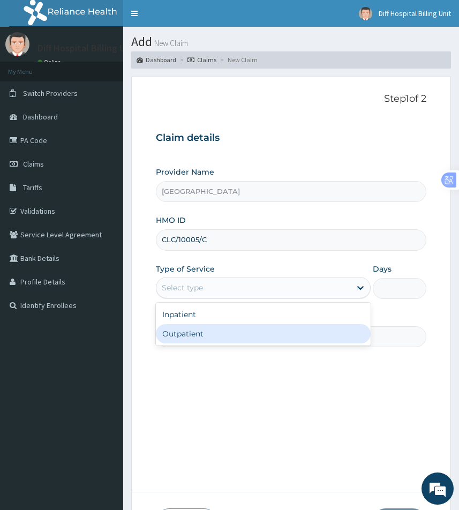
click at [287, 332] on div "Outpatient" at bounding box center [263, 333] width 215 height 19
type input "1"
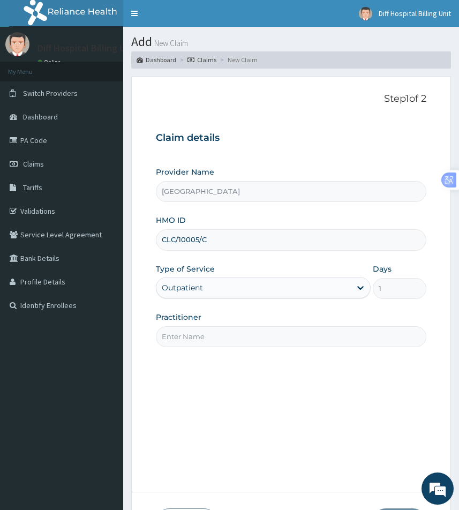
click at [225, 341] on input "Practitioner" at bounding box center [291, 336] width 271 height 21
paste input "YUSUFF Opeyemi | Paediatric Doctor"
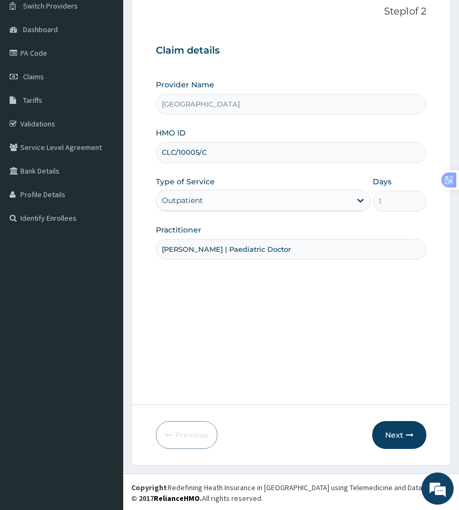
scroll to position [89, 0]
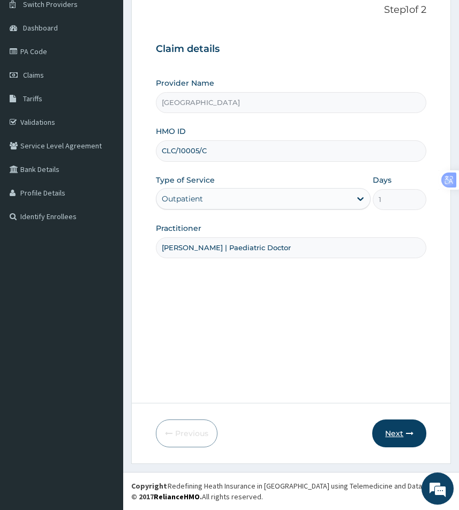
type input "YUSUFF Opeyemi | Paediatric Doctor"
click at [392, 436] on button "Next" at bounding box center [400, 434] width 54 height 28
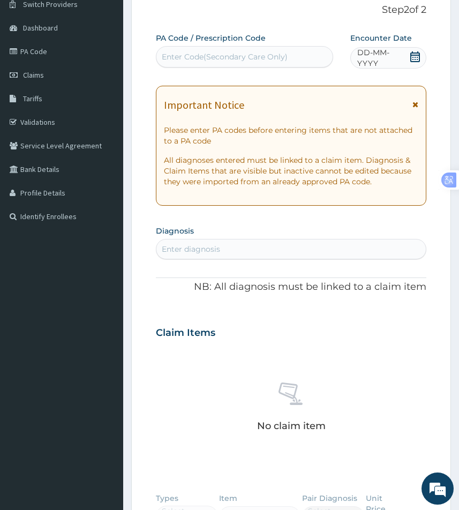
click at [211, 55] on div "Enter Code(Secondary Care Only)" at bounding box center [225, 56] width 126 height 11
paste input "PA/F48819"
type input "PA/F48819"
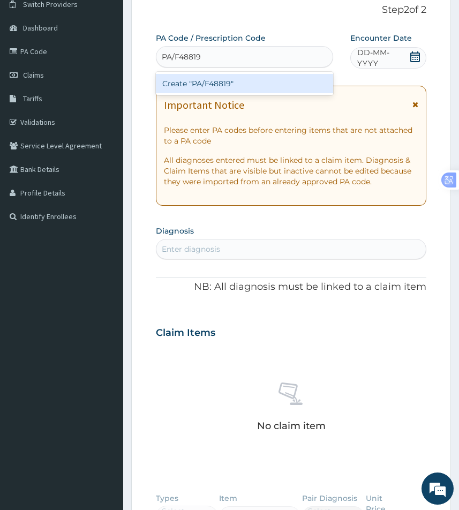
click at [213, 86] on div "Create "PA/F48819"" at bounding box center [245, 83] width 178 height 19
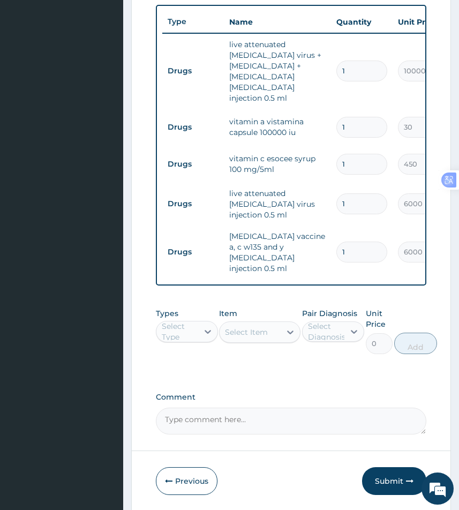
scroll to position [458, 0]
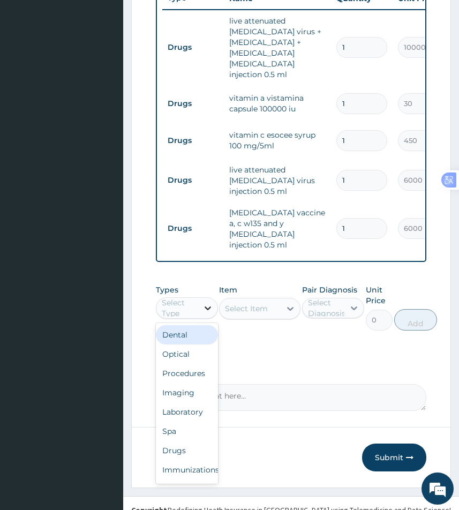
click at [205, 303] on icon at bounding box center [208, 308] width 11 height 11
click at [191, 364] on div "Procedures" at bounding box center [187, 373] width 62 height 19
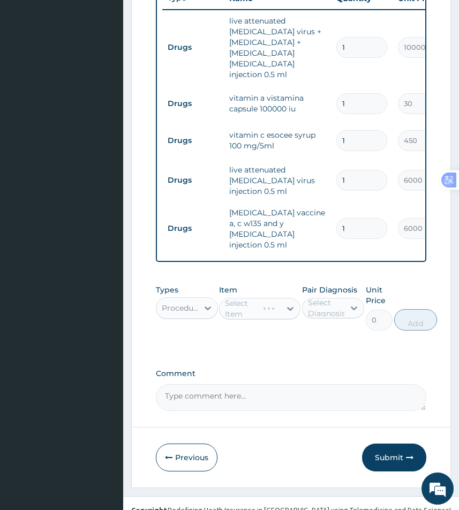
click at [248, 298] on div "Select Item" at bounding box center [259, 308] width 81 height 21
click at [249, 298] on div "Select Item" at bounding box center [259, 308] width 81 height 21
click at [249, 303] on div "Select Item" at bounding box center [246, 308] width 43 height 11
type input "medi"
drag, startPoint x: 265, startPoint y: 310, endPoint x: 282, endPoint y: 311, distance: 17.2
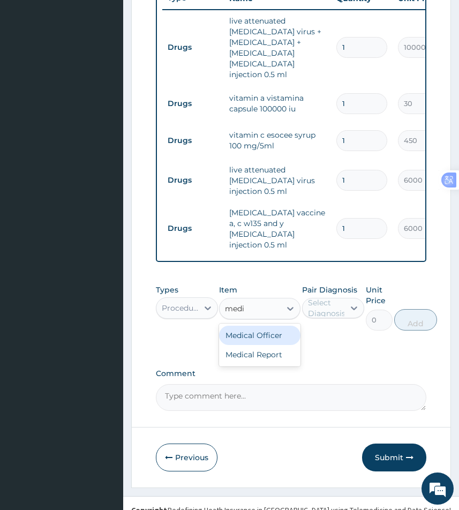
click at [266, 326] on div "Medical Officer" at bounding box center [259, 335] width 81 height 19
type input "5000"
click at [342, 298] on div "Select Diagnosis" at bounding box center [327, 308] width 38 height 21
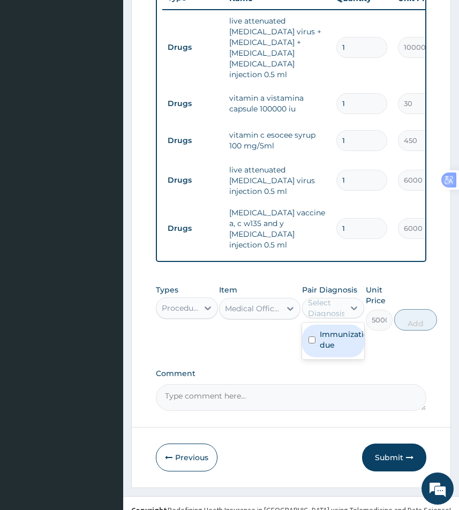
drag, startPoint x: 311, startPoint y: 314, endPoint x: 384, endPoint y: 310, distance: 73.5
click at [311, 337] on input "checkbox" at bounding box center [312, 340] width 7 height 7
checkbox input "true"
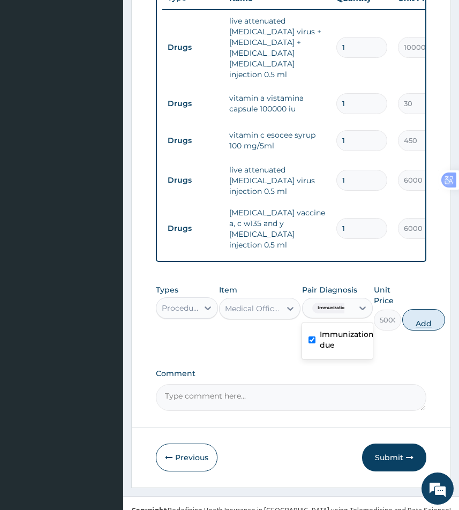
click at [422, 309] on button "Add" at bounding box center [424, 319] width 43 height 21
type input "0"
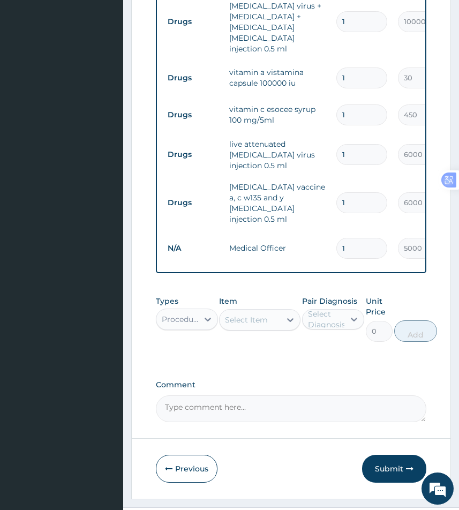
scroll to position [495, 0]
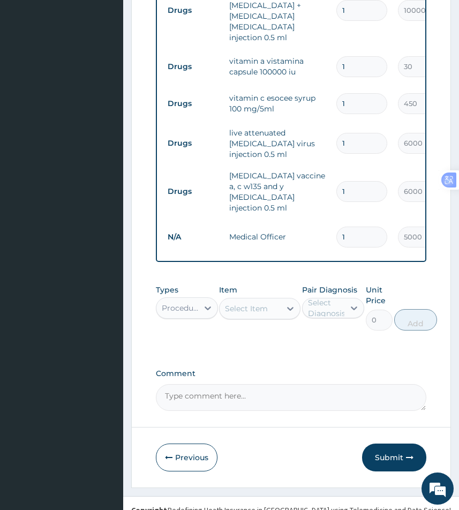
click at [387, 444] on button "Submit" at bounding box center [394, 458] width 64 height 28
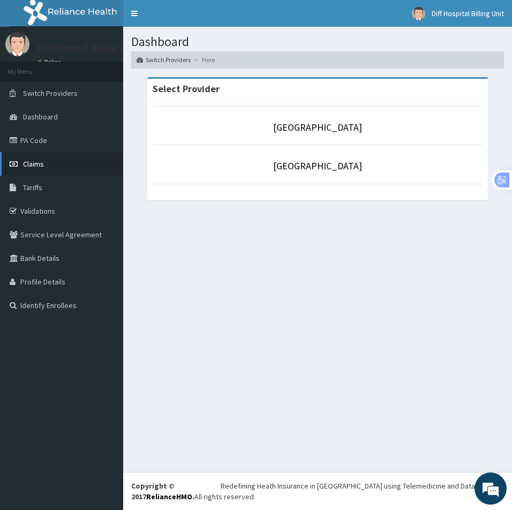
click at [50, 167] on link "Claims" at bounding box center [61, 164] width 123 height 24
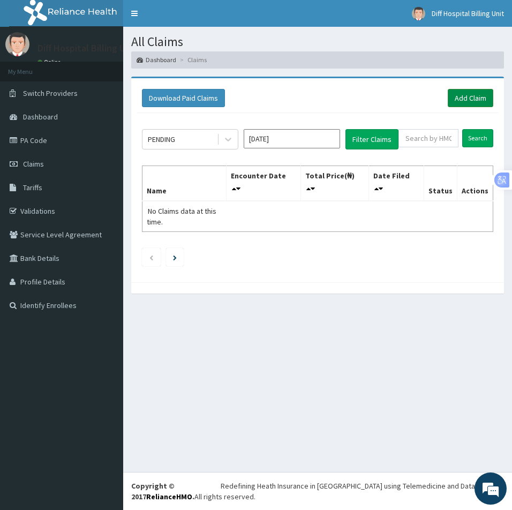
click at [463, 103] on link "Add Claim" at bounding box center [471, 98] width 46 height 18
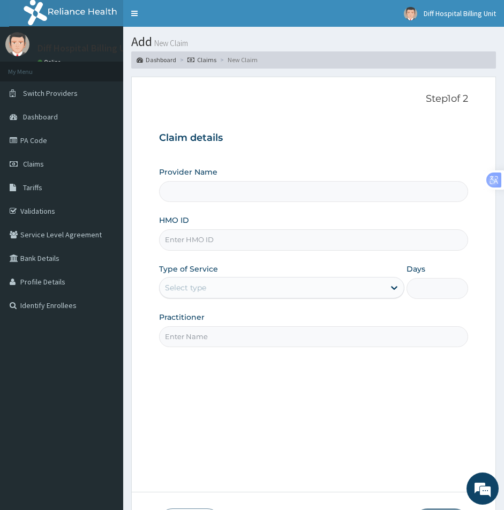
type input "Diff Hospital"
click at [188, 238] on input "HMO ID" at bounding box center [313, 239] width 309 height 21
paste input "CLC/10005/A"
type input "CLC/10005/A"
click at [315, 291] on div "Select type" at bounding box center [273, 287] width 226 height 17
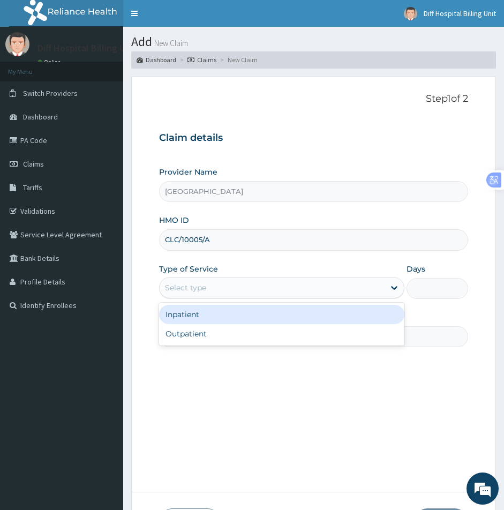
click at [234, 321] on div "Inpatient" at bounding box center [282, 314] width 246 height 19
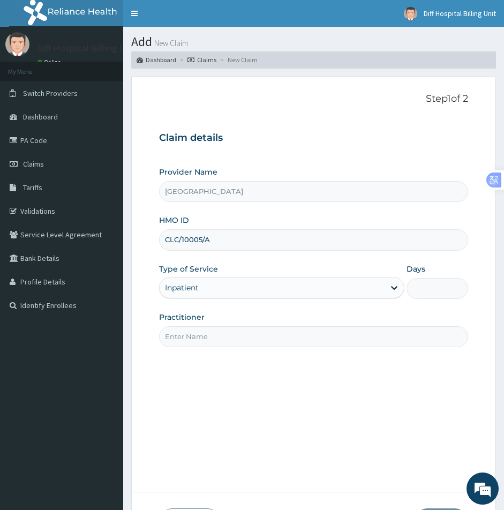
click at [431, 288] on input "Days" at bounding box center [438, 288] width 62 height 21
type input "2"
click at [192, 339] on input "Practitioner" at bounding box center [313, 336] width 309 height 21
paste input "AJIR Rita | Medical Office"
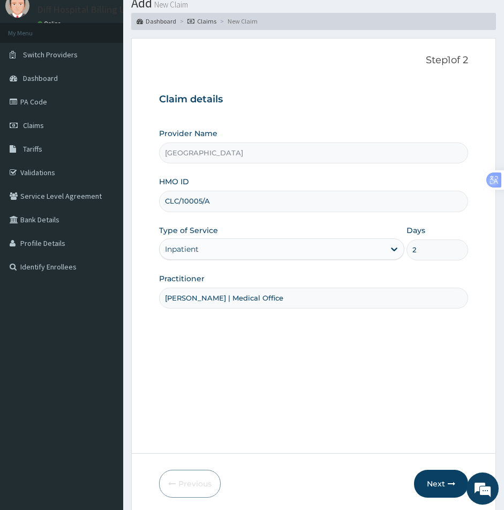
scroll to position [89, 0]
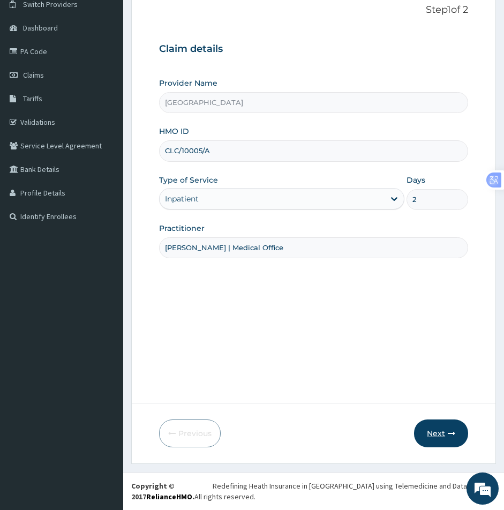
type input "AJIR Rita | Medical Office"
click at [441, 437] on button "Next" at bounding box center [441, 434] width 54 height 28
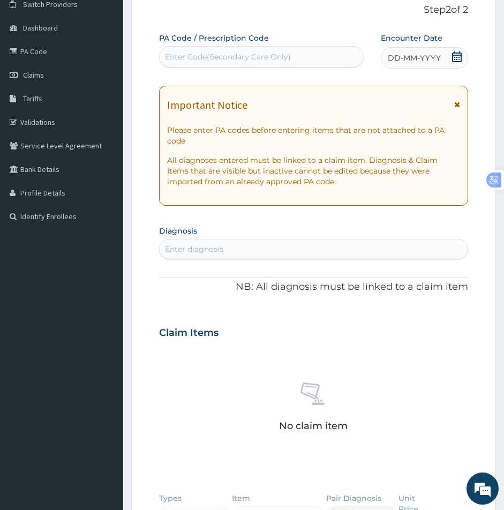
click at [190, 56] on div "Enter Code(Secondary Care Only)" at bounding box center [228, 56] width 126 height 11
paste input "PA/13A0AC"
type input "PA/13A0AC"
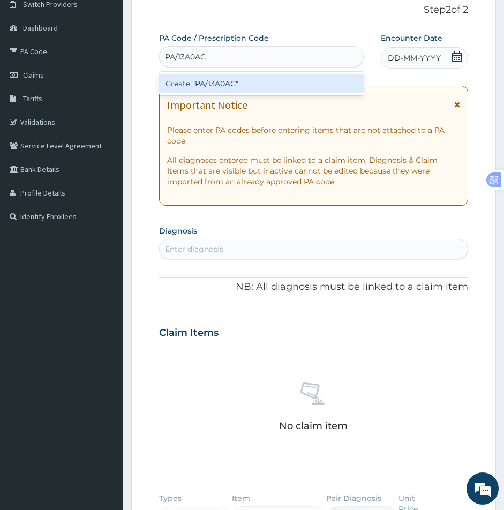
click at [219, 84] on div "Create "PA/13A0AC"" at bounding box center [261, 83] width 205 height 19
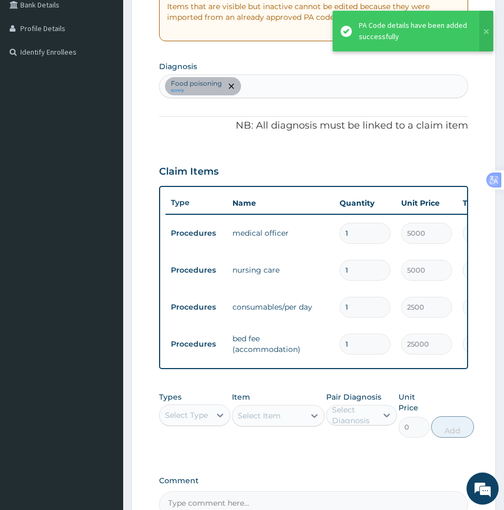
scroll to position [259, 0]
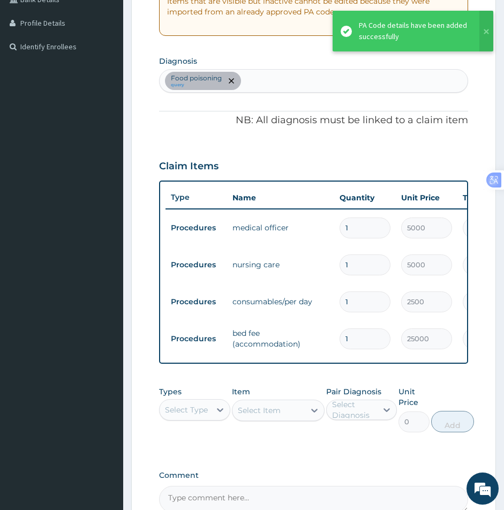
click at [359, 229] on input "1" at bounding box center [365, 228] width 51 height 21
type input "0.00"
type input "2"
type input "10000.00"
type input "2"
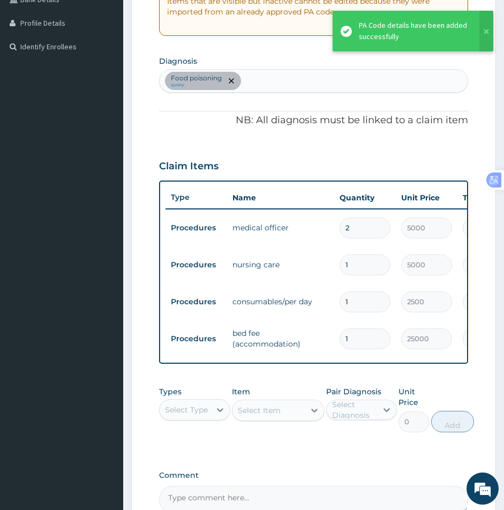
click at [354, 263] on input "1" at bounding box center [365, 265] width 51 height 21
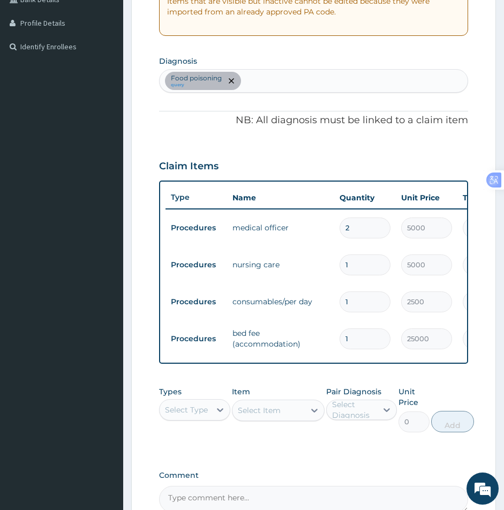
type input "0.00"
type input "2"
type input "10000.00"
type input "2"
click at [352, 306] on input "1" at bounding box center [365, 302] width 51 height 21
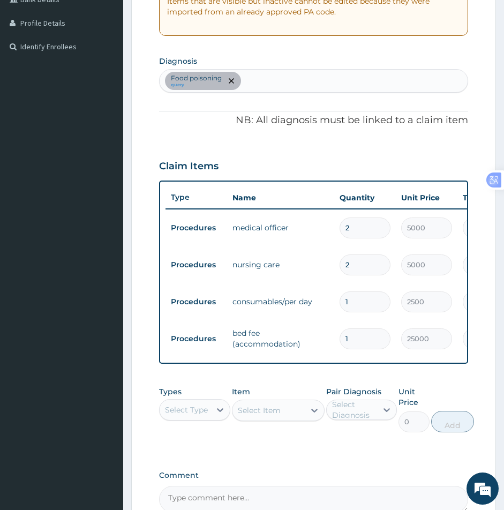
type input "0.00"
type input "2"
type input "5000.00"
type input "2"
click at [358, 345] on input "1" at bounding box center [365, 339] width 51 height 21
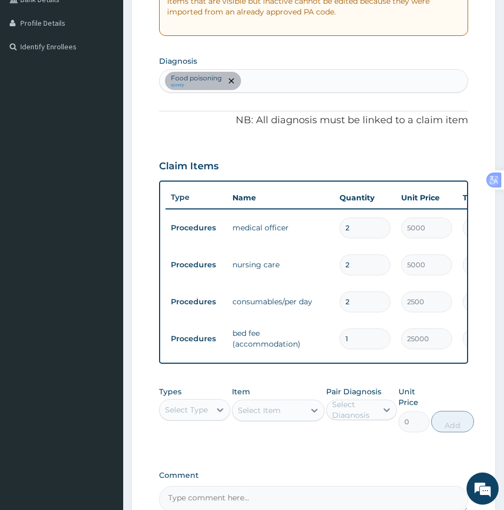
type input "0.00"
type input "2"
type input "50000.00"
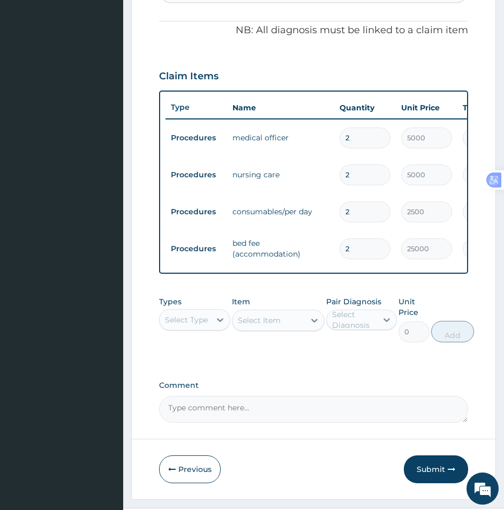
scroll to position [366, 0]
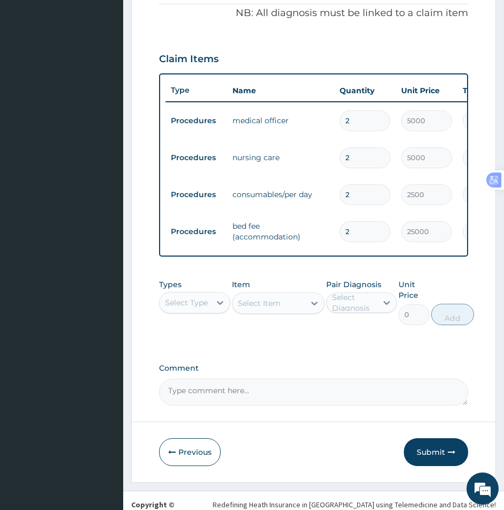
type input "2"
click at [201, 308] on div "Select Type" at bounding box center [186, 303] width 43 height 11
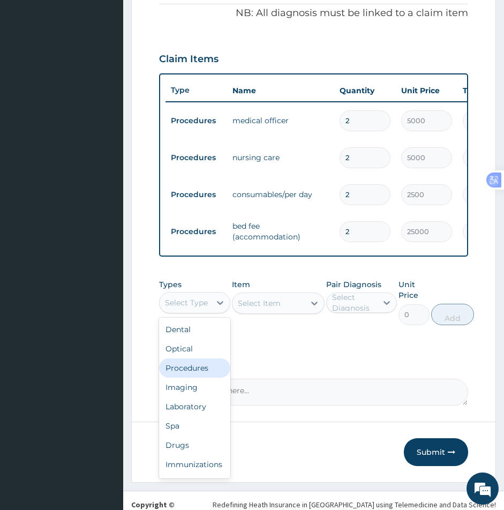
click at [195, 376] on div "Procedures" at bounding box center [194, 368] width 71 height 19
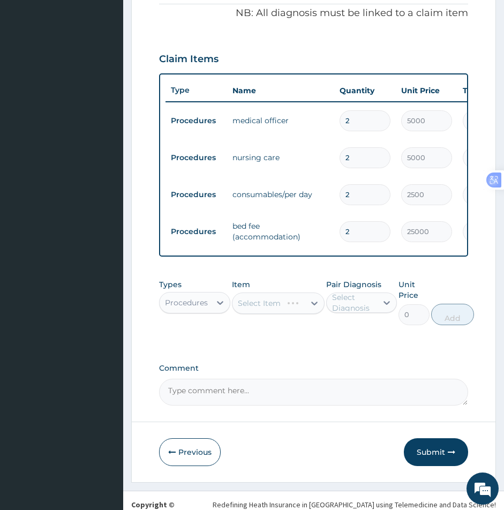
click at [258, 308] on div "Select Item" at bounding box center [278, 303] width 93 height 21
click at [259, 310] on div "Select Item" at bounding box center [278, 303] width 93 height 21
click at [259, 309] on div "Select Item" at bounding box center [259, 303] width 43 height 11
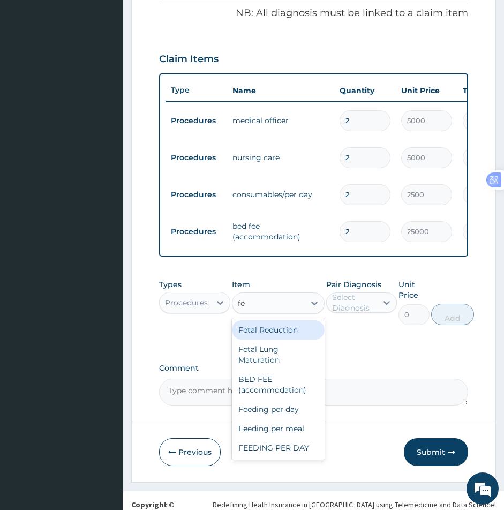
type input "fee"
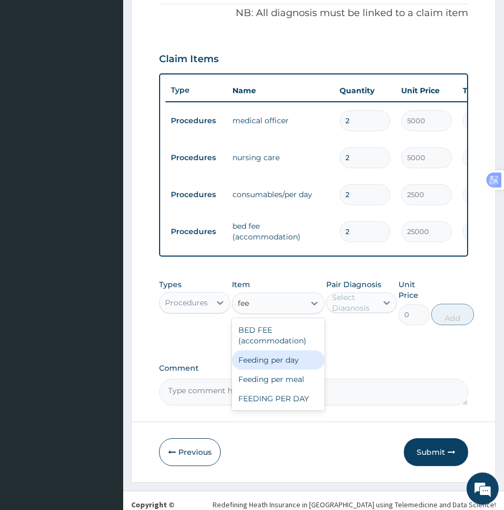
click at [270, 370] on div "Feeding per day" at bounding box center [278, 360] width 93 height 19
type input "9000"
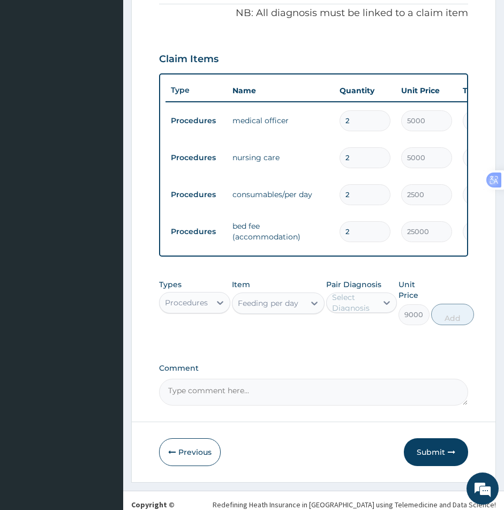
click at [362, 311] on div "Select Diagnosis" at bounding box center [354, 302] width 44 height 21
drag, startPoint x: 336, startPoint y: 341, endPoint x: 375, endPoint y: 335, distance: 40.1
click at [336, 338] on input "checkbox" at bounding box center [336, 334] width 7 height 7
checkbox input "true"
click at [443, 316] on button "Add" at bounding box center [453, 314] width 43 height 21
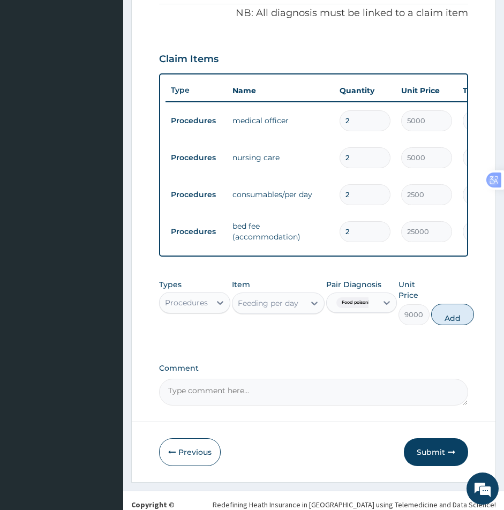
type input "0"
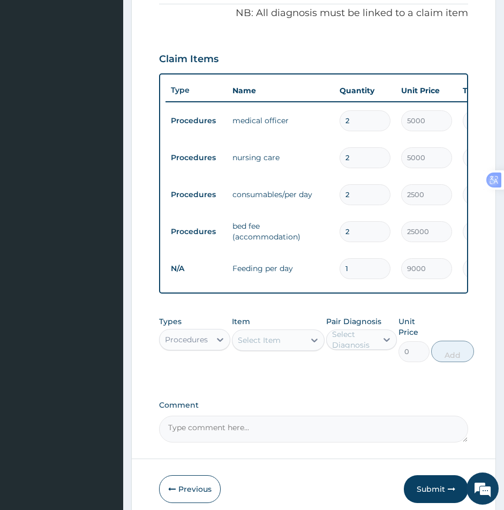
type input "0.00"
type input "2"
type input "18000.00"
type input "2"
click at [206, 341] on div "Procedures" at bounding box center [185, 339] width 51 height 17
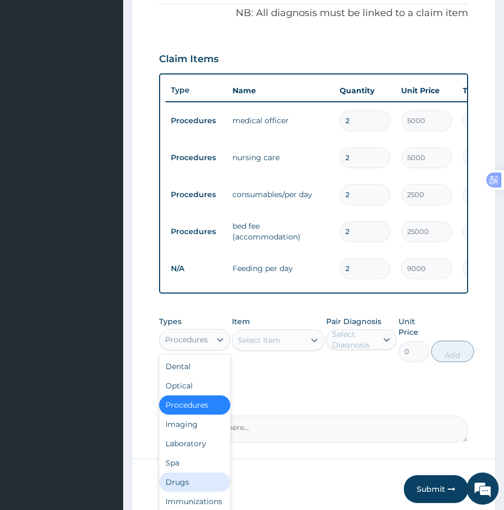
click at [184, 492] on div "Drugs" at bounding box center [194, 482] width 71 height 19
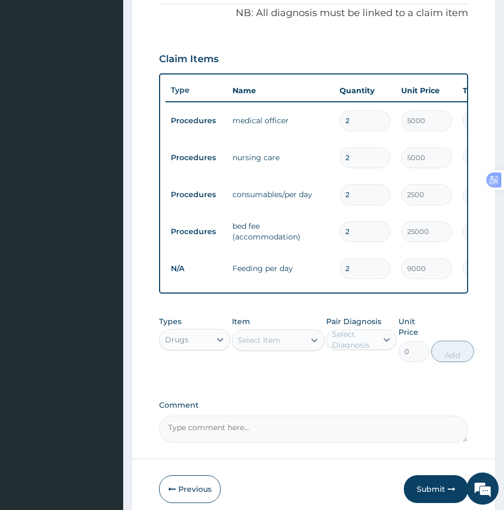
click at [255, 346] on div "Select Item" at bounding box center [259, 340] width 43 height 11
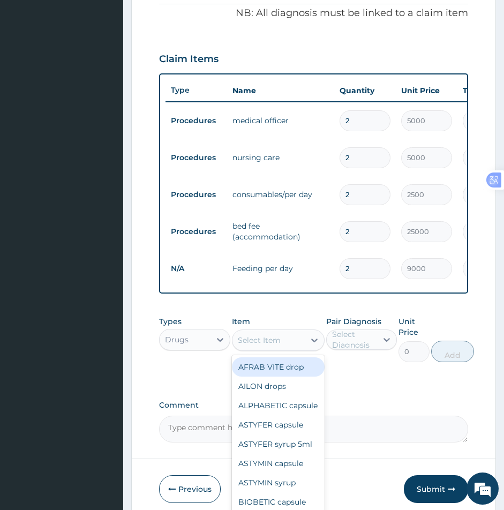
paste input "Oral Rehydration Sal"
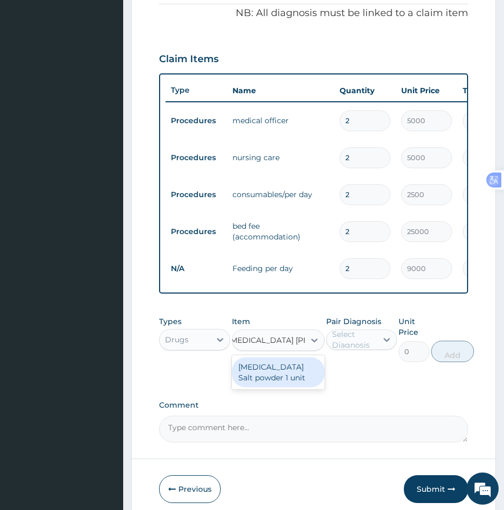
type input "Oral Rehydration Sal"
click at [369, 351] on div "Select Diagnosis" at bounding box center [354, 339] width 44 height 21
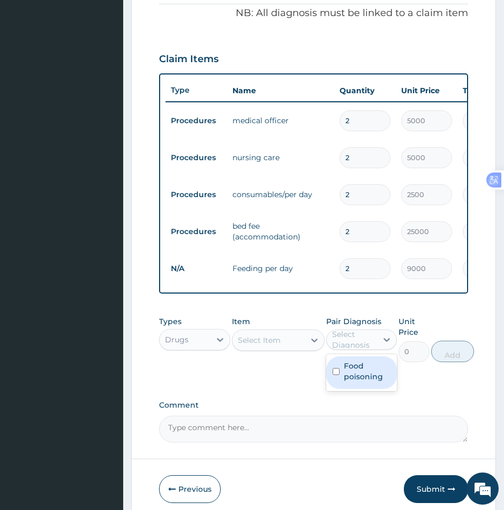
click at [334, 384] on div "Food poisoning" at bounding box center [361, 372] width 71 height 33
checkbox input "true"
click at [286, 349] on div "Select Item" at bounding box center [269, 340] width 72 height 17
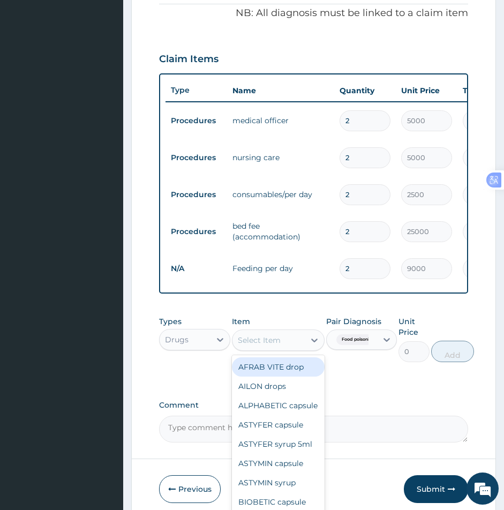
paste input "Oral Rehydration Sal"
type input "Oral Rehydration Sal"
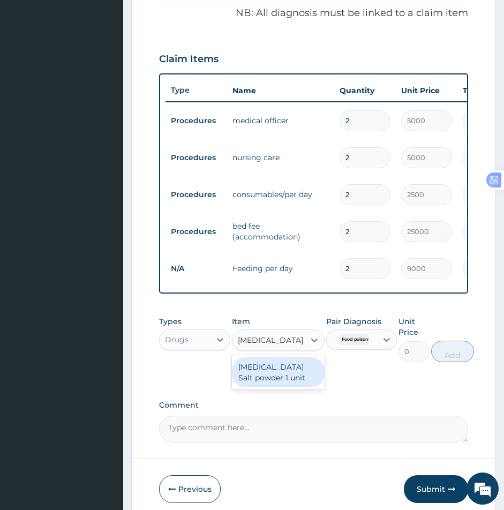
scroll to position [0, 10]
click at [273, 381] on div "Oral Rehydration Salt powder 1 unit" at bounding box center [278, 373] width 93 height 30
type input "150"
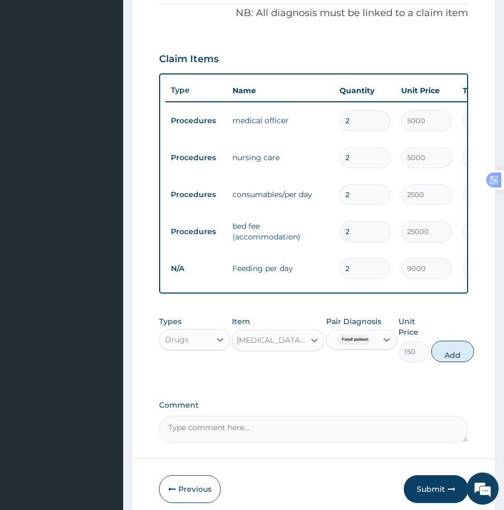
scroll to position [0, 1]
click at [378, 350] on div at bounding box center [386, 339] width 19 height 19
click at [345, 380] on label "Food poisoning" at bounding box center [367, 371] width 47 height 21
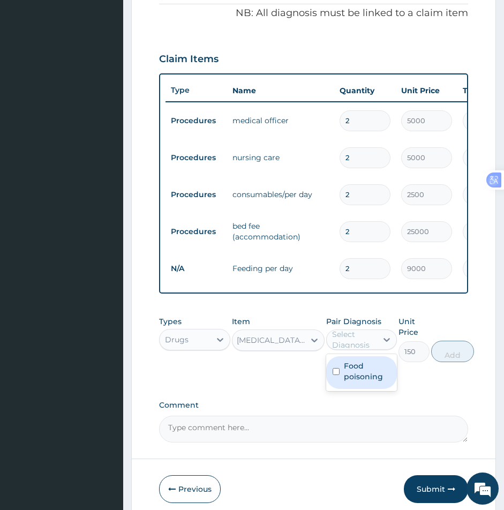
click at [337, 375] on input "checkbox" at bounding box center [336, 371] width 7 height 7
checkbox input "true"
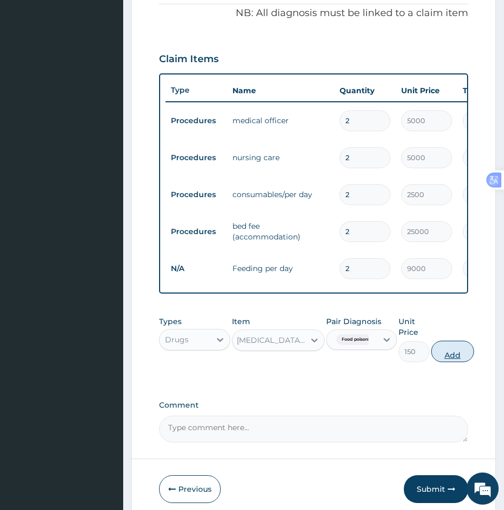
click at [455, 362] on button "Add" at bounding box center [453, 351] width 43 height 21
type input "0"
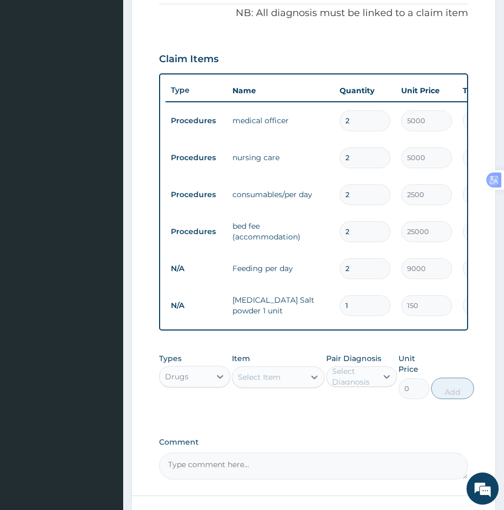
scroll to position [0, 0]
type input "0.00"
type input "2"
type input "300.00"
type input "2"
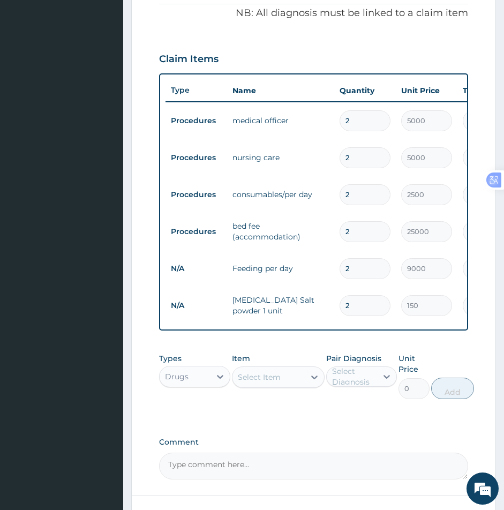
click at [274, 383] on div "Select Item" at bounding box center [259, 377] width 43 height 11
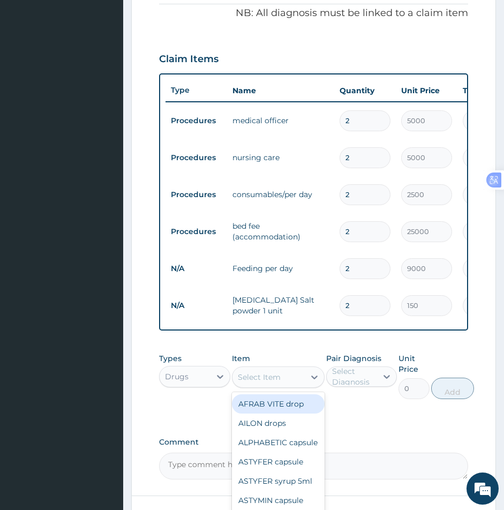
paste input "Secnidazole"
type input "Secnidazole"
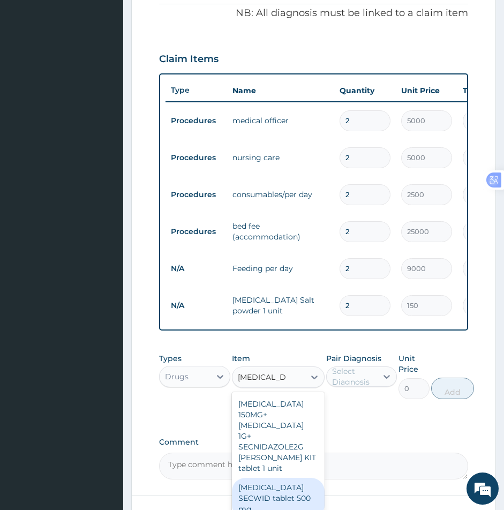
click at [268, 487] on div "Secnidazole SECWID tablet 500 mg" at bounding box center [278, 498] width 93 height 41
type input "160"
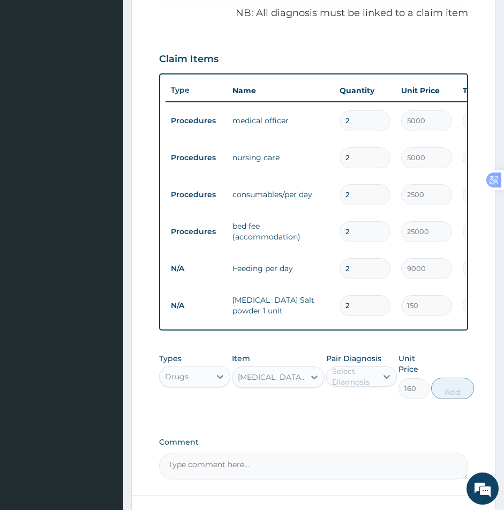
click at [375, 388] on div "Select Diagnosis" at bounding box center [354, 376] width 44 height 21
click at [334, 412] on input "checkbox" at bounding box center [336, 408] width 7 height 7
checkbox input "true"
click at [453, 396] on button "Add" at bounding box center [453, 388] width 43 height 21
type input "0"
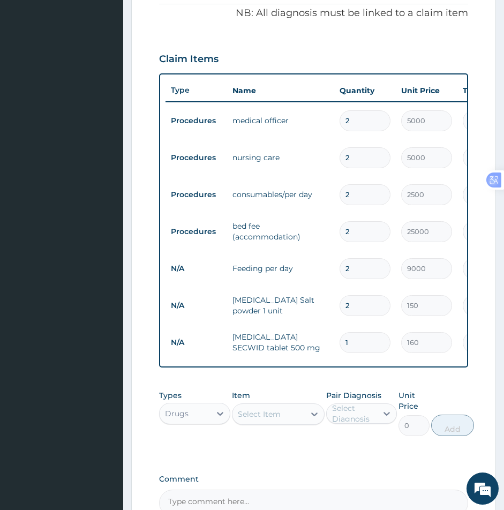
type input "0.00"
type input "4"
type input "640.00"
type input "4"
click at [260, 419] on div "Select Item" at bounding box center [259, 414] width 43 height 11
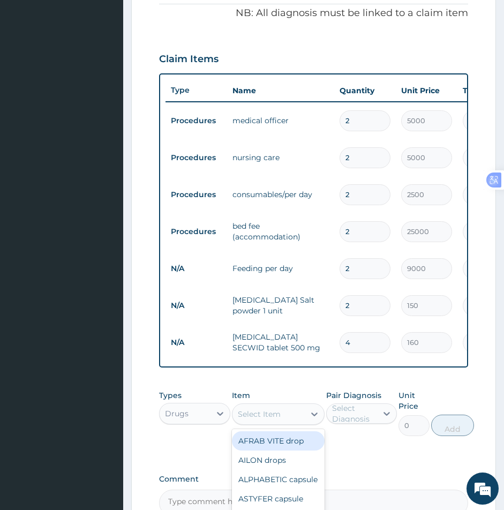
paste input "Zinc"
type input "Zinc"
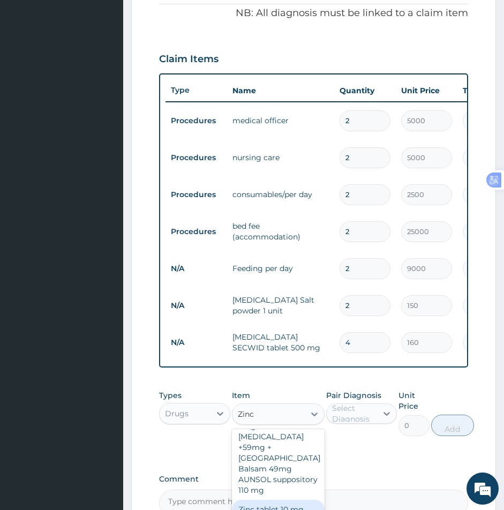
scroll to position [1018, 0]
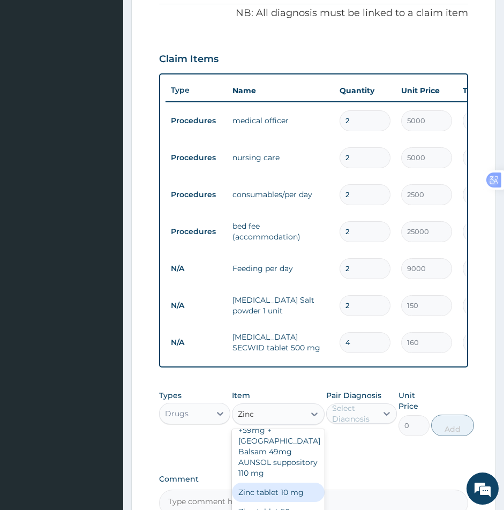
click at [274, 483] on div "Zinc tablet 10 mg" at bounding box center [278, 492] width 93 height 19
type input "50"
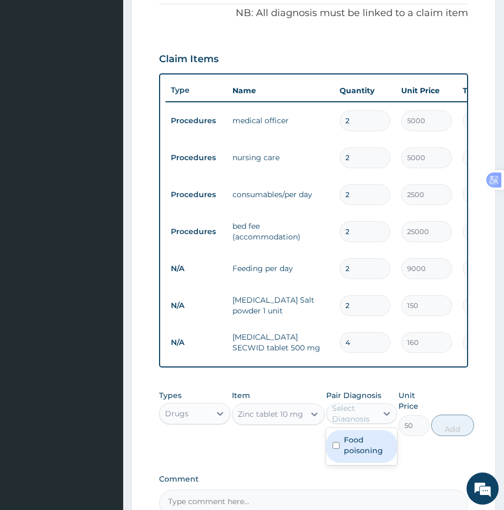
click at [366, 425] on div "Select Diagnosis" at bounding box center [354, 413] width 44 height 21
click at [328, 455] on div "Food poisoning" at bounding box center [361, 446] width 71 height 33
checkbox input "true"
click at [444, 429] on button "Add" at bounding box center [453, 425] width 43 height 21
type input "0"
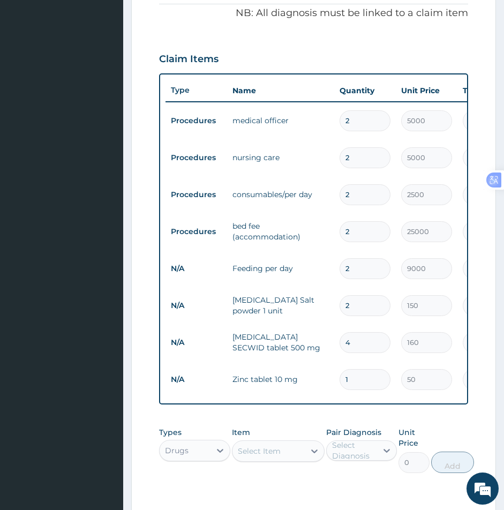
type input "10"
type input "500.00"
type input "10"
click at [279, 457] on div "Select Item" at bounding box center [259, 451] width 43 height 11
paste input "Loperamide"
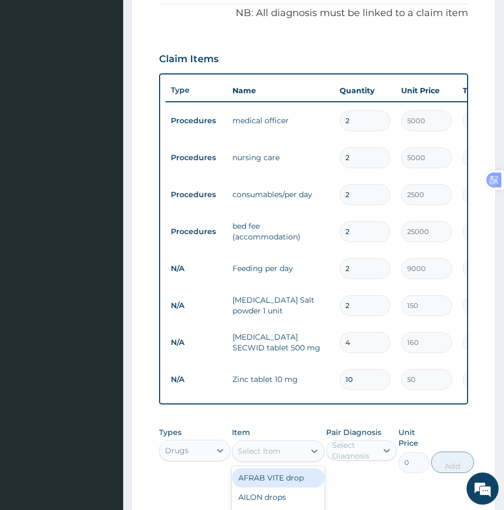
type input "Loperamide"
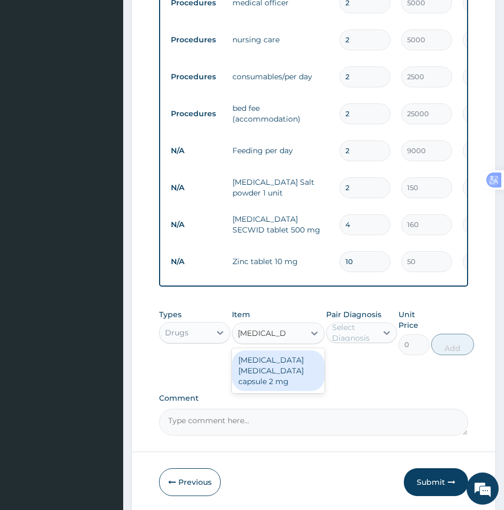
scroll to position [527, 0]
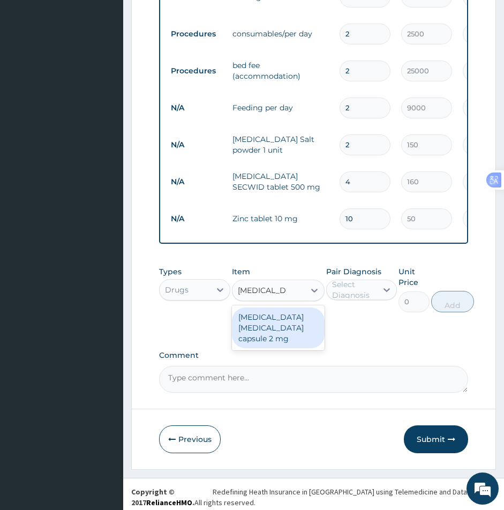
click at [265, 343] on div "Loperamide IMODIUM capsule 2 mg" at bounding box center [278, 328] width 93 height 41
type input "300"
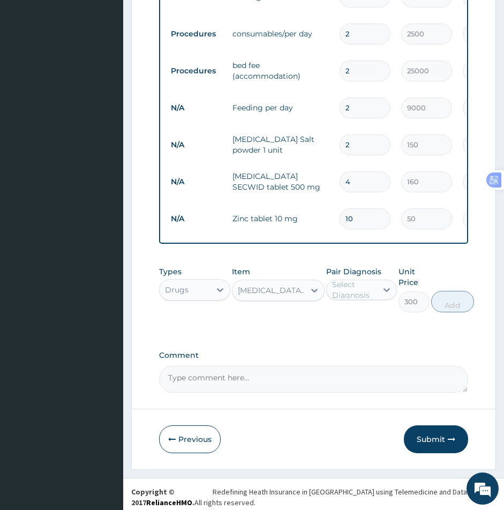
click at [366, 292] on div "Select Diagnosis" at bounding box center [354, 289] width 44 height 21
click at [332, 329] on div "Food poisoning" at bounding box center [361, 323] width 71 height 33
checkbox input "true"
click at [448, 313] on button "Add" at bounding box center [453, 301] width 43 height 21
type input "0"
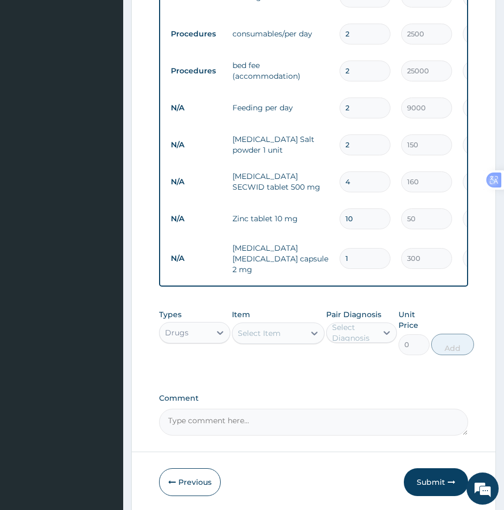
type input "0.00"
type input "3"
type input "900.00"
type input "3"
click at [277, 339] on div "Select Item" at bounding box center [259, 333] width 43 height 11
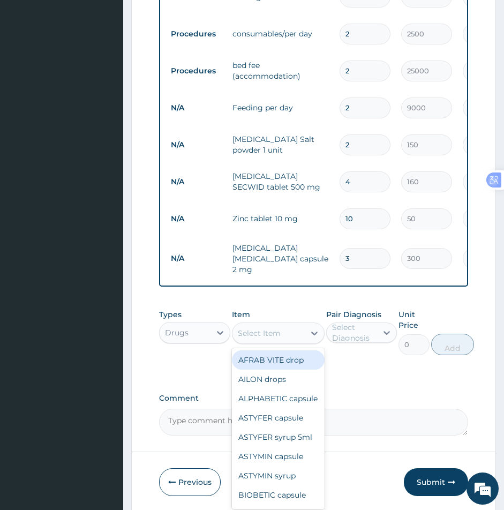
paste input "j Paracetamol"
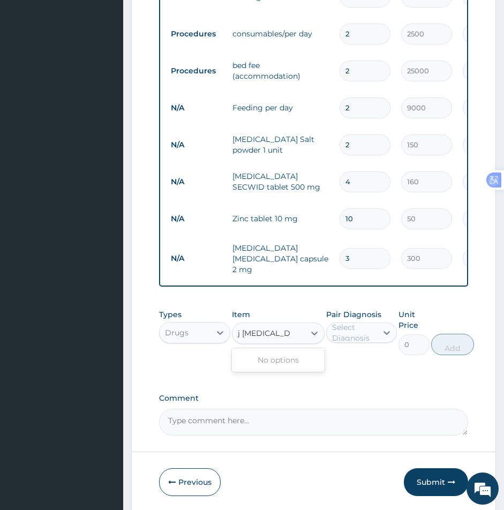
click at [242, 336] on input "j Paracetamol" at bounding box center [264, 333] width 53 height 11
type input "Paracetamol"
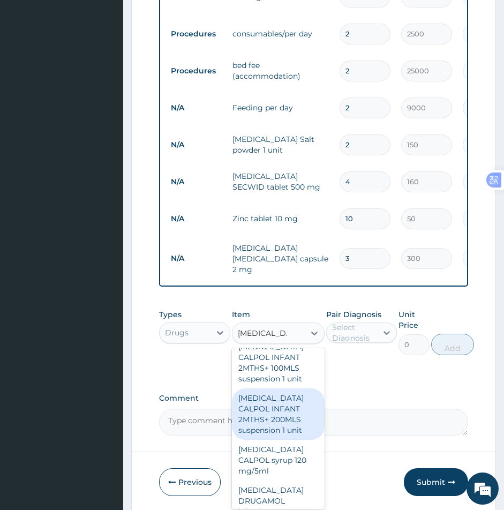
scroll to position [482, 0]
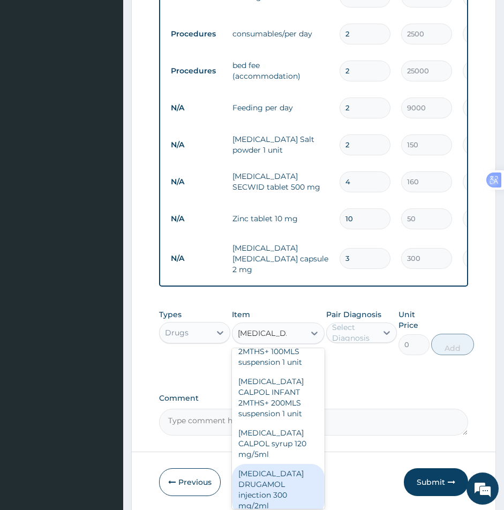
click at [276, 475] on div "Paracetamol DRUGAMOL injection 300 mg/2ml" at bounding box center [278, 489] width 93 height 51
type input "100"
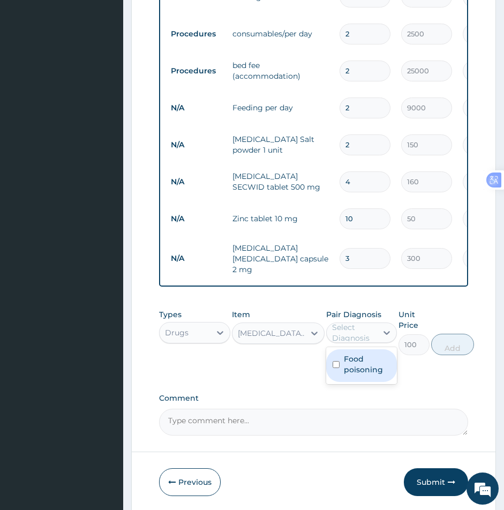
click at [343, 335] on div "Select Diagnosis" at bounding box center [354, 332] width 44 height 21
click at [333, 365] on input "checkbox" at bounding box center [336, 364] width 7 height 7
checkbox input "true"
click at [449, 340] on button "Add" at bounding box center [453, 344] width 43 height 21
type input "0"
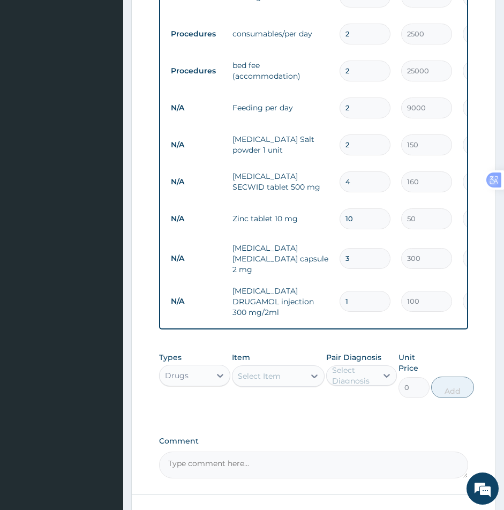
type input "0.00"
type input "2"
type input "200.00"
type input "2"
click at [277, 371] on div "Select Item" at bounding box center [259, 376] width 43 height 11
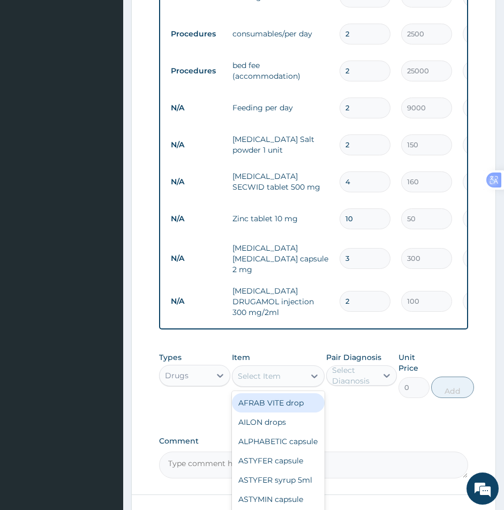
paste input "Dextrose Saline"
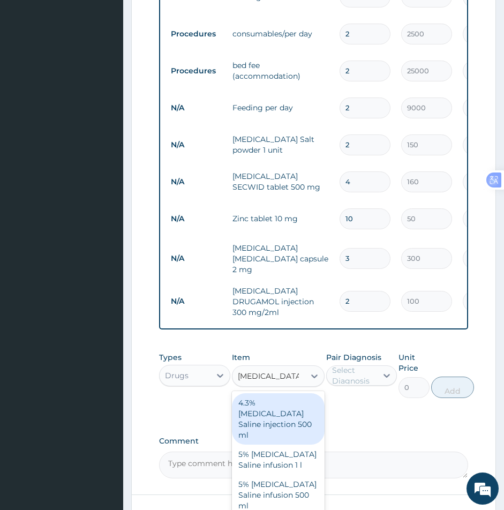
type input "Dextrose Saline"
click at [360, 371] on div "Select Diagnosis" at bounding box center [354, 375] width 44 height 21
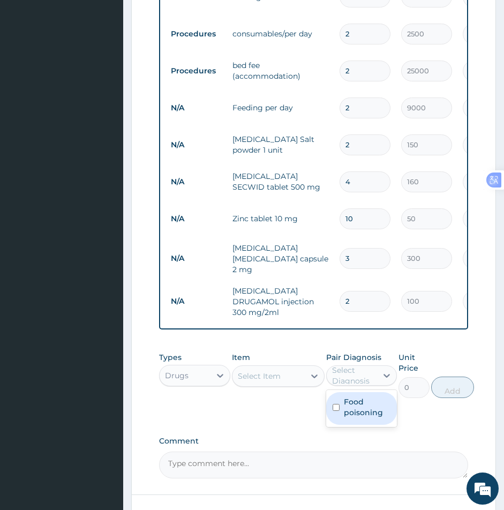
click at [337, 404] on input "checkbox" at bounding box center [336, 407] width 7 height 7
checkbox input "true"
click at [285, 370] on div "Select Item" at bounding box center [269, 376] width 72 height 17
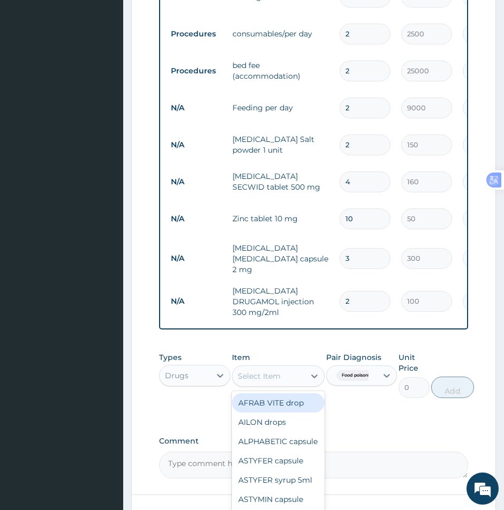
click at [285, 374] on div "Select Item" at bounding box center [269, 376] width 72 height 17
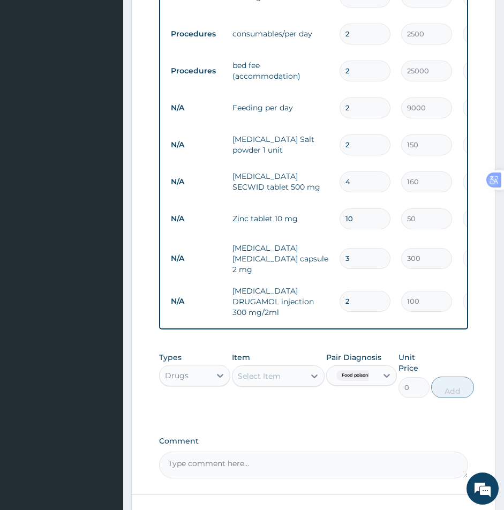
paste input "Dextrose Saline"
type input "Dextrose Saline"
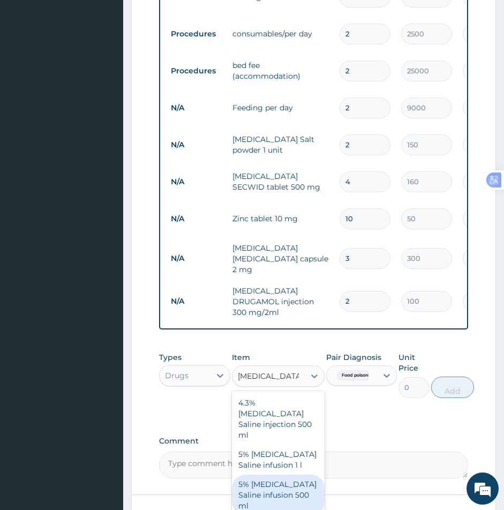
click at [269, 475] on div "5% Dextrose Saline infusion 500 ml" at bounding box center [278, 495] width 93 height 41
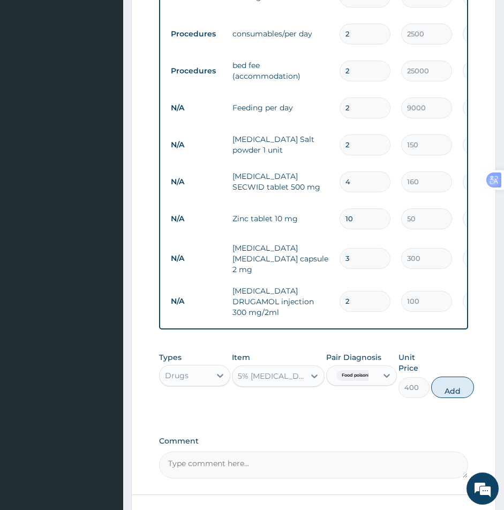
click at [370, 372] on div "Food poisoning" at bounding box center [352, 376] width 51 height 18
click at [438, 385] on button "Add" at bounding box center [453, 387] width 43 height 21
type input "0"
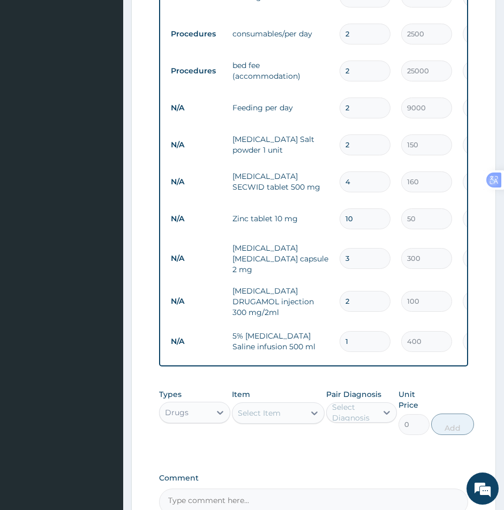
click at [250, 408] on div "Select Item" at bounding box center [259, 413] width 43 height 11
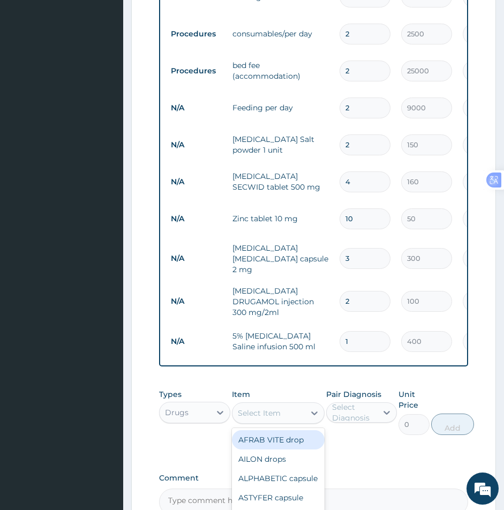
paste input "ONDANSETRON"
type input "ONDANSETRON"
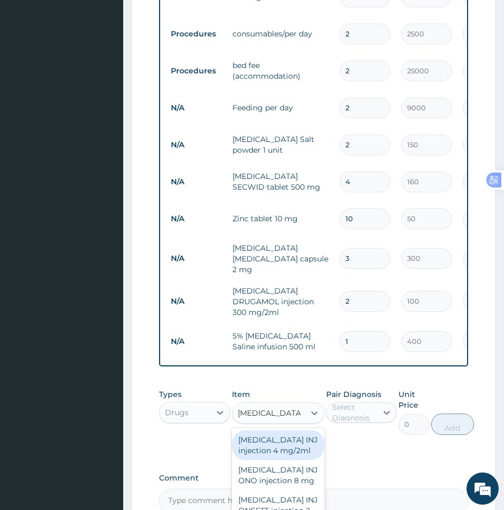
click at [274, 447] on div "ONDANSETRON INJ injection 4 mg/2ml" at bounding box center [278, 445] width 93 height 30
type input "500"
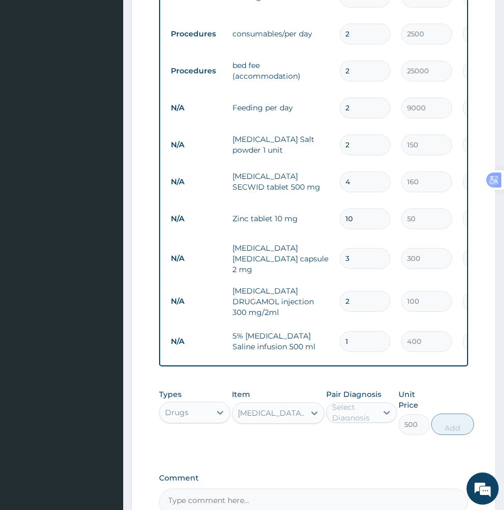
click at [356, 409] on div "Select Diagnosis" at bounding box center [354, 412] width 44 height 21
drag, startPoint x: 332, startPoint y: 438, endPoint x: 338, endPoint y: 437, distance: 6.5
click at [333, 438] on div "Food poisoning" at bounding box center [361, 445] width 71 height 33
checkbox input "true"
click at [451, 419] on button "Add" at bounding box center [453, 424] width 43 height 21
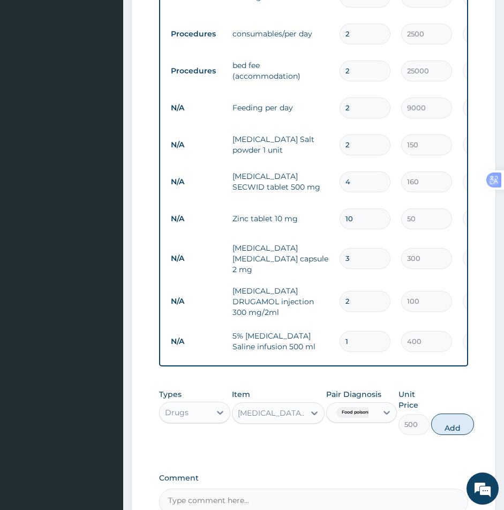
type input "0"
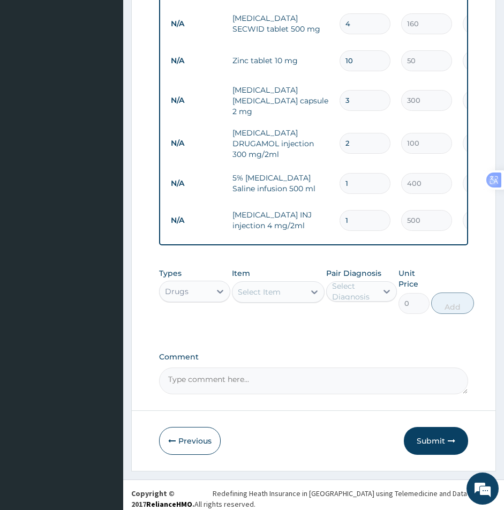
scroll to position [689, 0]
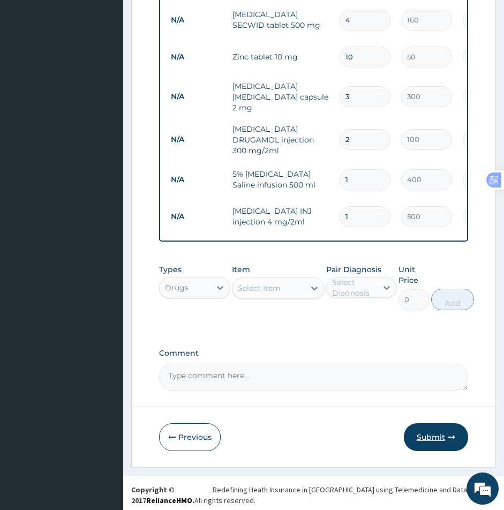
click at [429, 442] on button "Submit" at bounding box center [436, 437] width 64 height 28
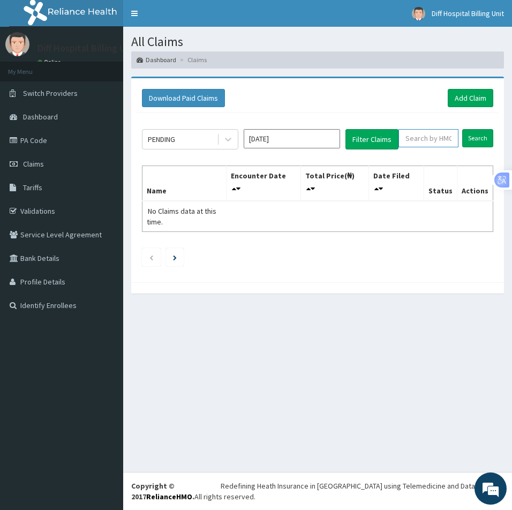
click at [433, 141] on input "text" at bounding box center [429, 138] width 60 height 18
paste input "CLC/10005/A"
type input "CLC/10005/A"
click at [481, 144] on input "Search" at bounding box center [478, 138] width 31 height 18
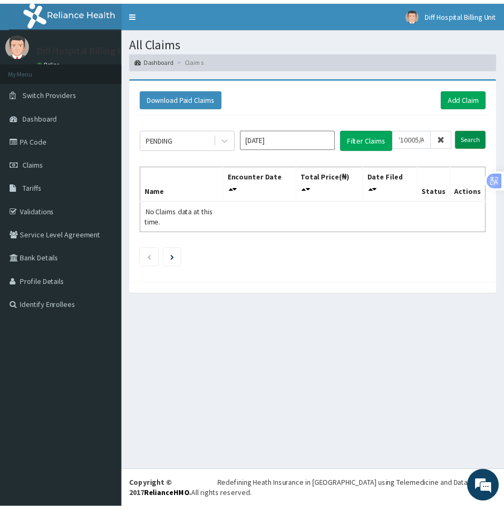
scroll to position [0, 0]
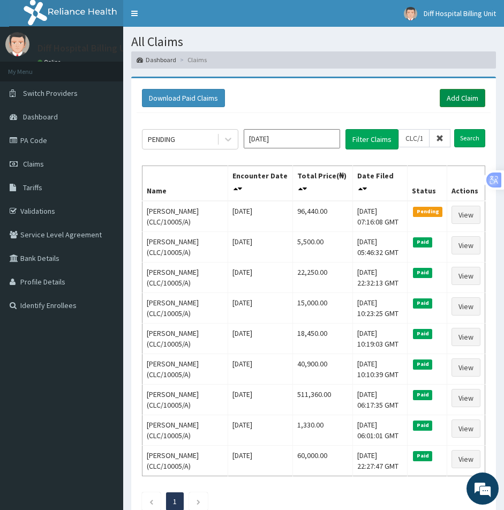
click at [465, 103] on link "Add Claim" at bounding box center [463, 98] width 46 height 18
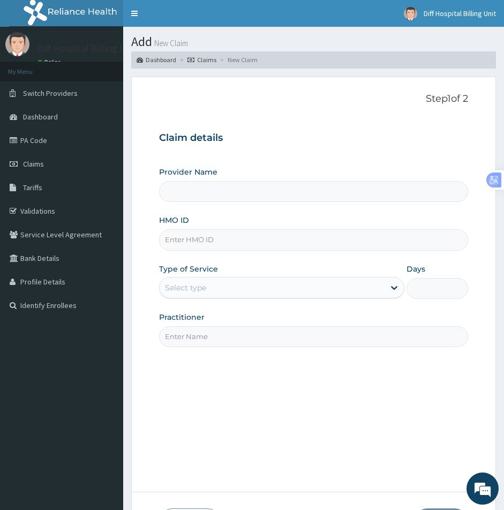
type input "[GEOGRAPHIC_DATA]"
click at [227, 240] on input "HMO ID" at bounding box center [313, 239] width 309 height 21
paste input "CLC/10005/A"
type input "CLC/10005/A"
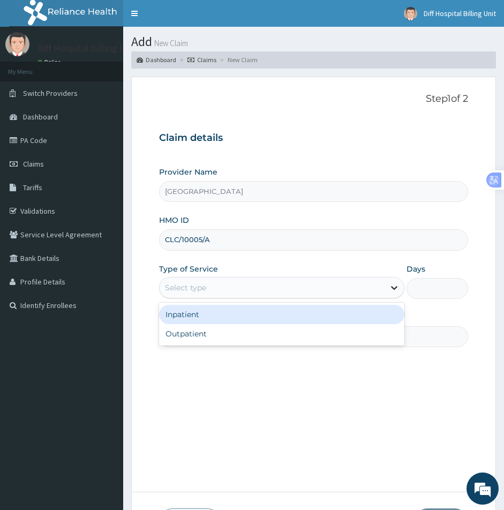
click at [391, 287] on icon at bounding box center [394, 287] width 11 height 11
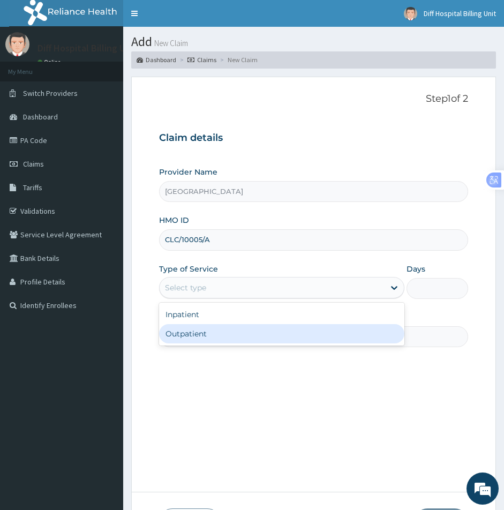
click at [286, 332] on div "Outpatient" at bounding box center [282, 333] width 246 height 19
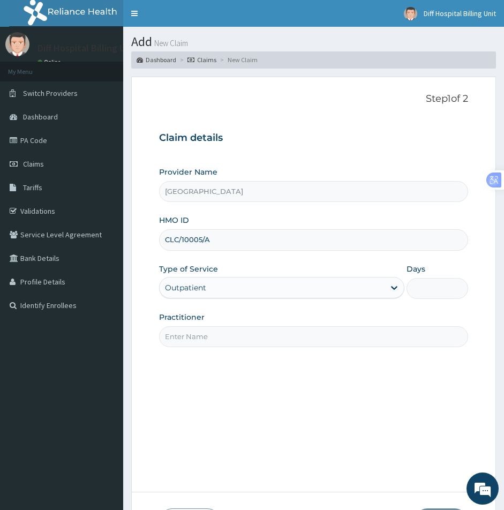
type input "1"
click at [181, 334] on input "Practitioner" at bounding box center [313, 336] width 309 height 21
paste input "[PERSON_NAME]"
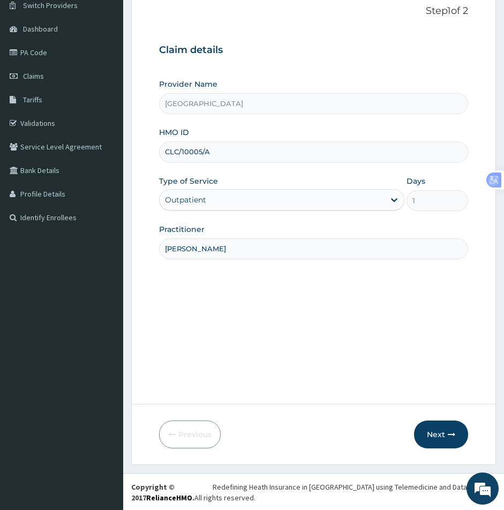
scroll to position [89, 0]
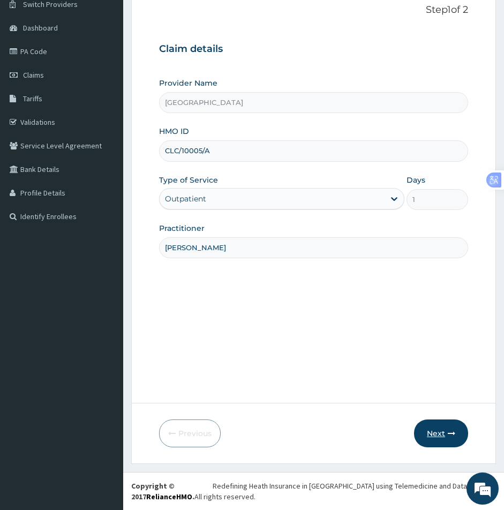
type input "[PERSON_NAME]"
click at [428, 425] on button "Next" at bounding box center [441, 434] width 54 height 28
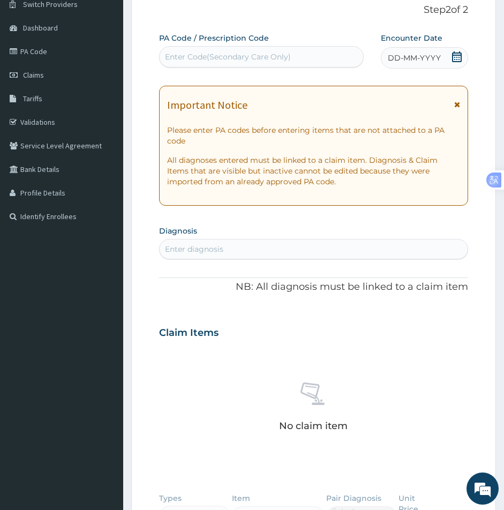
click at [457, 58] on icon at bounding box center [457, 56] width 11 height 11
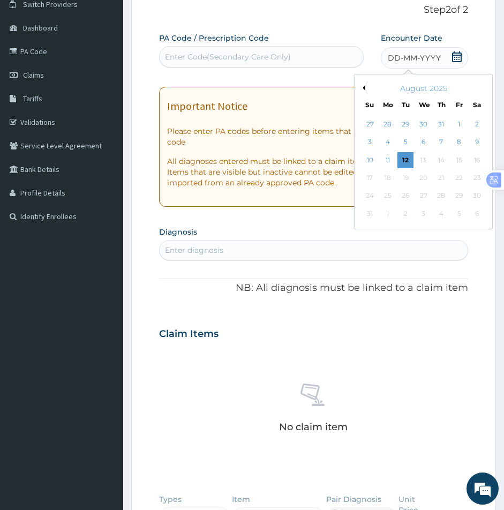
click at [367, 89] on div "August 2025" at bounding box center [423, 88] width 129 height 11
click at [363, 86] on button "Previous Month" at bounding box center [362, 87] width 5 height 5
click at [460, 142] on div "11" at bounding box center [459, 143] width 16 height 16
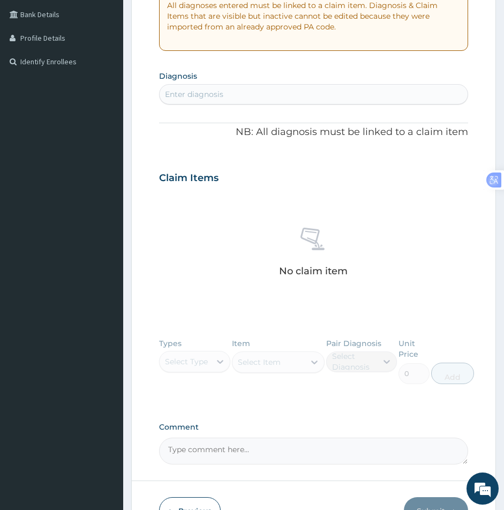
scroll to position [250, 0]
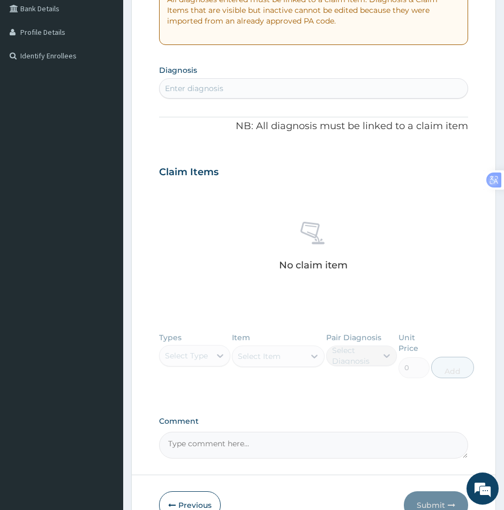
click at [202, 87] on div "Enter diagnosis" at bounding box center [194, 88] width 58 height 11
type input "mala"
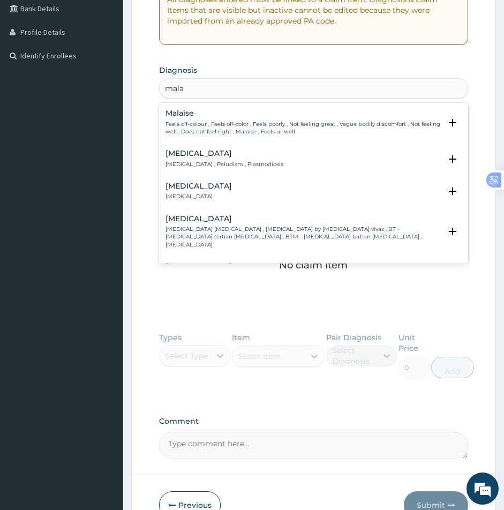
click at [185, 158] on h4 "[MEDICAL_DATA]" at bounding box center [225, 154] width 118 height 8
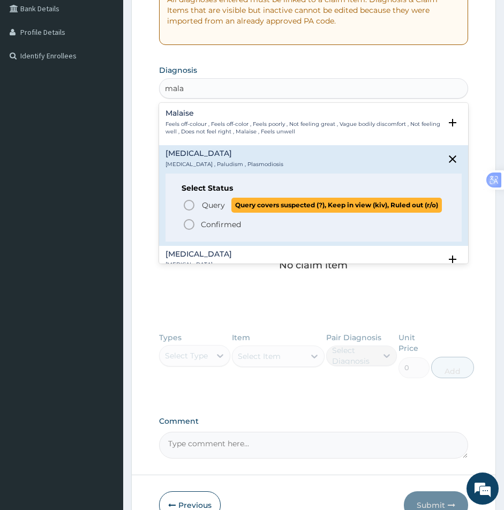
click at [186, 210] on circle "status option query" at bounding box center [189, 205] width 10 height 10
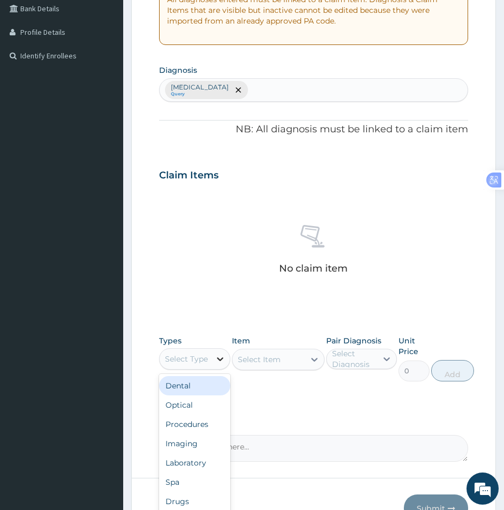
click at [217, 363] on icon at bounding box center [220, 359] width 11 height 11
click at [203, 427] on div "Procedures" at bounding box center [194, 424] width 71 height 19
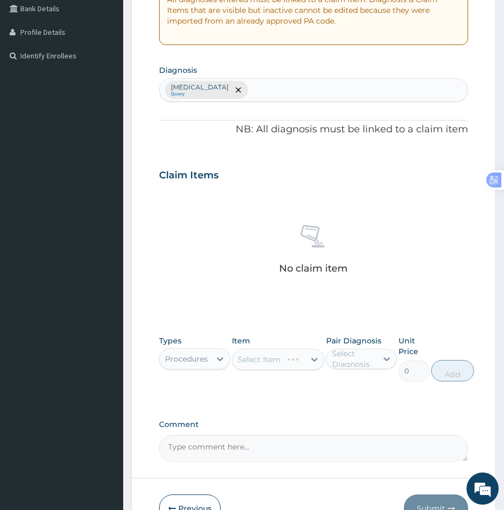
click at [281, 363] on div "Select Item" at bounding box center [278, 359] width 93 height 21
click at [281, 362] on div "Select Item" at bounding box center [278, 359] width 93 height 21
click at [272, 363] on div "Select Item" at bounding box center [278, 359] width 93 height 21
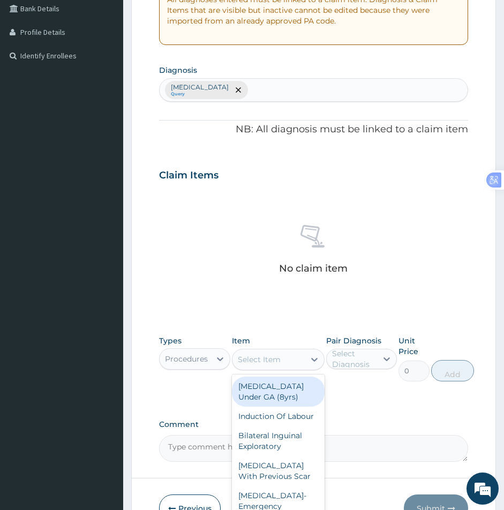
click at [281, 366] on div "Select Item" at bounding box center [269, 359] width 72 height 17
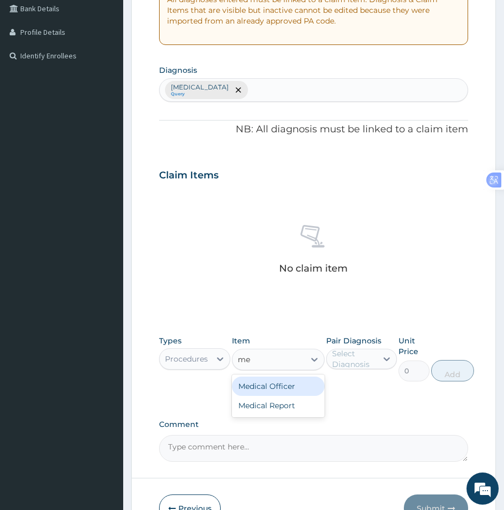
type input "med"
click at [275, 389] on div "Medical Officer" at bounding box center [278, 386] width 93 height 19
type input "5000"
click at [363, 363] on div "Select Diagnosis" at bounding box center [354, 358] width 44 height 21
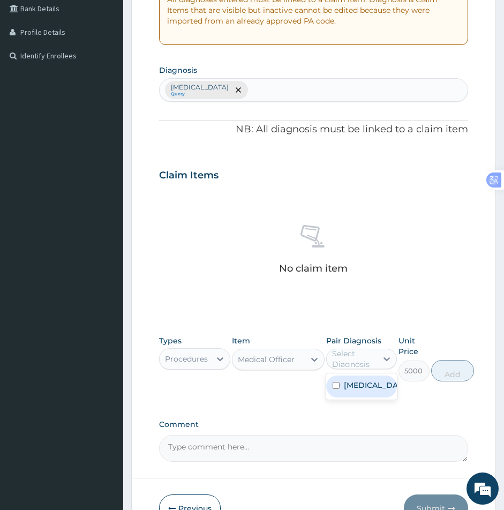
click at [339, 388] on input "checkbox" at bounding box center [336, 385] width 7 height 7
checkbox input "true"
click at [454, 375] on button "Add" at bounding box center [453, 370] width 43 height 21
type input "0"
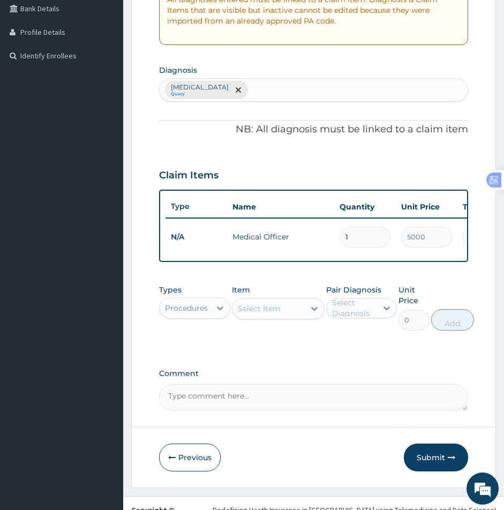
click at [193, 314] on div "Procedures" at bounding box center [186, 308] width 43 height 11
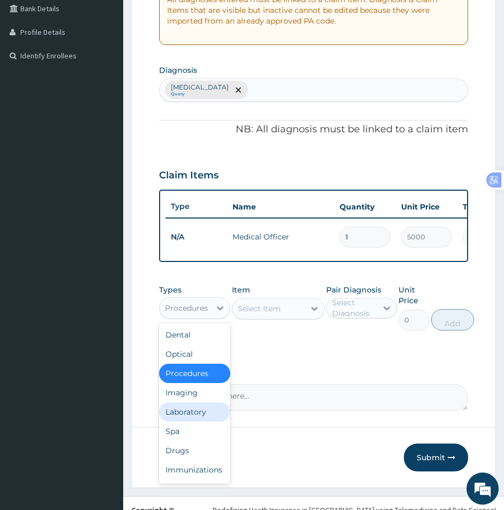
drag, startPoint x: 177, startPoint y: 420, endPoint x: 217, endPoint y: 407, distance: 42.2
click at [182, 419] on div "Laboratory" at bounding box center [194, 412] width 71 height 19
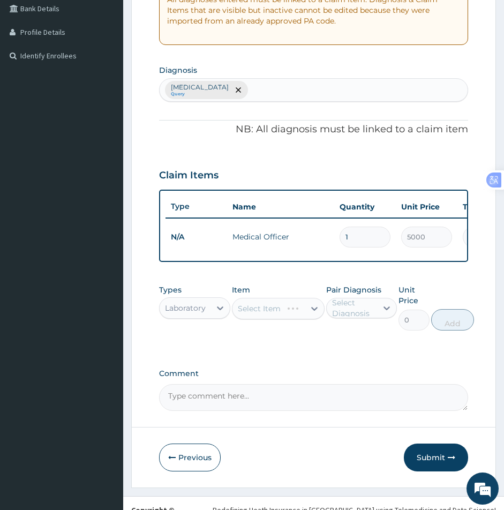
click at [260, 319] on div "Select Item" at bounding box center [278, 308] width 93 height 21
click at [254, 314] on div "Select Item" at bounding box center [259, 308] width 43 height 11
type input "full"
drag, startPoint x: 279, startPoint y: 348, endPoint x: 286, endPoint y: 350, distance: 7.8
click at [280, 345] on div "[MEDICAL_DATA]" at bounding box center [278, 335] width 93 height 19
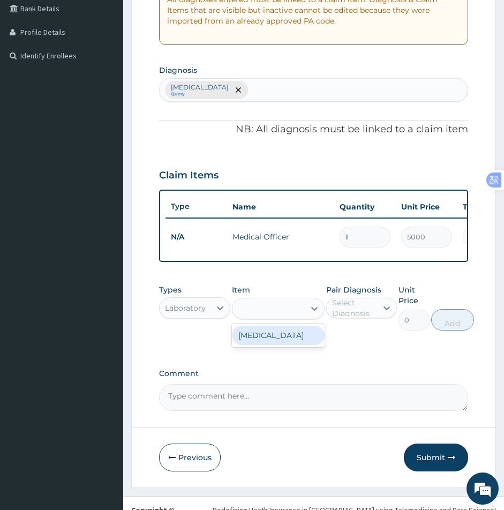
type input "6000"
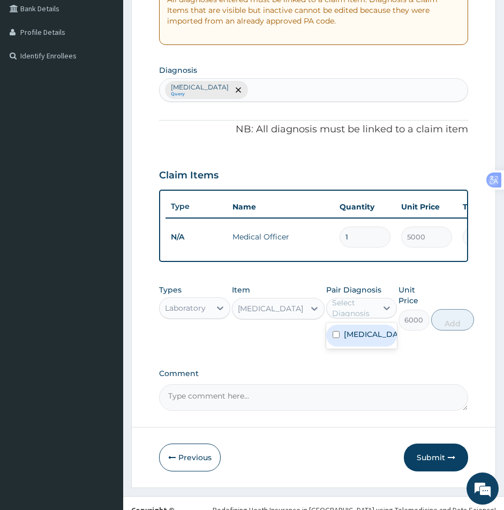
click at [366, 319] on div "Select Diagnosis" at bounding box center [354, 308] width 44 height 21
click at [336, 338] on input "checkbox" at bounding box center [336, 334] width 7 height 7
checkbox input "true"
click at [435, 326] on button "Add" at bounding box center [453, 319] width 43 height 21
type input "0"
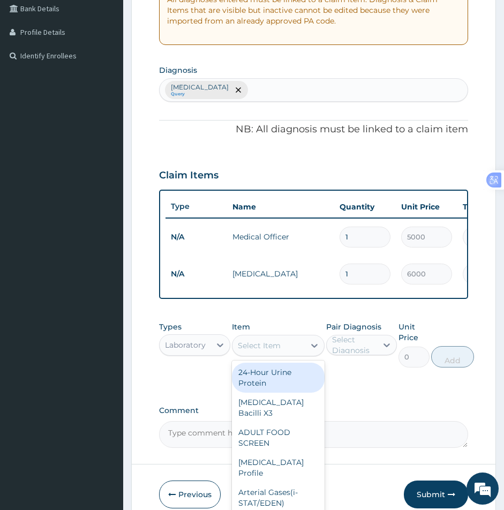
click at [261, 354] on div "Select Item" at bounding box center [269, 345] width 72 height 17
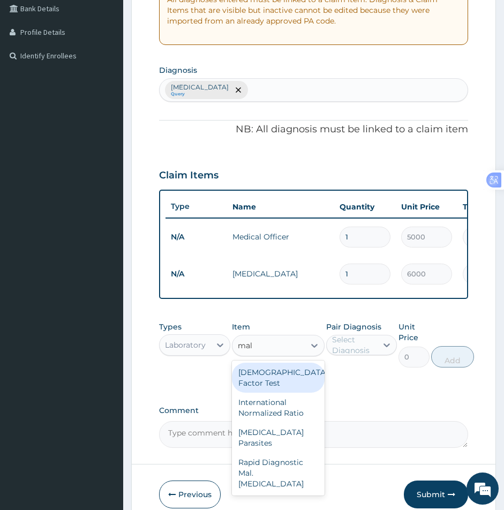
type input "mala"
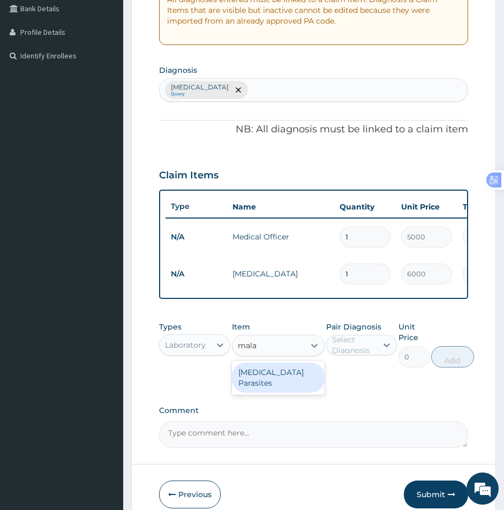
click at [266, 380] on div "[MEDICAL_DATA] Parasites" at bounding box center [278, 378] width 93 height 30
type input "3000"
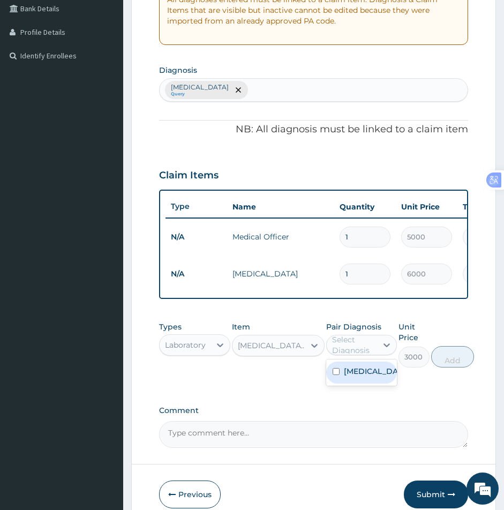
click at [370, 354] on div "Select Diagnosis" at bounding box center [354, 344] width 44 height 21
click at [333, 375] on input "checkbox" at bounding box center [336, 371] width 7 height 7
checkbox input "true"
click at [462, 368] on button "Add" at bounding box center [453, 356] width 43 height 21
type input "0"
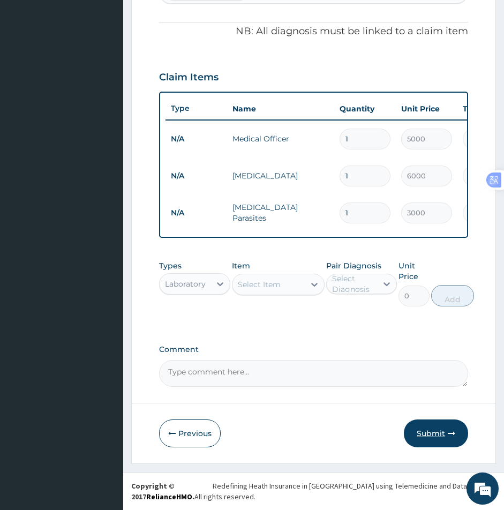
click at [428, 438] on button "Submit" at bounding box center [436, 434] width 64 height 28
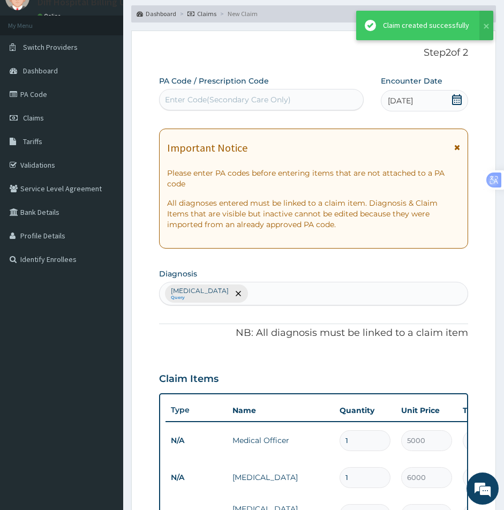
scroll to position [356, 0]
